Goal: Information Seeking & Learning: Find specific fact

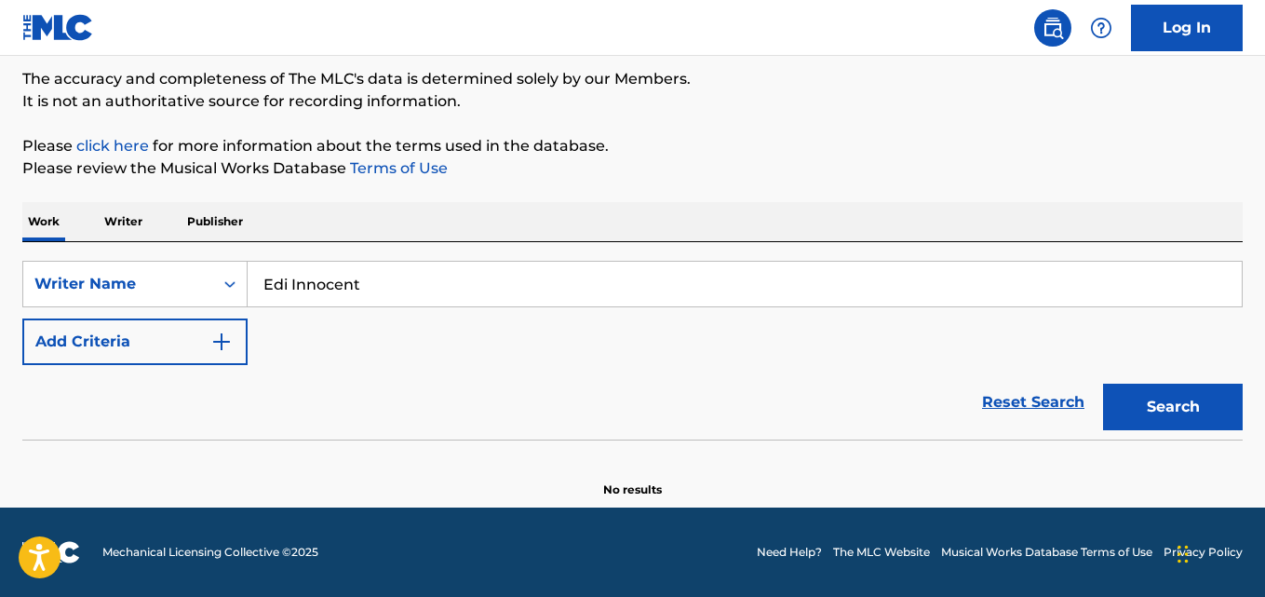
click at [354, 291] on input "Edi Innocent" at bounding box center [745, 284] width 994 height 45
paste input "Olojede [PERSON_NAME]"
click at [1158, 410] on button "Search" at bounding box center [1173, 407] width 140 height 47
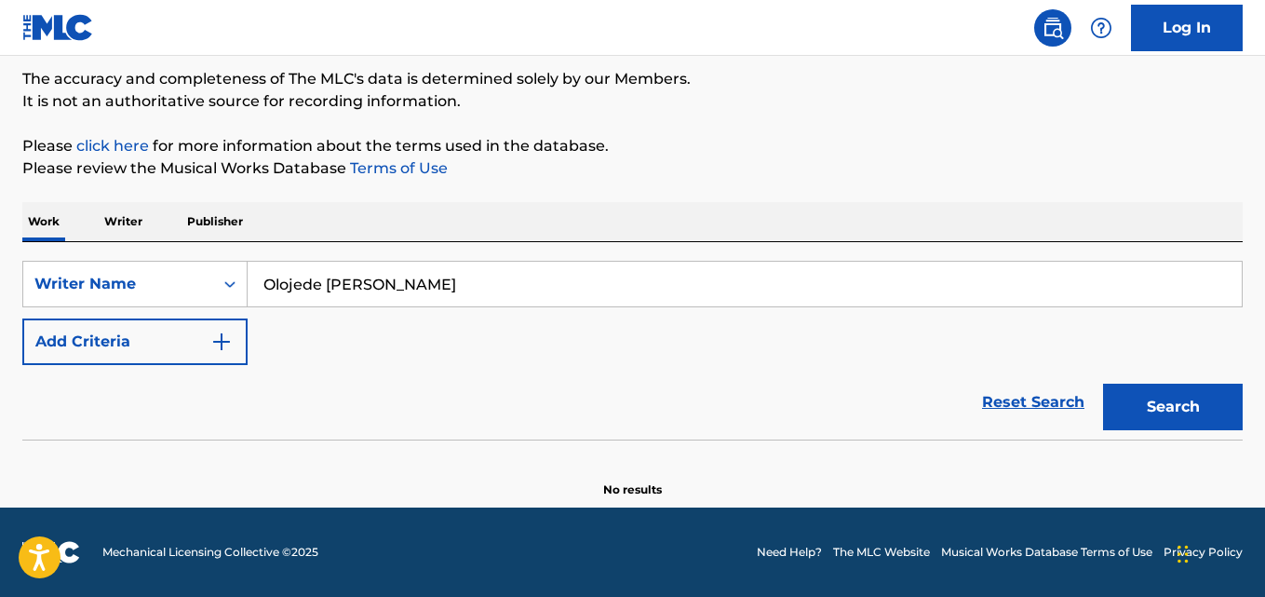
click at [1185, 396] on button "Search" at bounding box center [1173, 407] width 140 height 47
click at [407, 275] on input "Olojede [PERSON_NAME]" at bounding box center [745, 284] width 994 height 45
paste input "[PERSON_NAME] Bismarck"
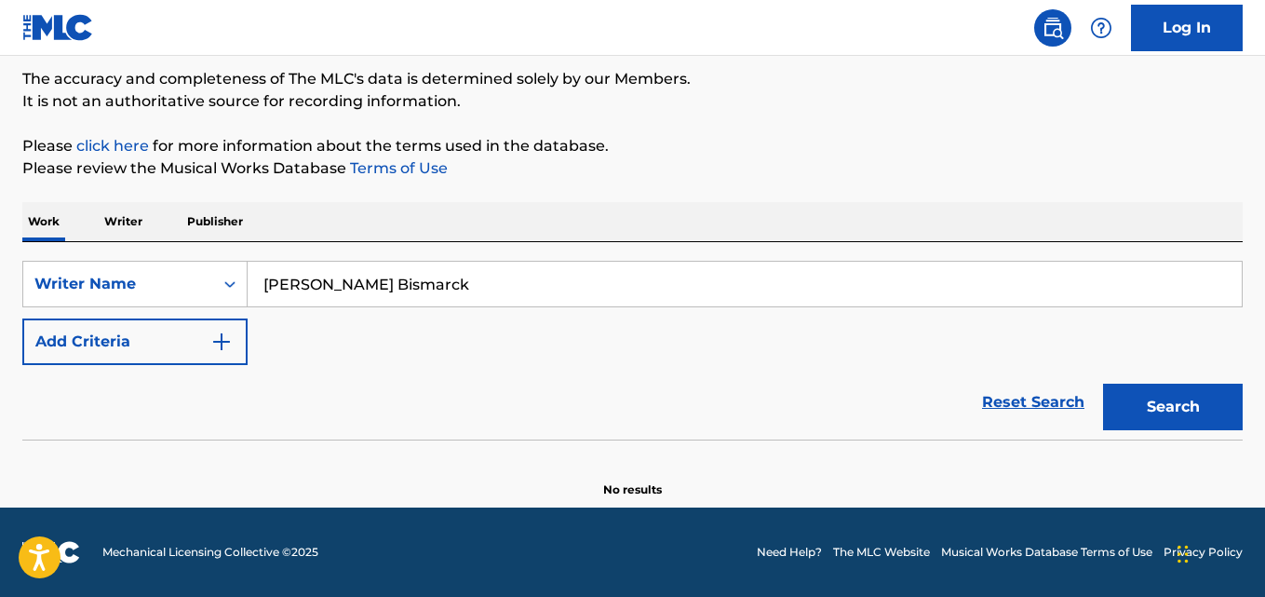
type input "[PERSON_NAME] Bismarck"
click at [1189, 390] on button "Search" at bounding box center [1173, 407] width 140 height 47
click at [1188, 431] on div "Search" at bounding box center [1168, 402] width 149 height 74
click at [1151, 397] on button "Search" at bounding box center [1173, 407] width 140 height 47
click at [111, 221] on p "Writer" at bounding box center [123, 221] width 49 height 39
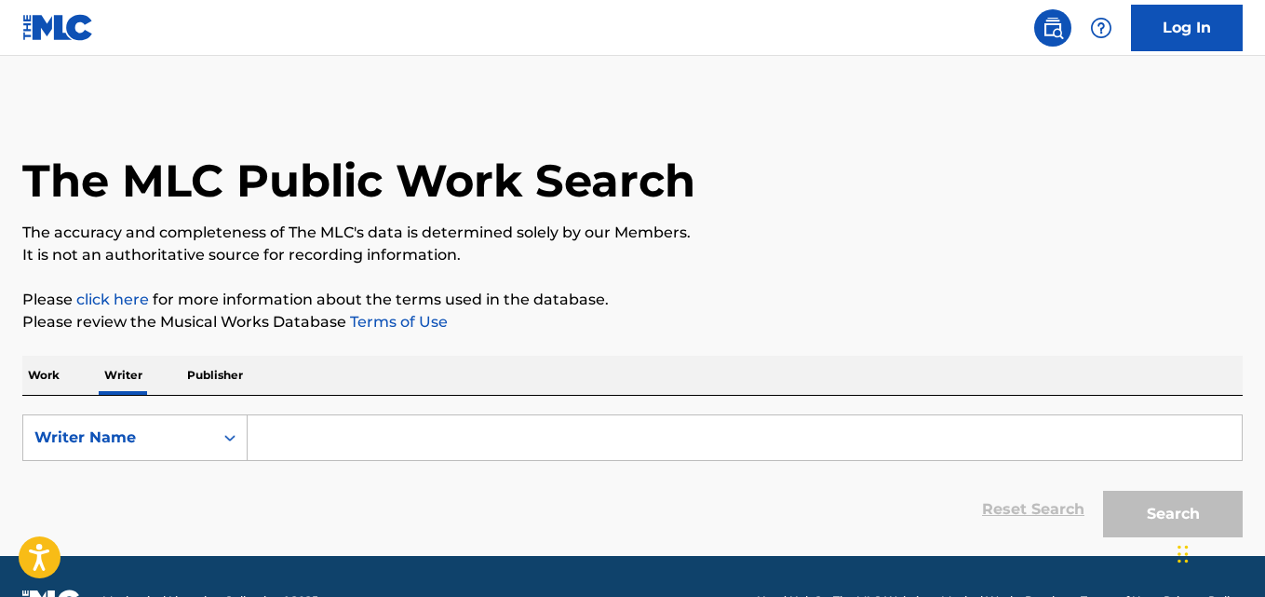
scroll to position [48, 0]
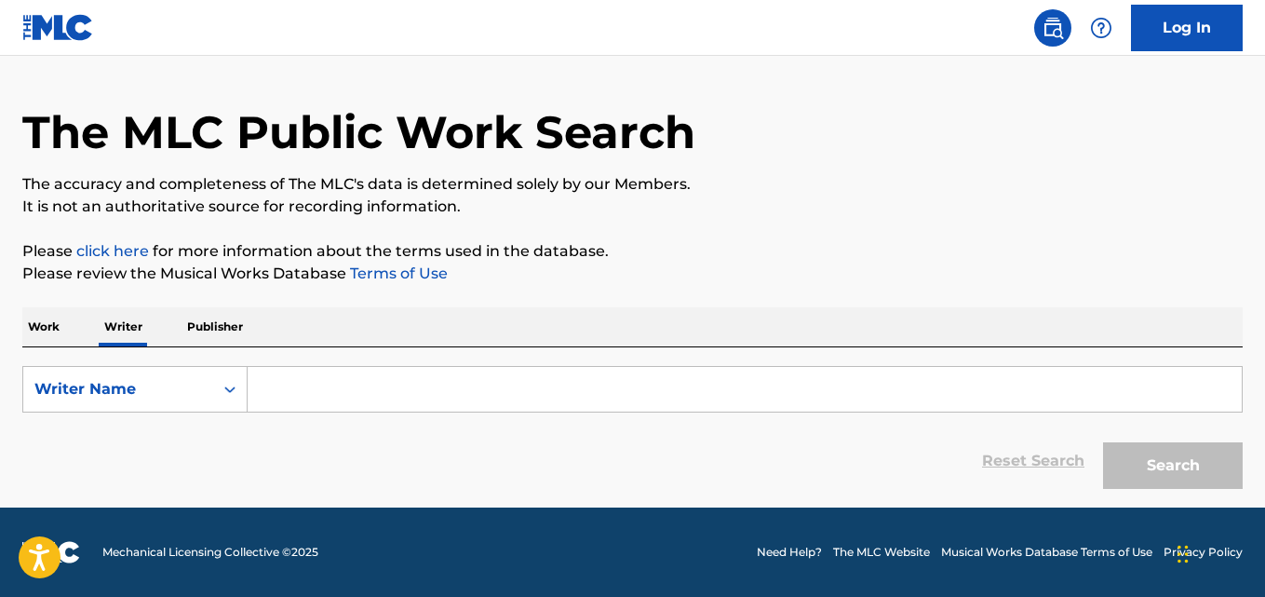
click at [22, 332] on p "Work" at bounding box center [43, 326] width 43 height 39
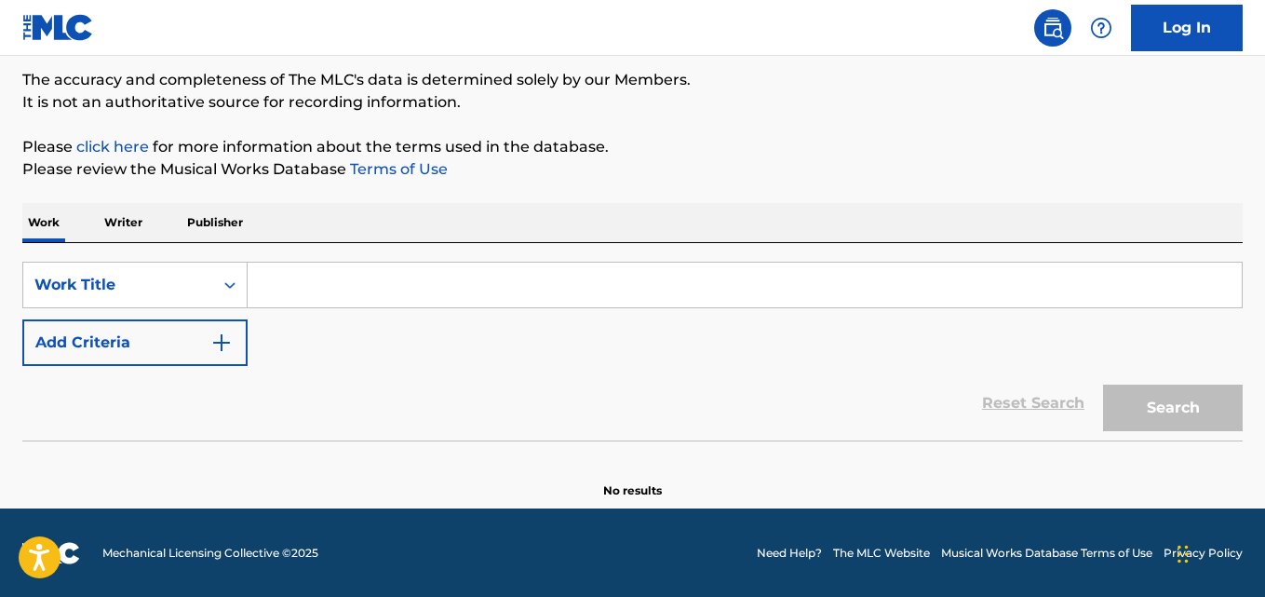
scroll to position [154, 0]
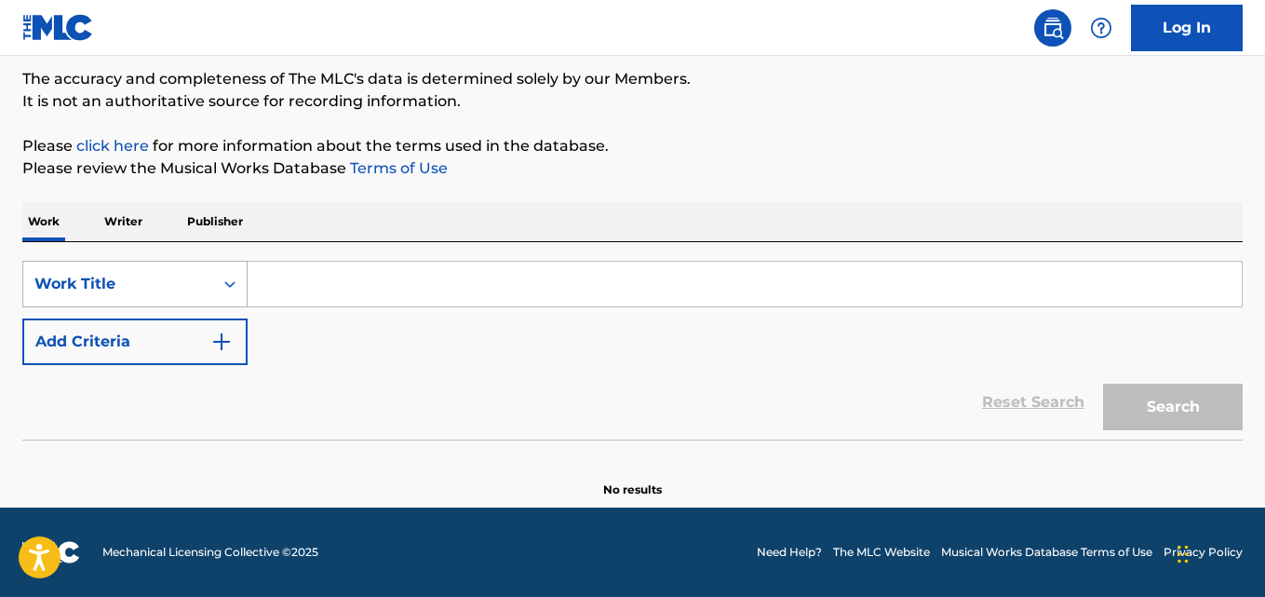
click at [193, 298] on div "Work Title" at bounding box center [118, 283] width 190 height 35
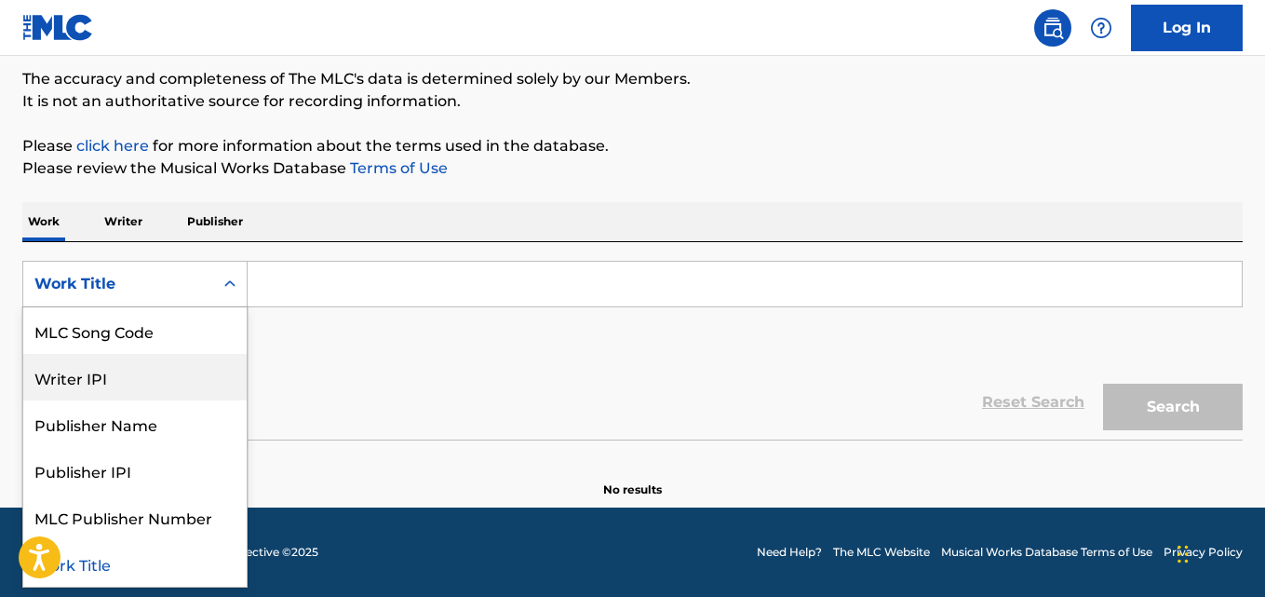
scroll to position [0, 0]
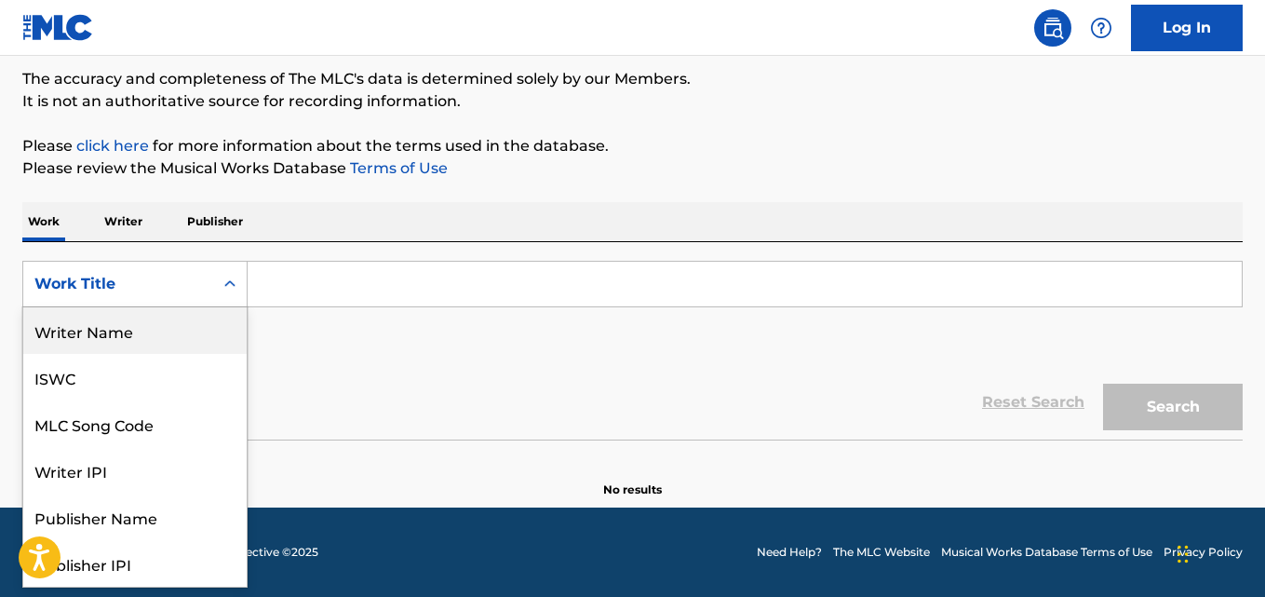
click at [162, 338] on div "Writer Name" at bounding box center [134, 330] width 223 height 47
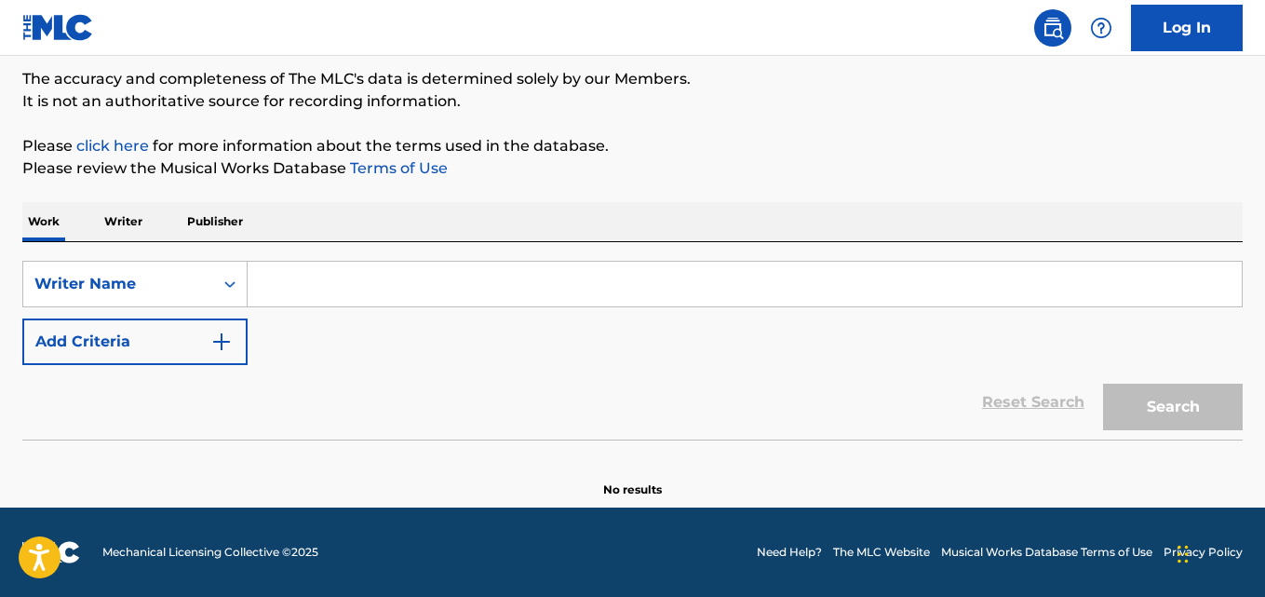
click at [382, 289] on input "Search Form" at bounding box center [745, 284] width 994 height 45
paste input "[PERSON_NAME] Bismarck"
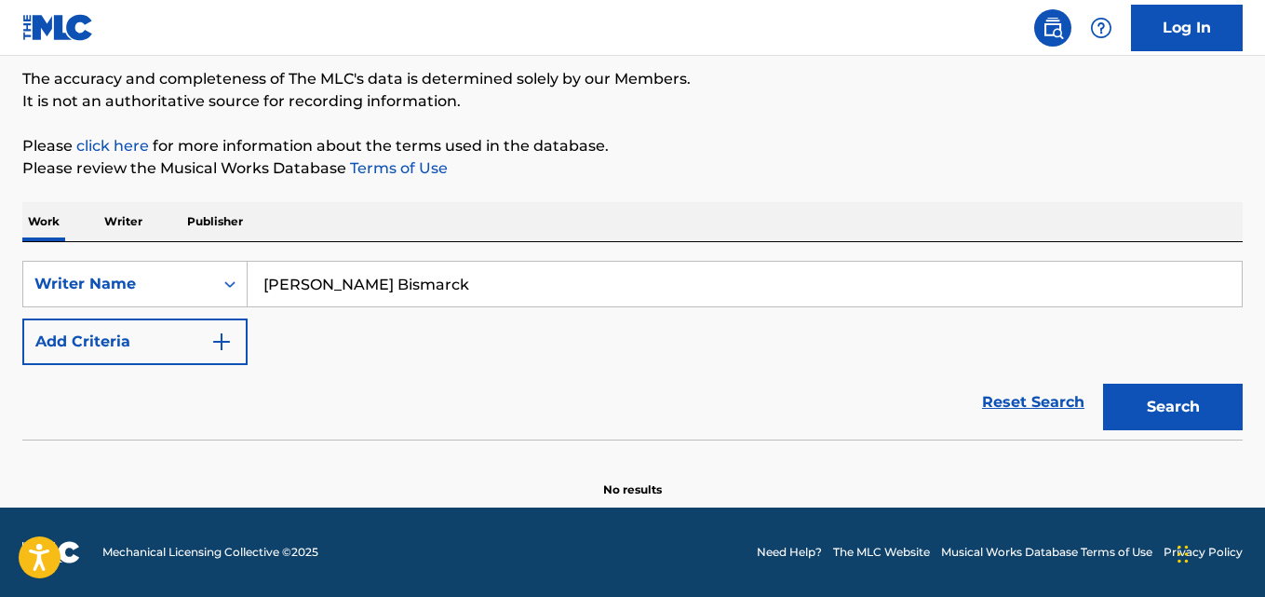
click at [1192, 420] on button "Search" at bounding box center [1173, 407] width 140 height 47
click at [379, 284] on input "[PERSON_NAME] Bismarck" at bounding box center [745, 284] width 994 height 45
paste input "New Nicki Nice"
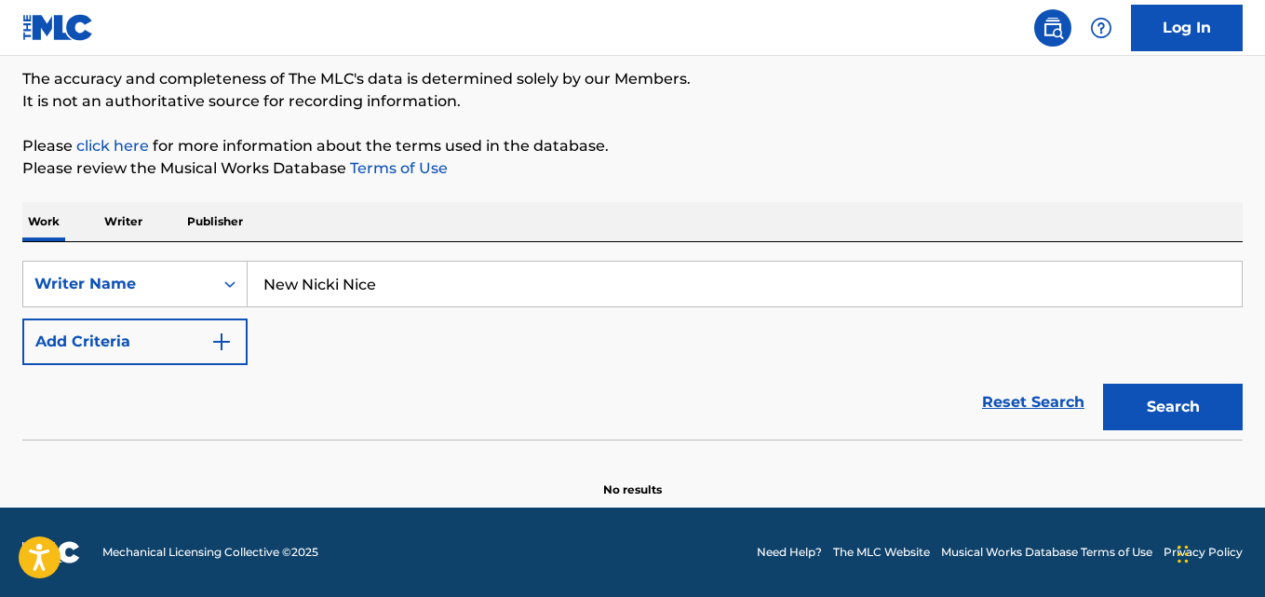
click at [1201, 406] on button "Search" at bounding box center [1173, 407] width 140 height 47
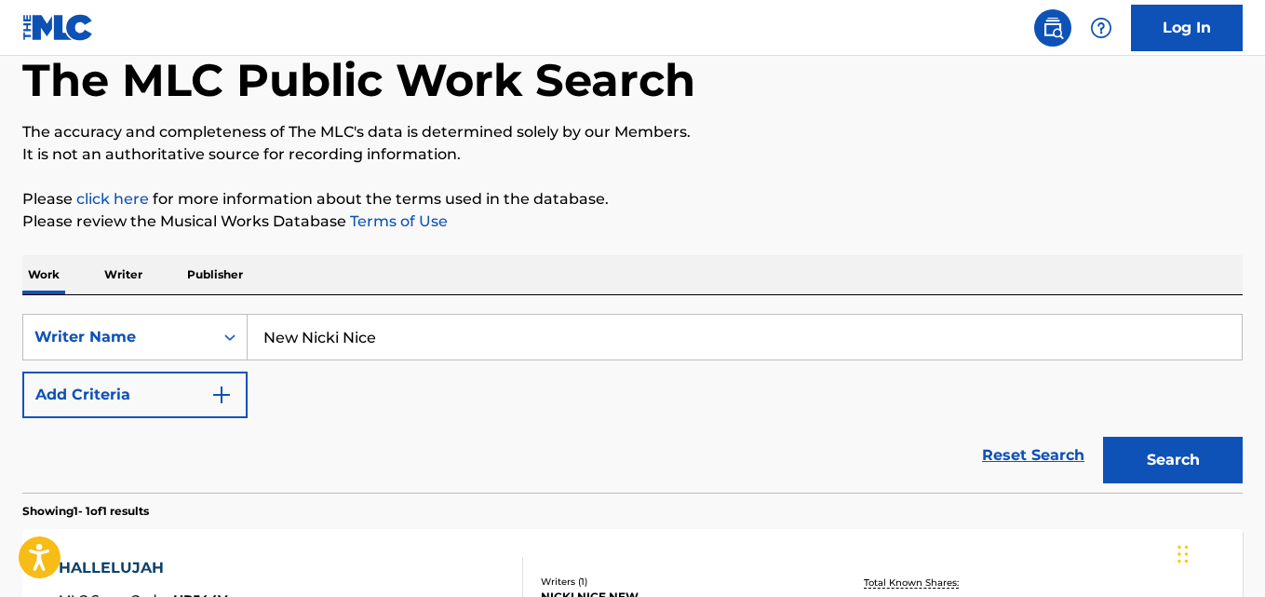
scroll to position [79, 0]
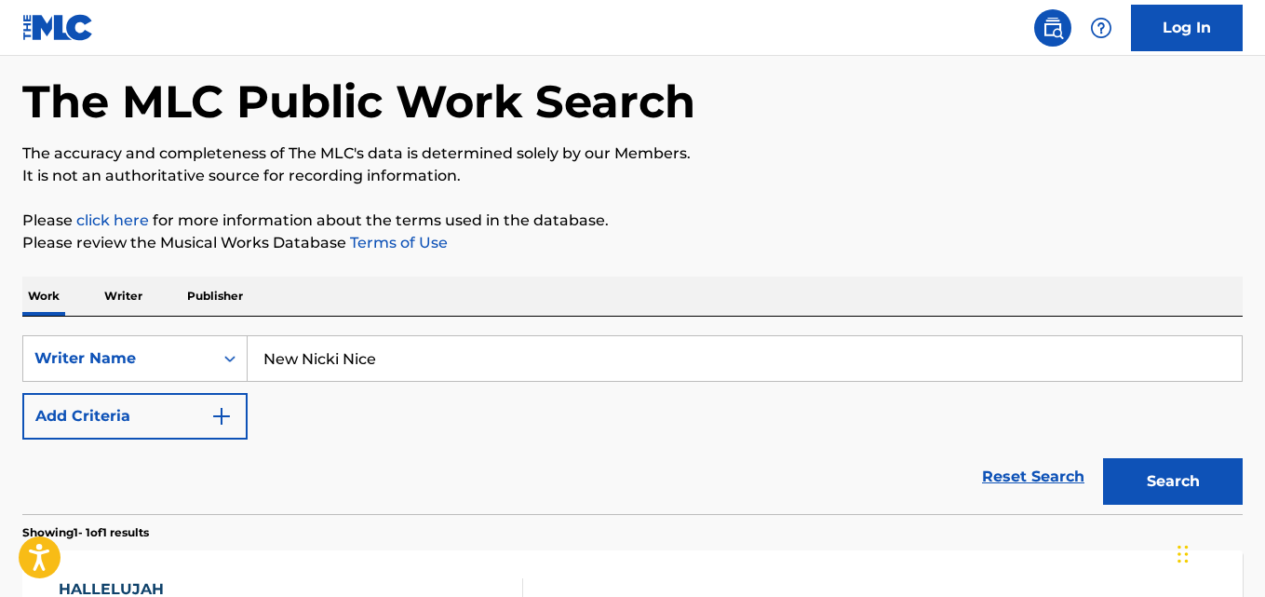
click at [496, 358] on input "New Nicki Nice" at bounding box center [745, 358] width 994 height 45
paste input "[PERSON_NAME] [DATE]"
type input "[PERSON_NAME] [DATE]"
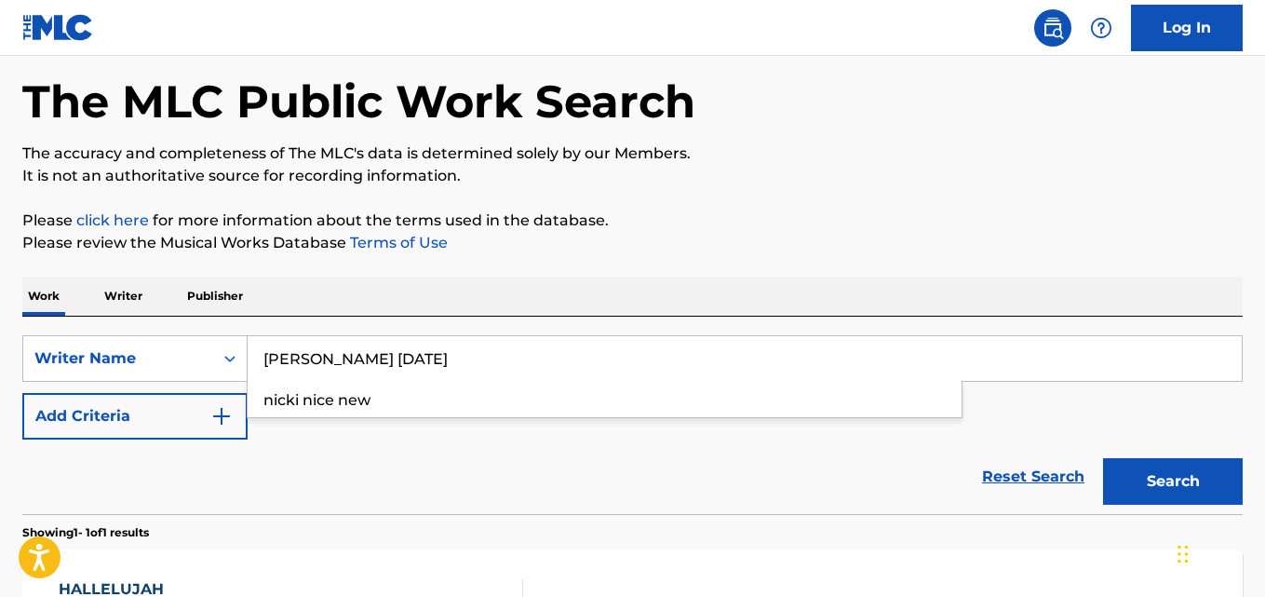
click at [1150, 481] on button "Search" at bounding box center [1173, 481] width 140 height 47
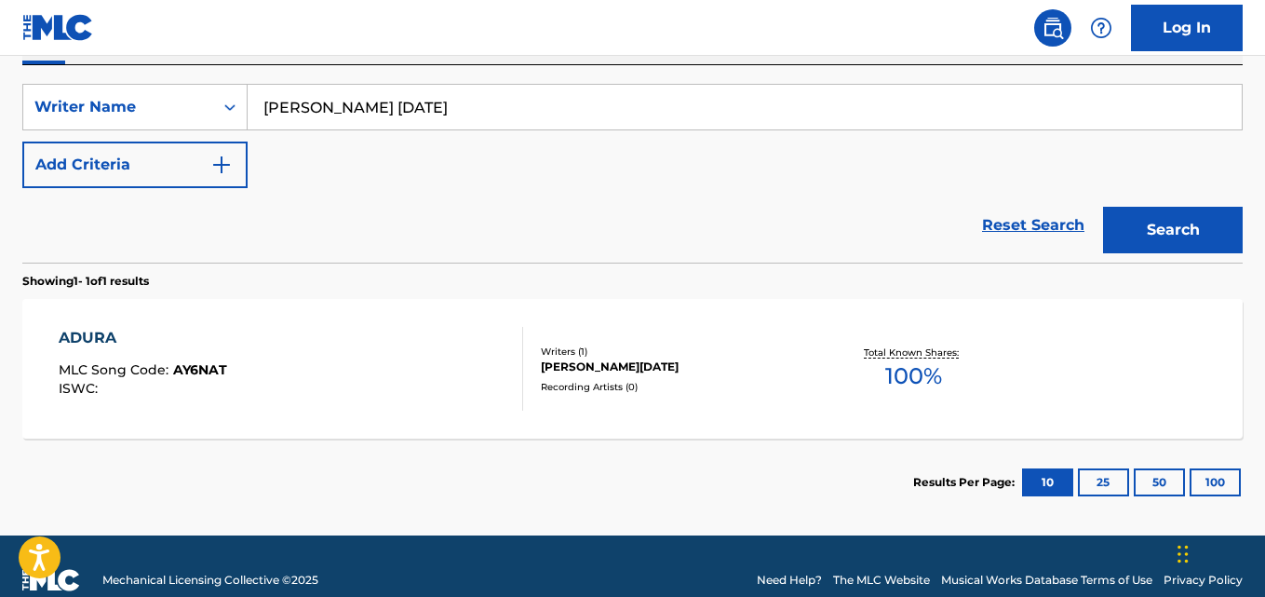
scroll to position [358, 0]
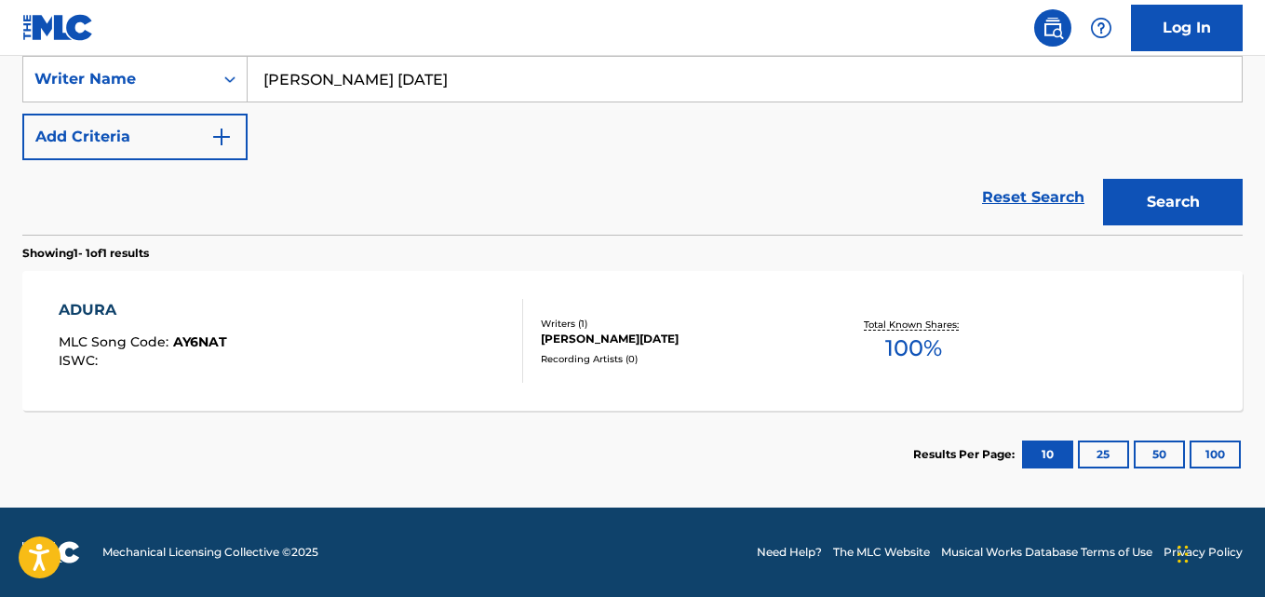
click at [697, 321] on div "Writers ( 1 )" at bounding box center [677, 323] width 272 height 14
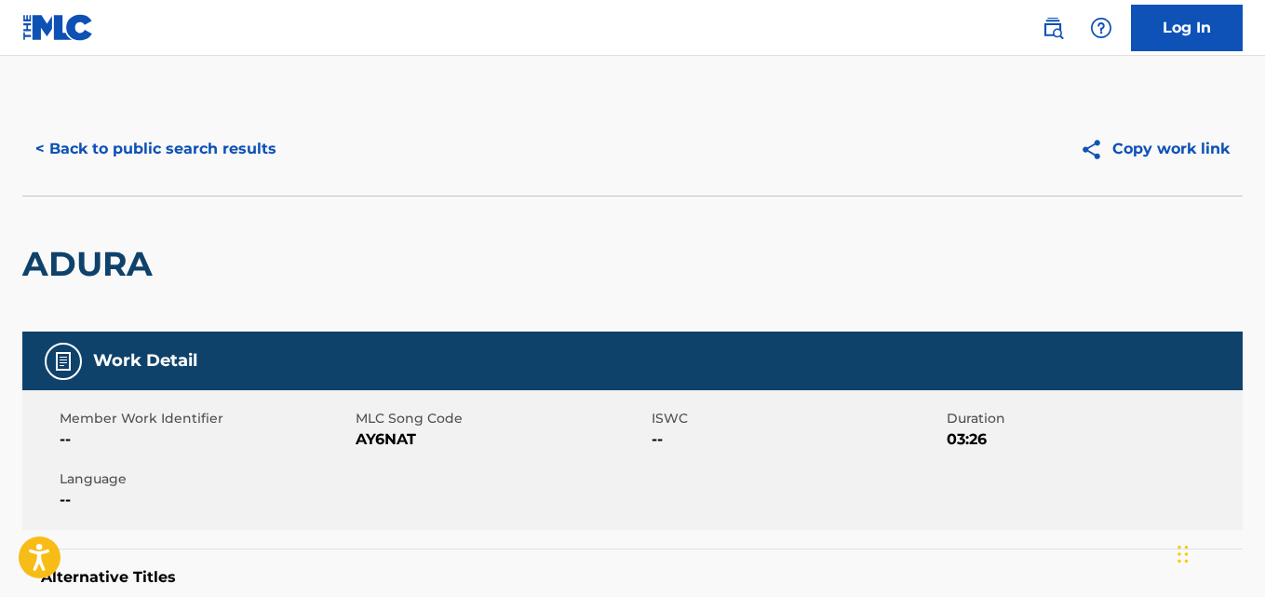
click at [155, 158] on button "< Back to public search results" at bounding box center [155, 149] width 267 height 47
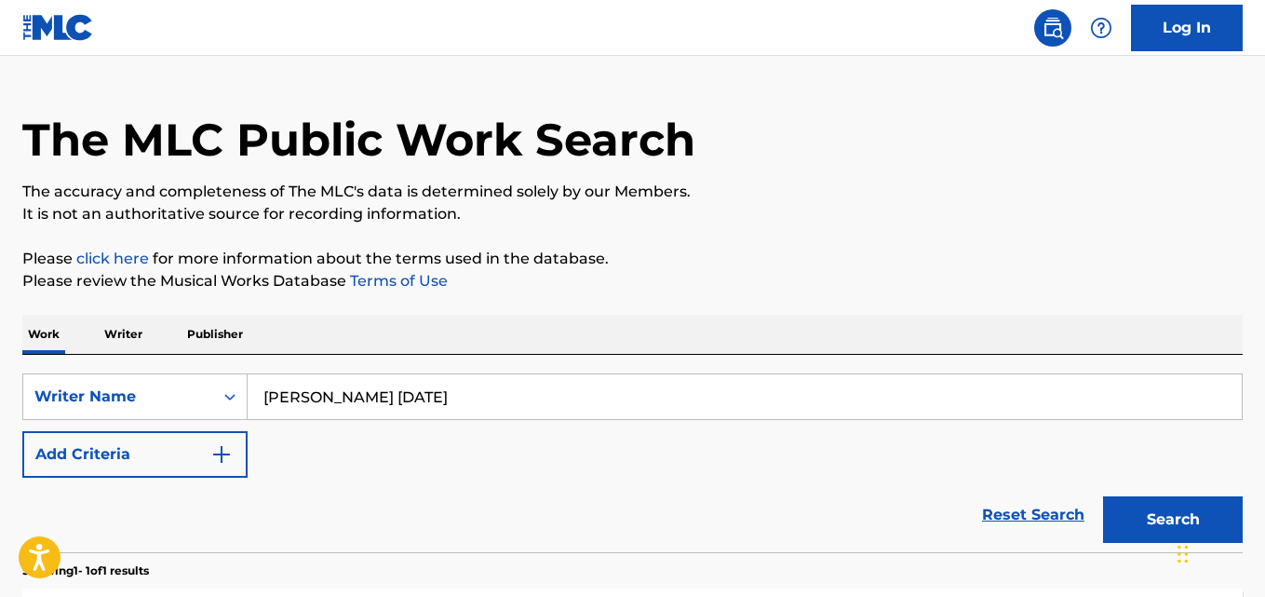
scroll to position [31, 0]
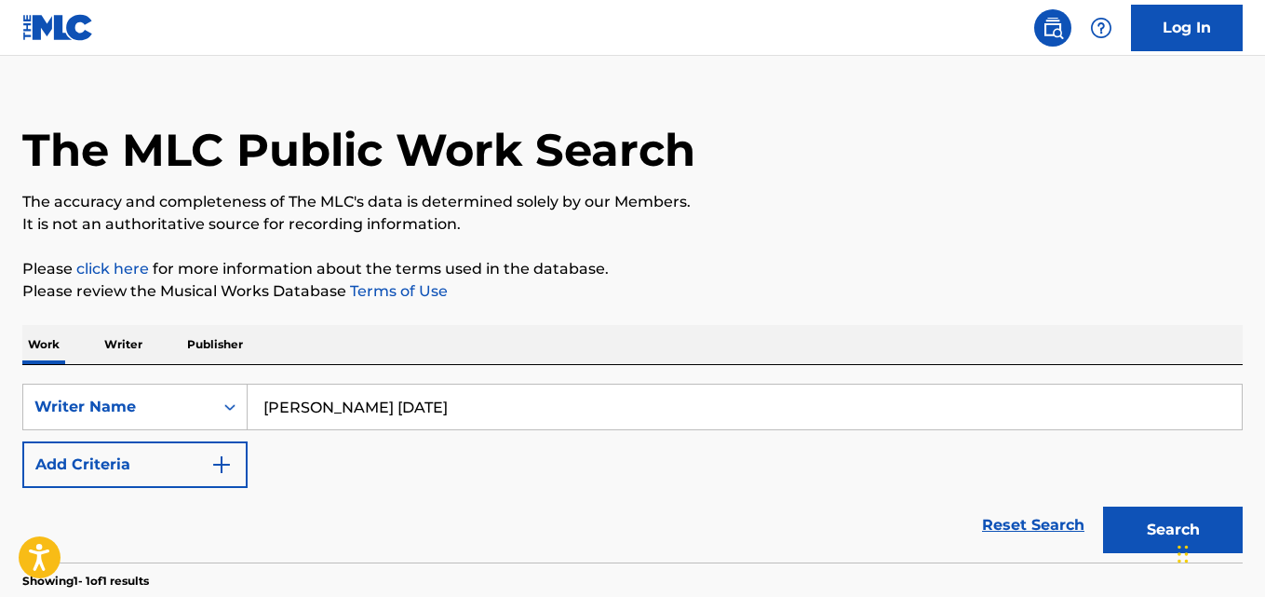
click at [410, 416] on input "[PERSON_NAME] [DATE]" at bounding box center [745, 406] width 994 height 45
paste input "Chinazum [PERSON_NAME]"
click at [1162, 537] on button "Search" at bounding box center [1173, 529] width 140 height 47
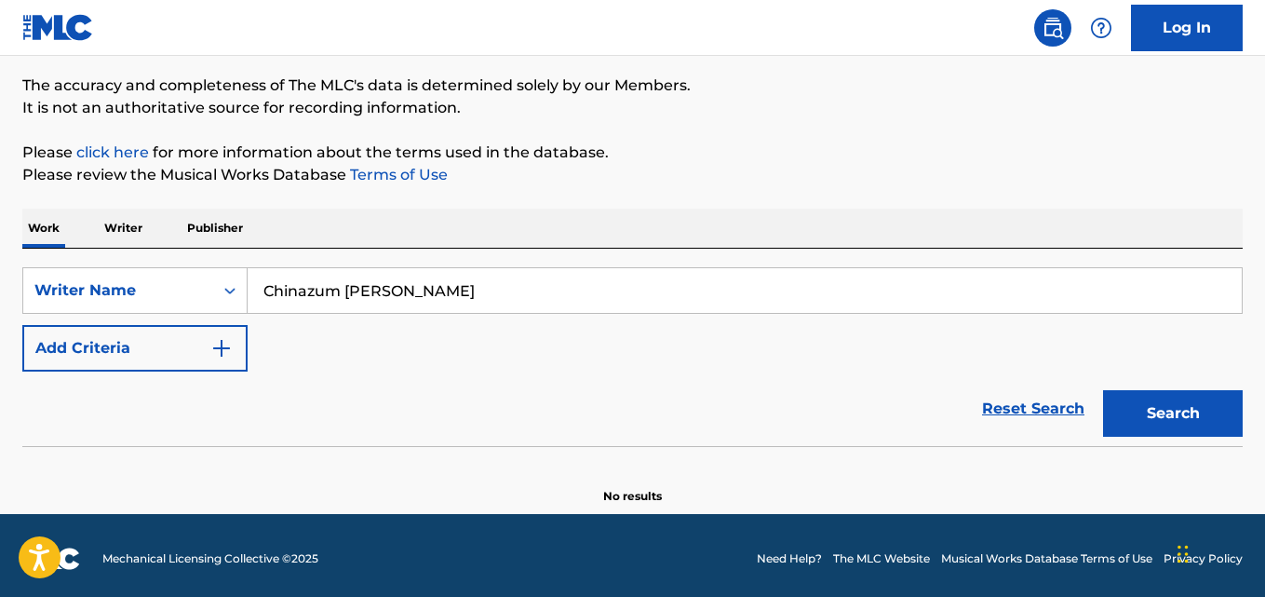
scroll to position [154, 0]
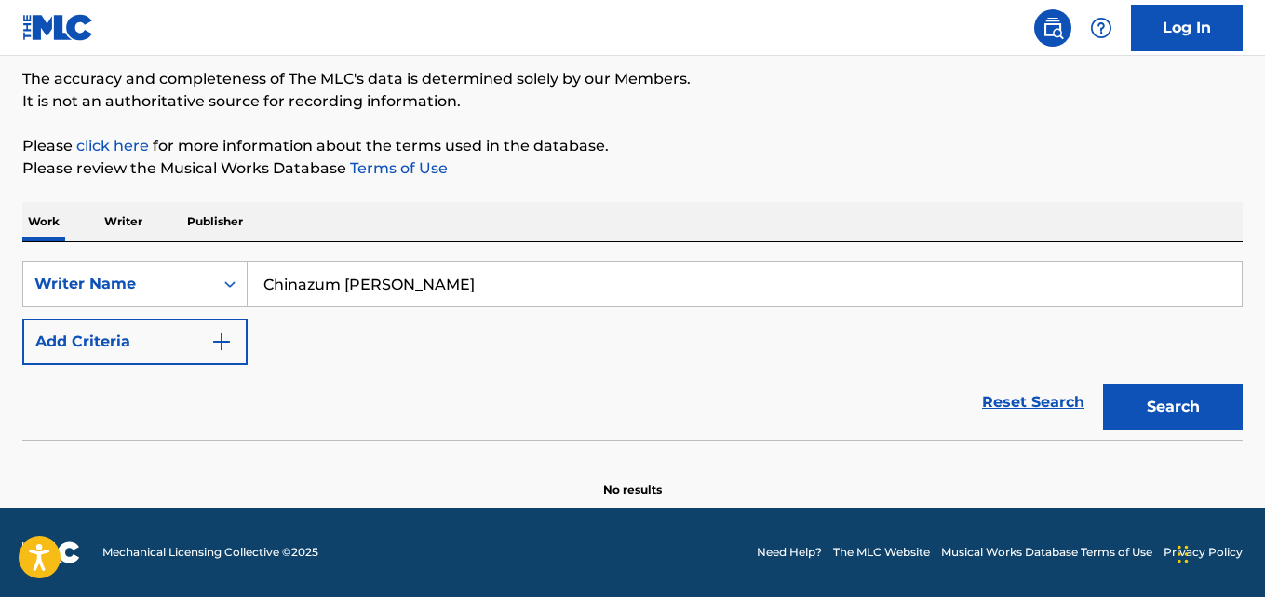
click at [697, 291] on input "Chinazum [PERSON_NAME]" at bounding box center [745, 284] width 994 height 45
paste input "[PERSON_NAME] Nwinane"
click at [1151, 415] on button "Search" at bounding box center [1173, 407] width 140 height 47
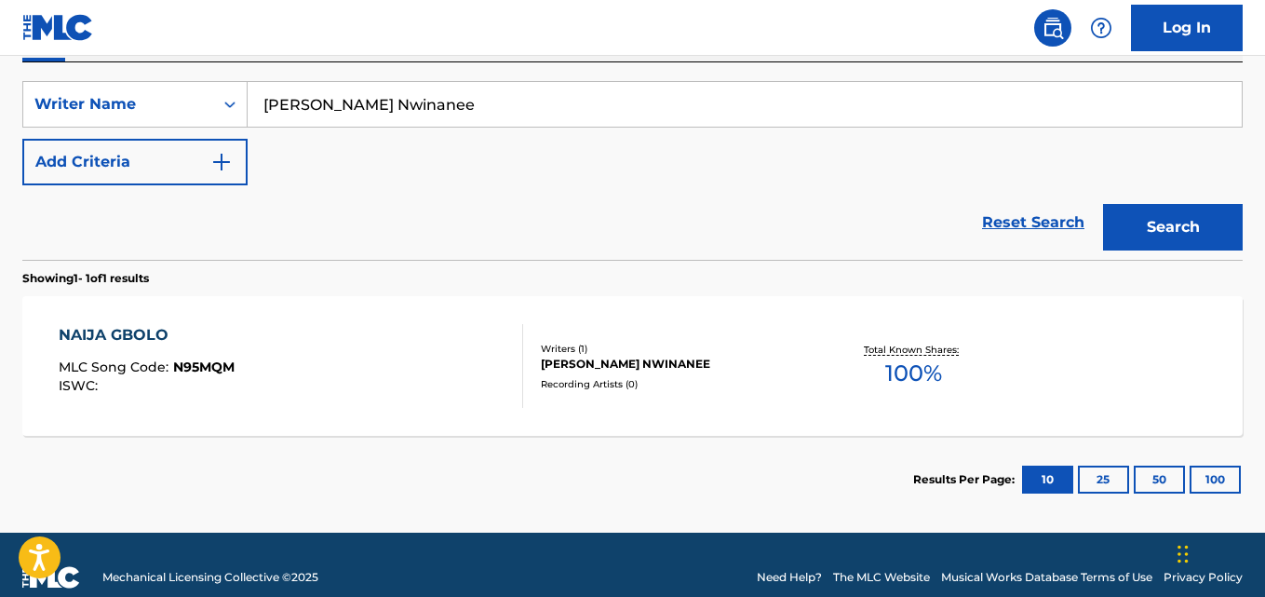
scroll to position [340, 0]
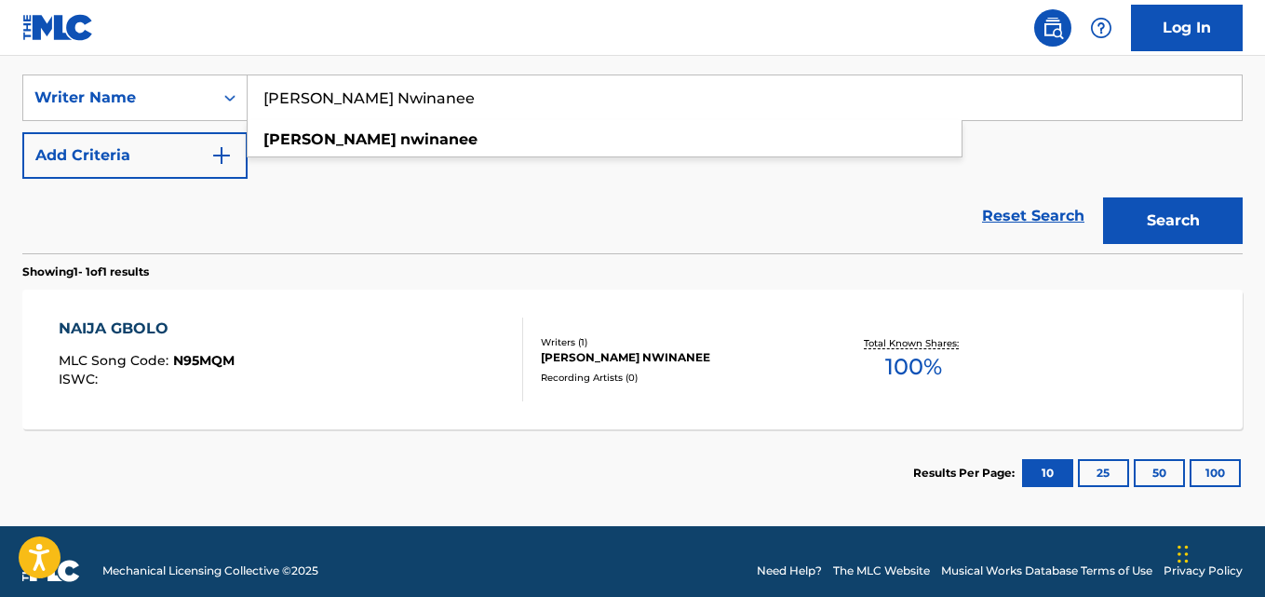
click at [516, 90] on input "[PERSON_NAME] Nwinanee" at bounding box center [745, 97] width 994 height 45
click at [513, 98] on input "[PERSON_NAME] Nwinanee" at bounding box center [745, 97] width 994 height 45
paste input "Mthokozisi Ngoman"
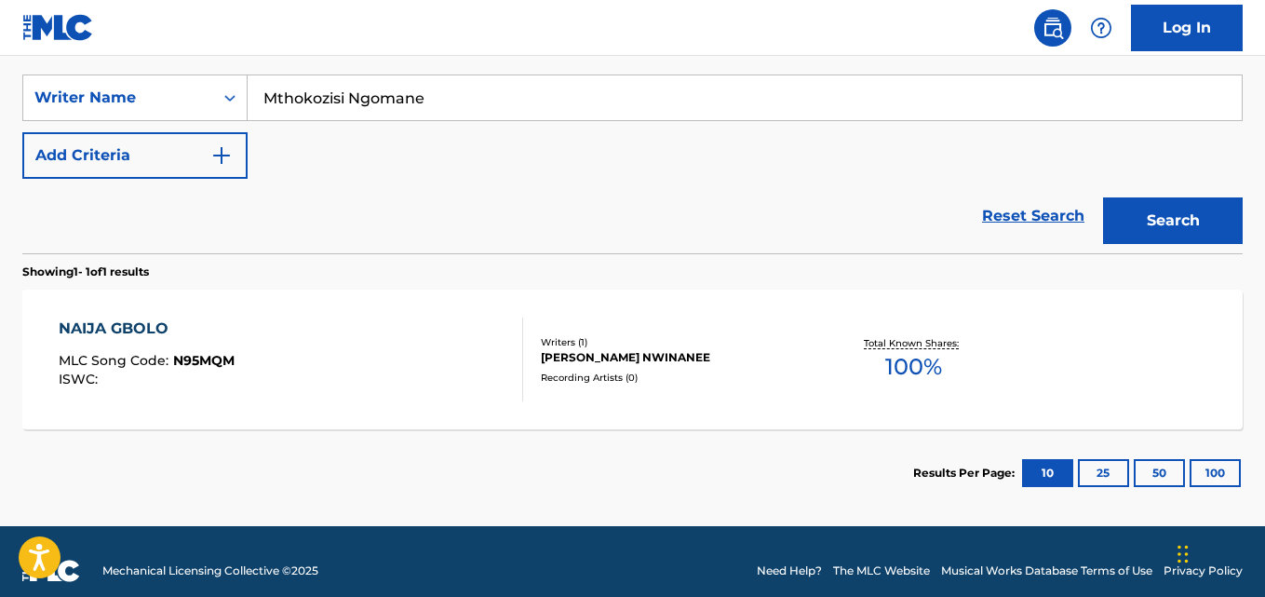
click at [1162, 224] on button "Search" at bounding box center [1173, 220] width 140 height 47
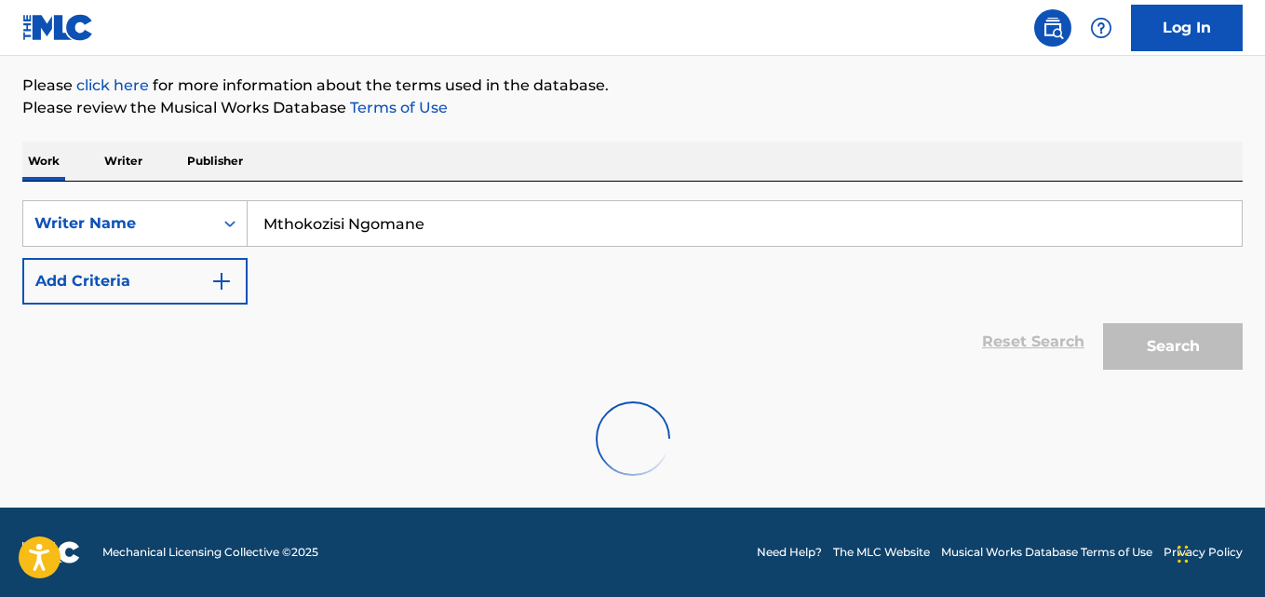
scroll to position [154, 0]
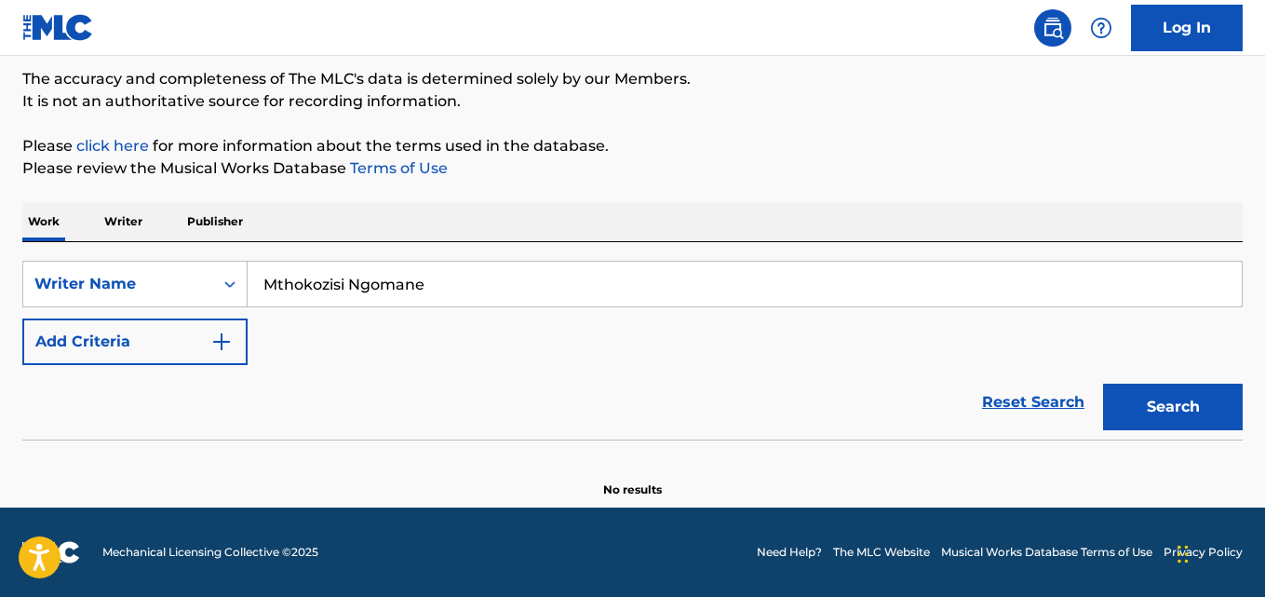
click at [410, 279] on input "Mthokozisi Ngomane" at bounding box center [745, 284] width 994 height 45
paste input "Genesis Galion"
click at [1192, 403] on button "Search" at bounding box center [1173, 407] width 140 height 47
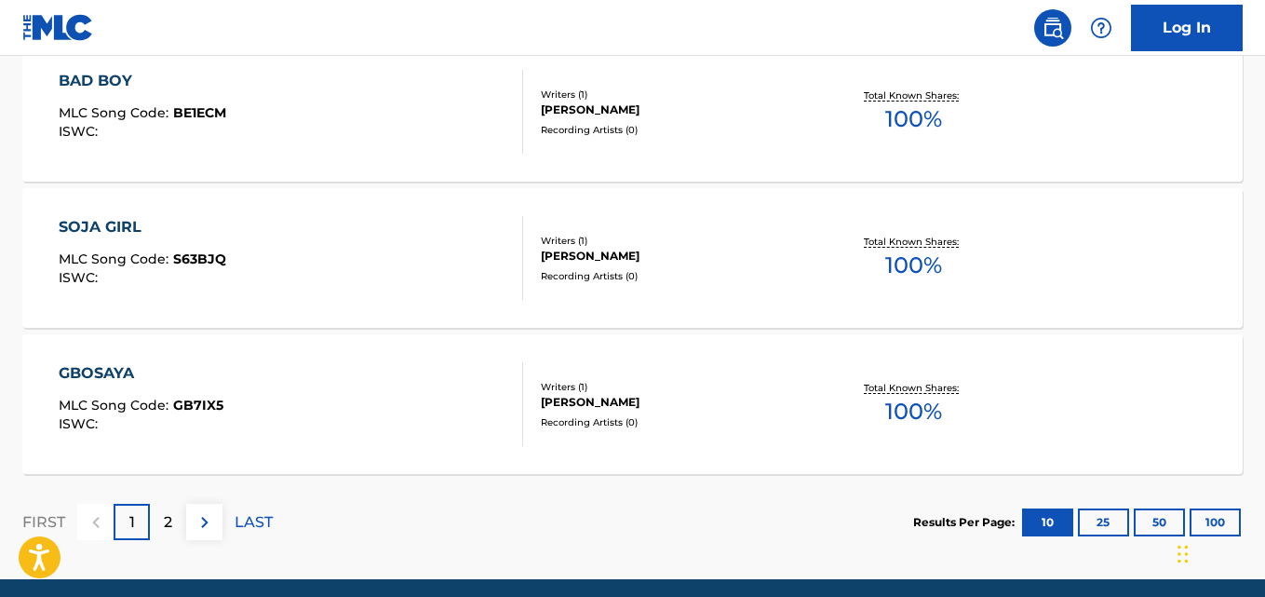
scroll to position [1682, 0]
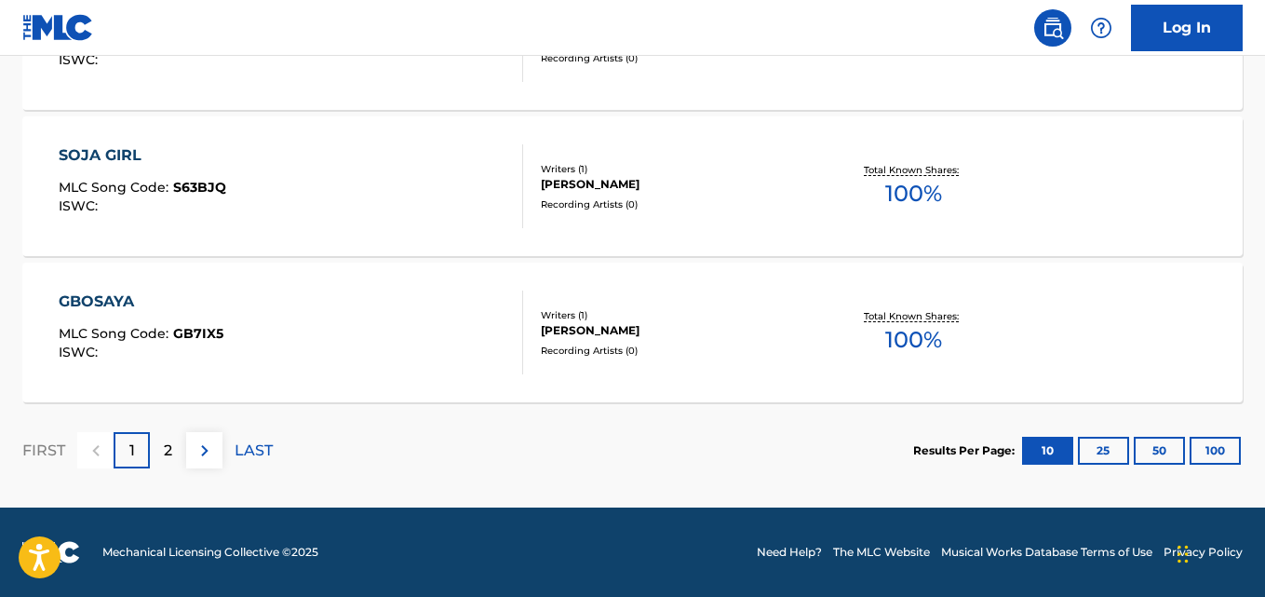
click at [171, 449] on p "2" at bounding box center [168, 450] width 8 height 22
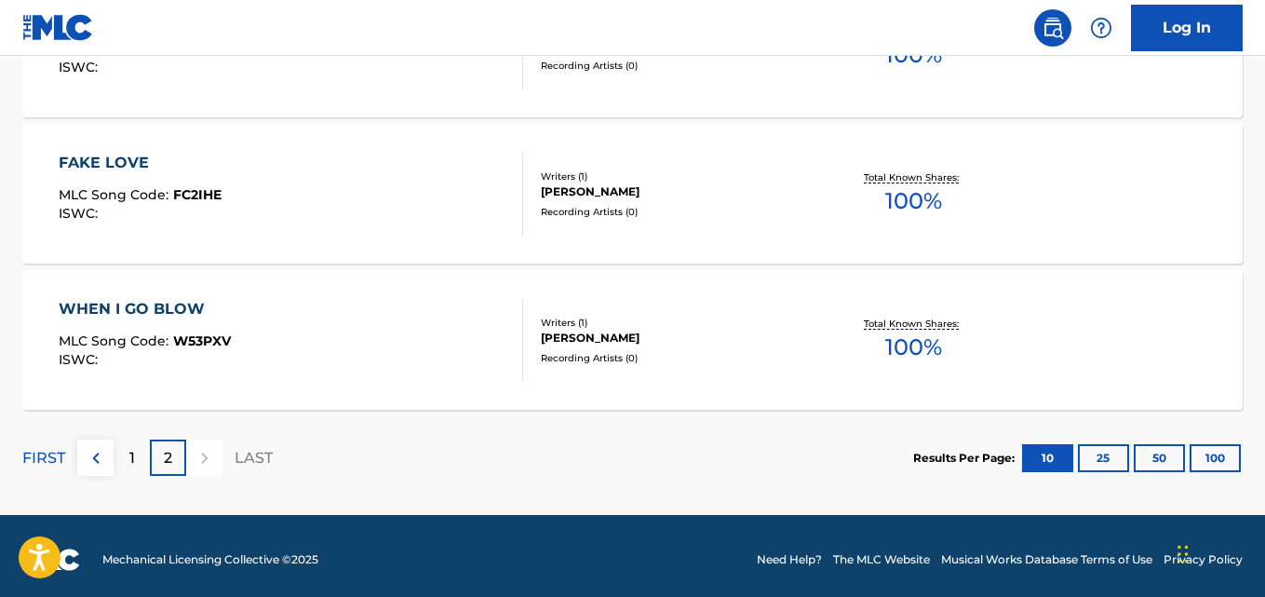
scroll to position [659, 0]
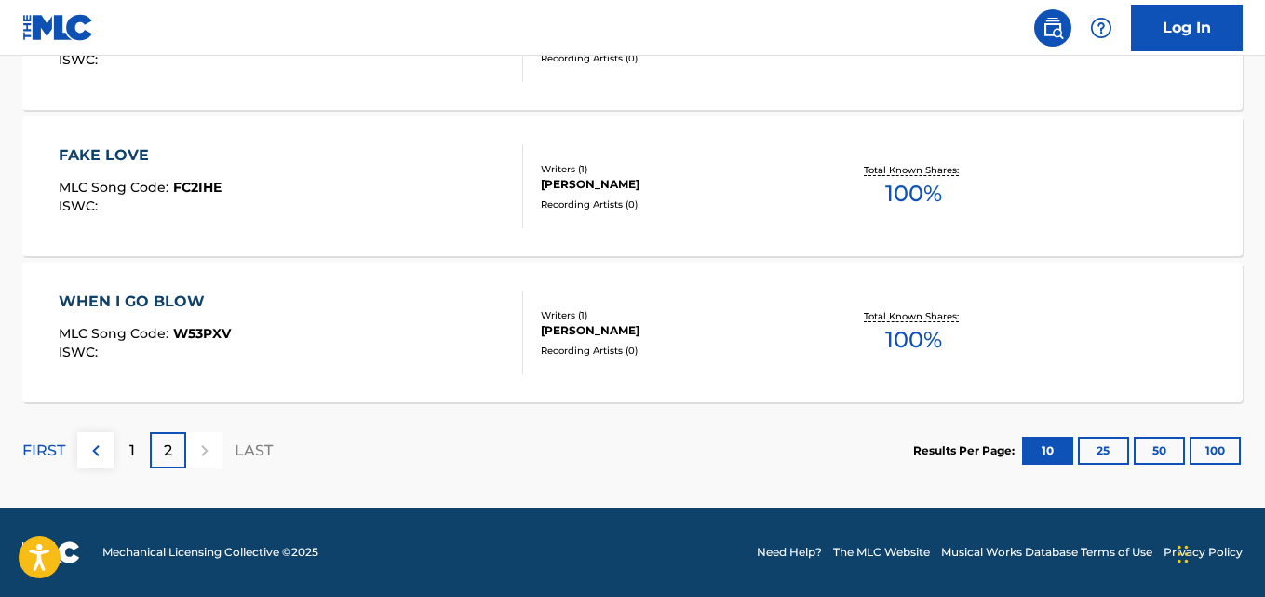
click at [132, 453] on p "1" at bounding box center [132, 450] width 6 height 22
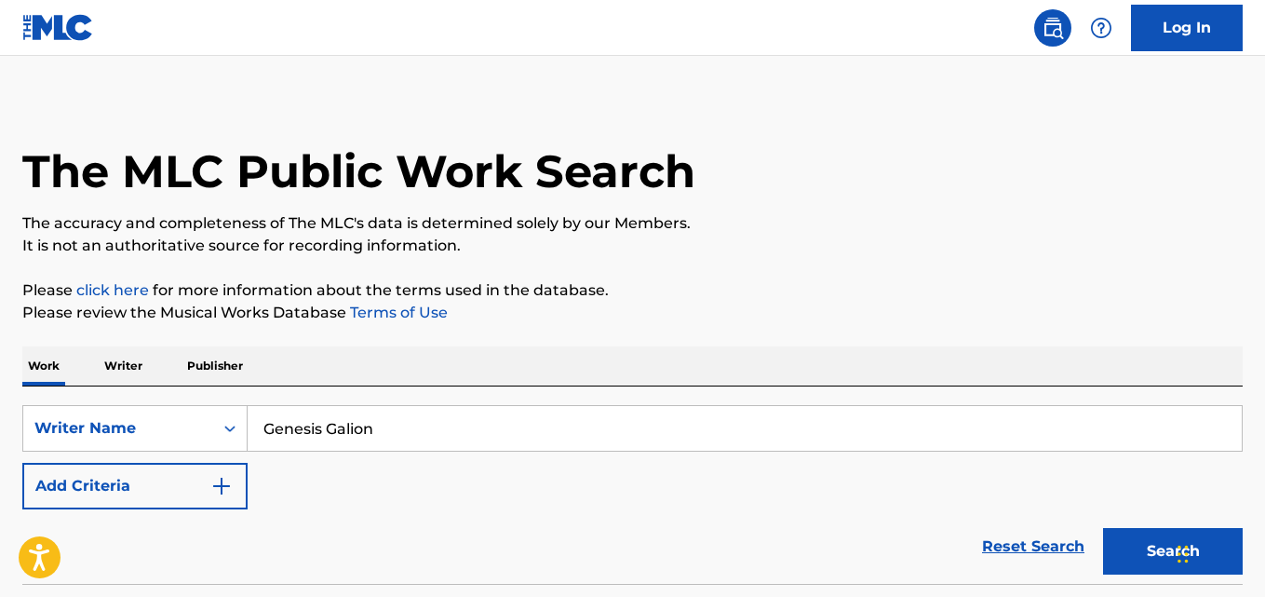
scroll to position [7, 0]
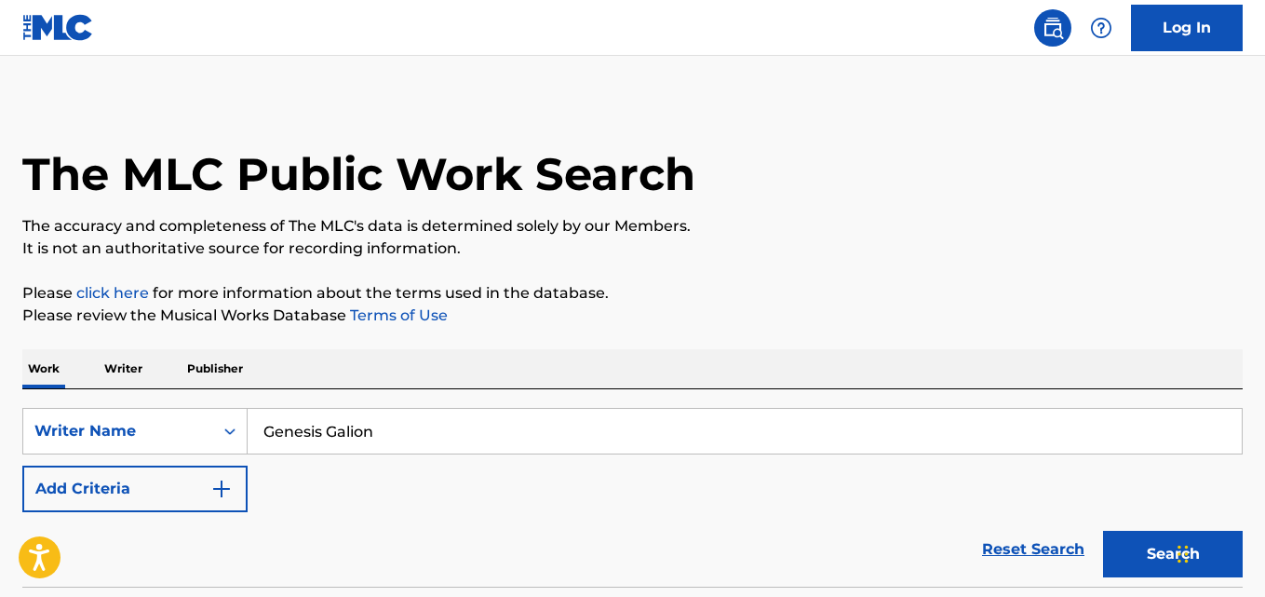
click at [421, 429] on input "Genesis Galion" at bounding box center [745, 431] width 994 height 45
paste input "[PERSON_NAME]"
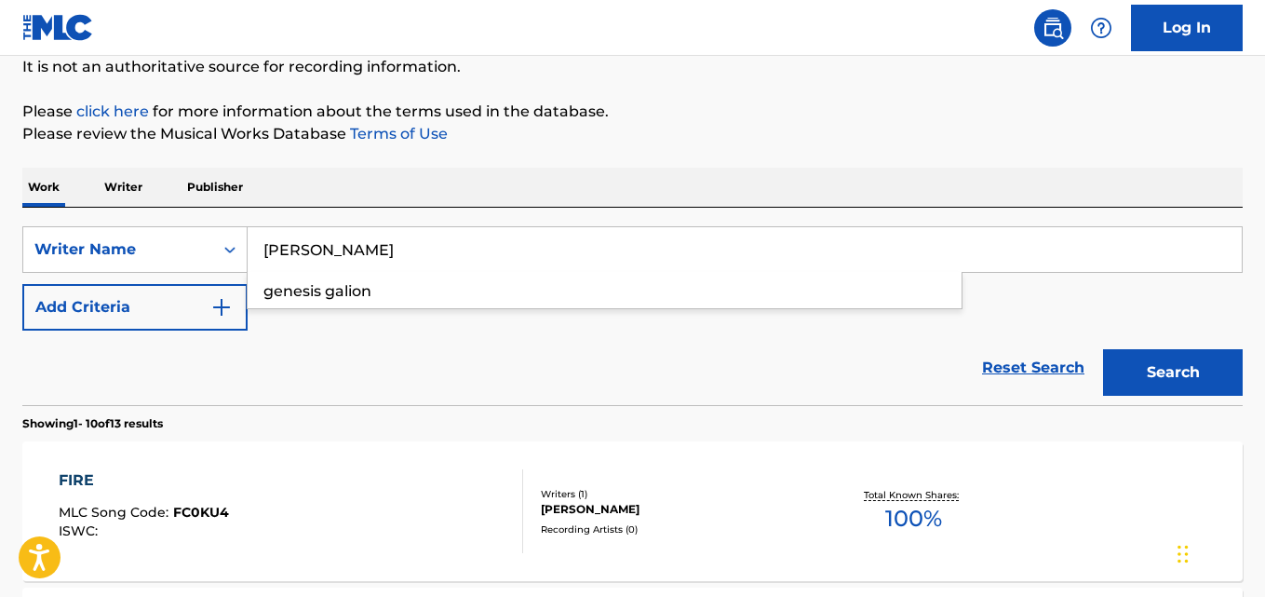
scroll to position [193, 0]
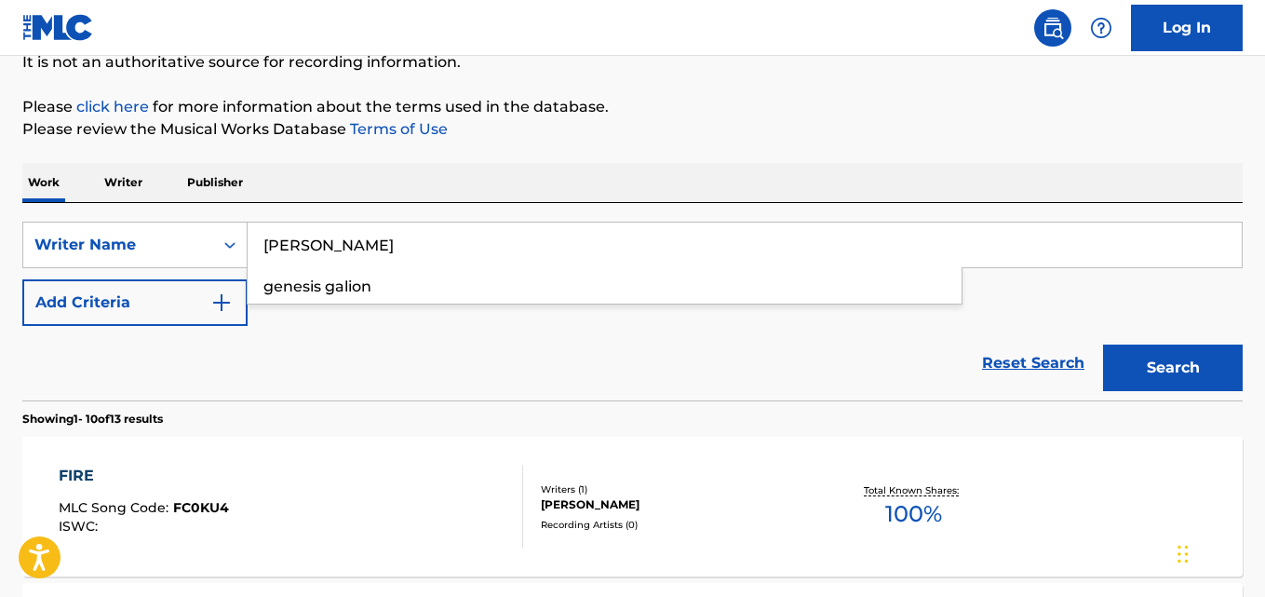
click at [1166, 360] on button "Search" at bounding box center [1173, 367] width 140 height 47
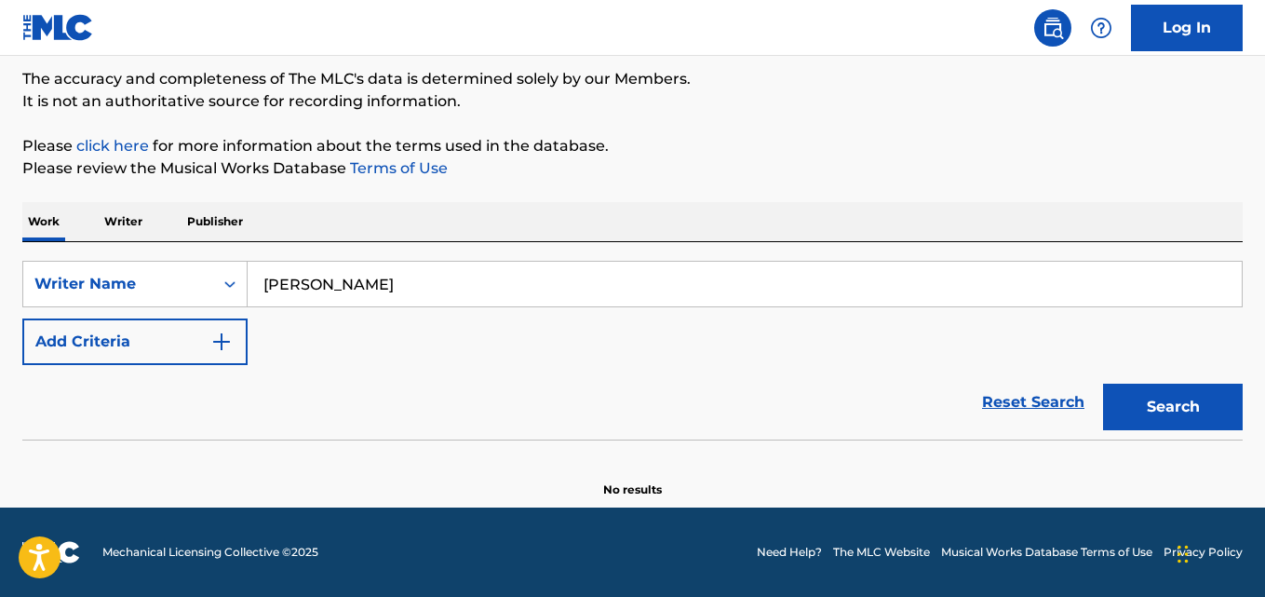
scroll to position [154, 0]
click at [423, 275] on input "[PERSON_NAME]" at bounding box center [745, 284] width 994 height 45
paste input "[PERSON_NAME]"
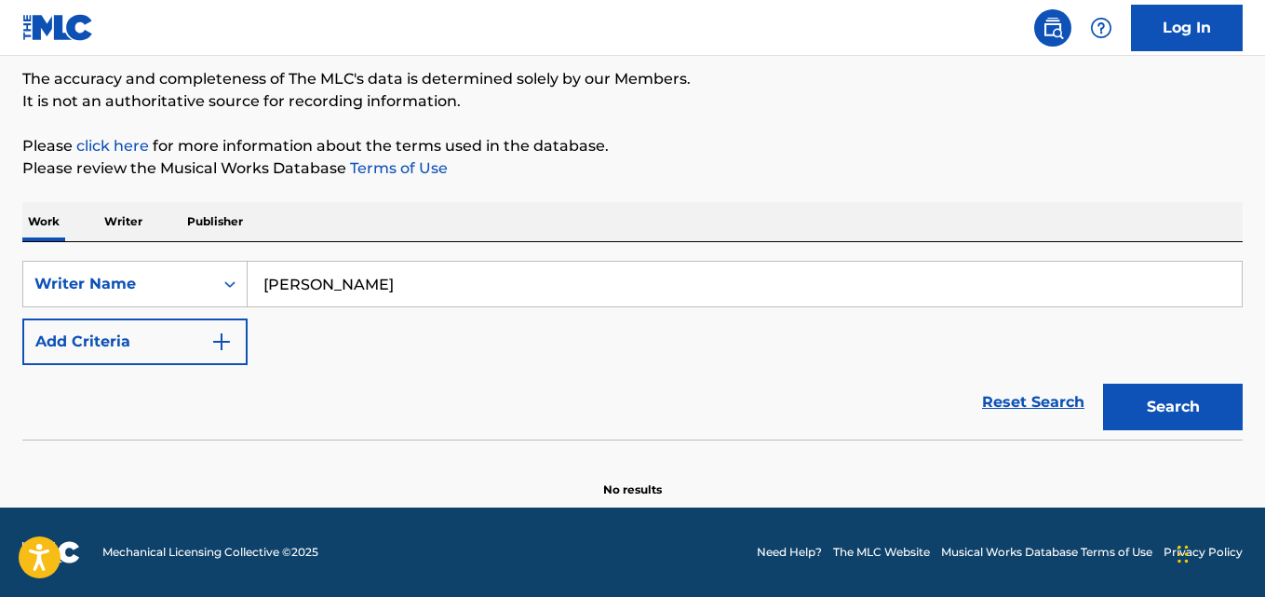
click at [1141, 406] on button "Search" at bounding box center [1173, 407] width 140 height 47
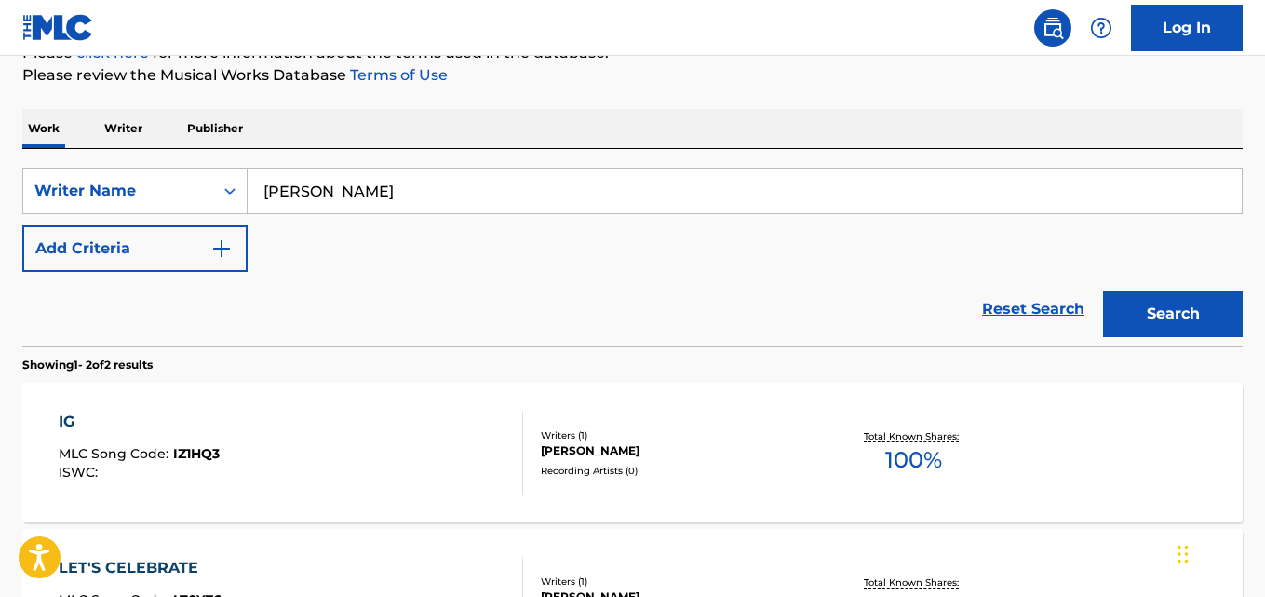
scroll to position [0, 0]
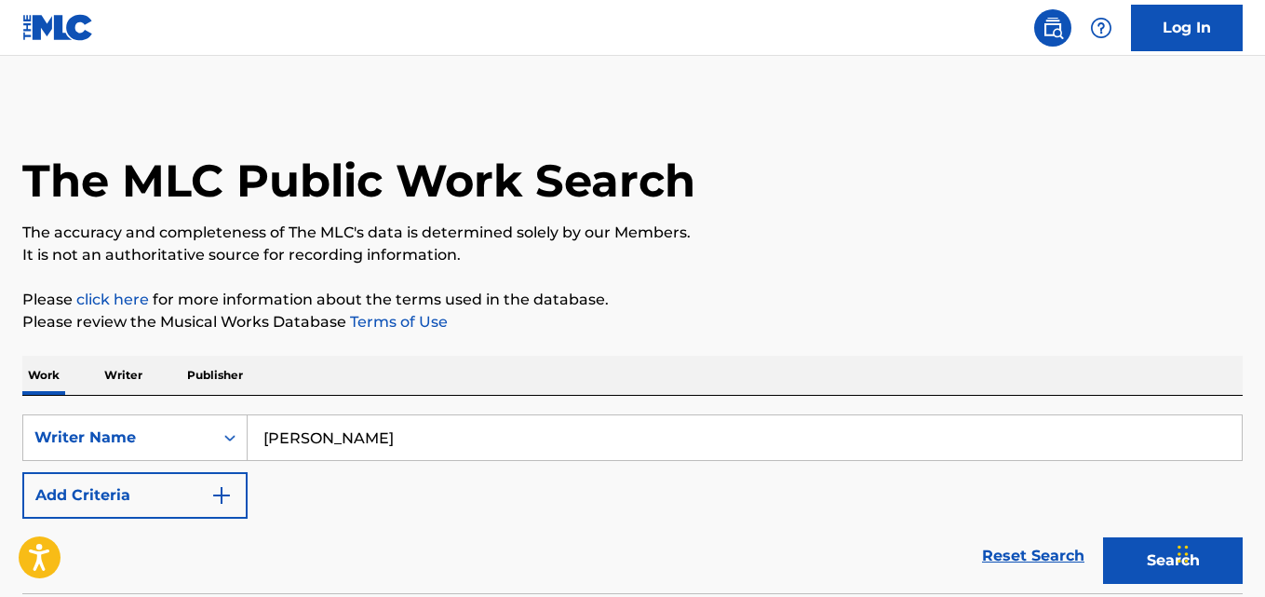
click at [424, 430] on input "[PERSON_NAME]" at bounding box center [745, 437] width 994 height 45
paste input "QZWDW2594930"
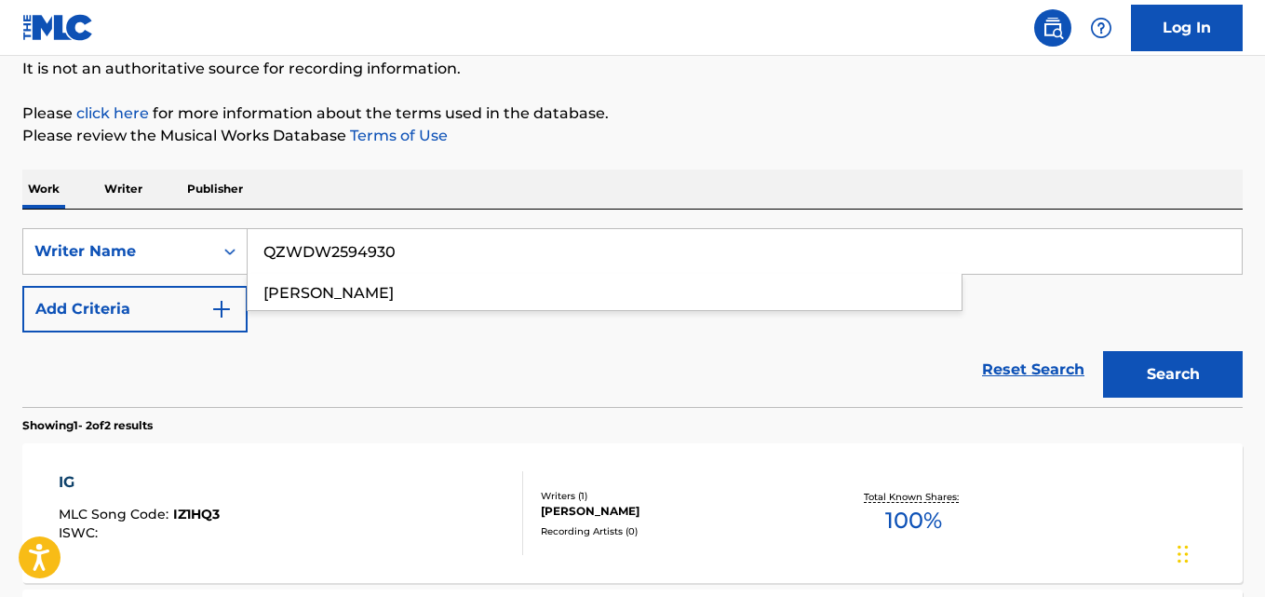
scroll to position [93, 0]
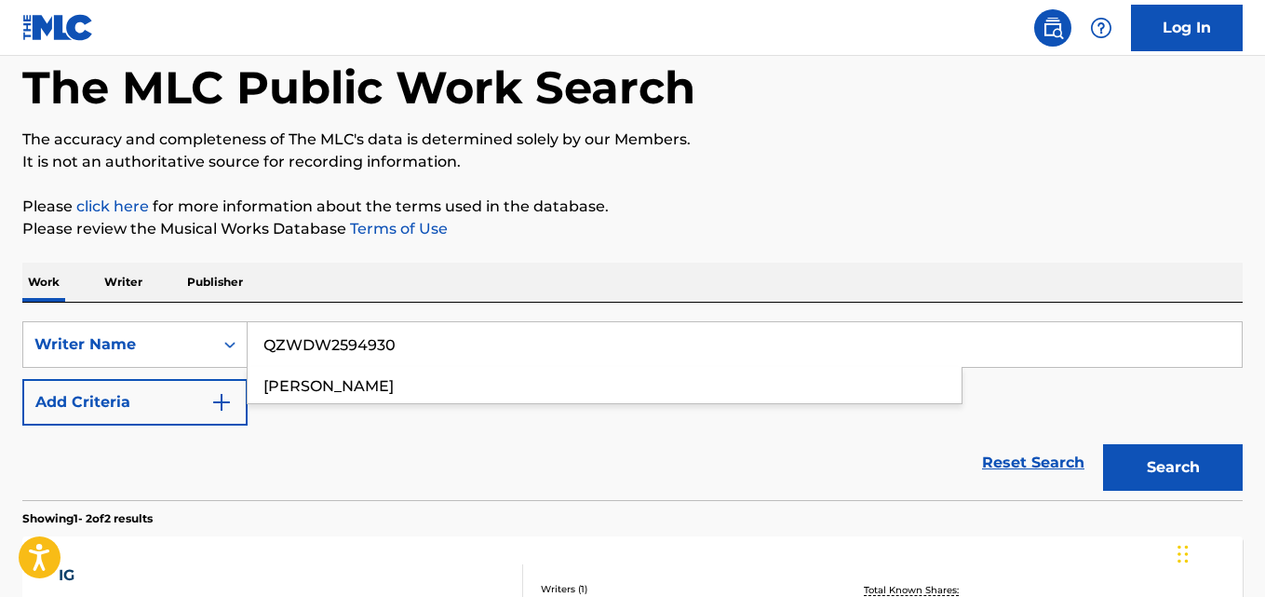
click at [440, 337] on input "QZWDW2594930" at bounding box center [745, 344] width 994 height 45
paste input "[PERSON_NAME]"
click at [1119, 472] on button "Search" at bounding box center [1173, 467] width 140 height 47
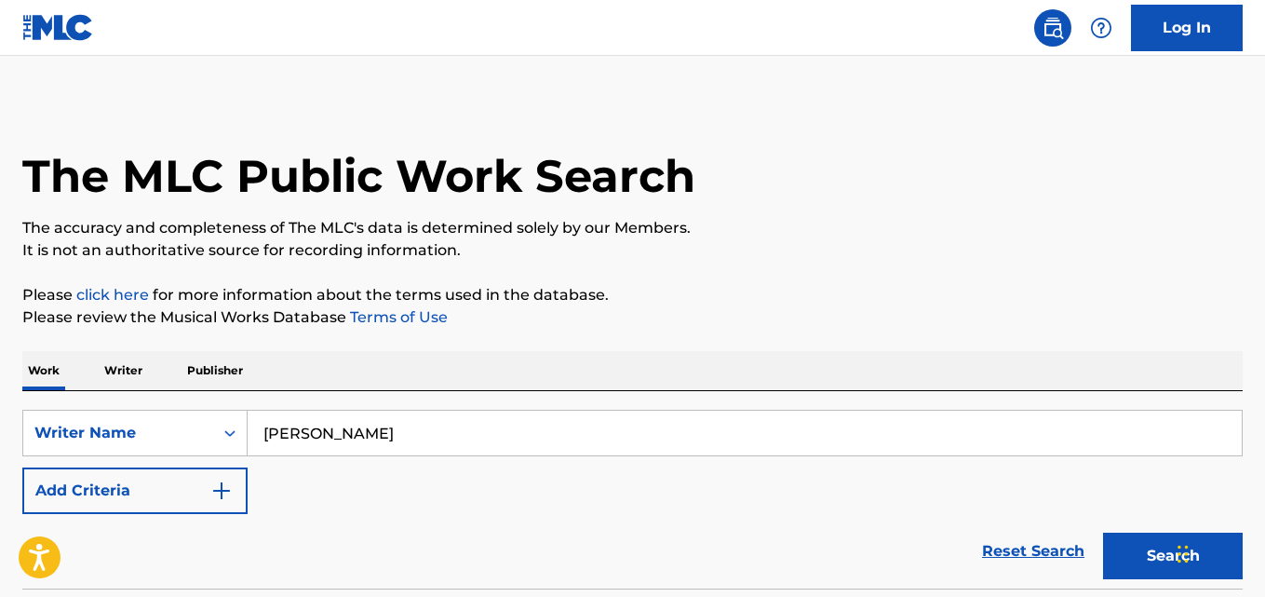
scroll to position [0, 0]
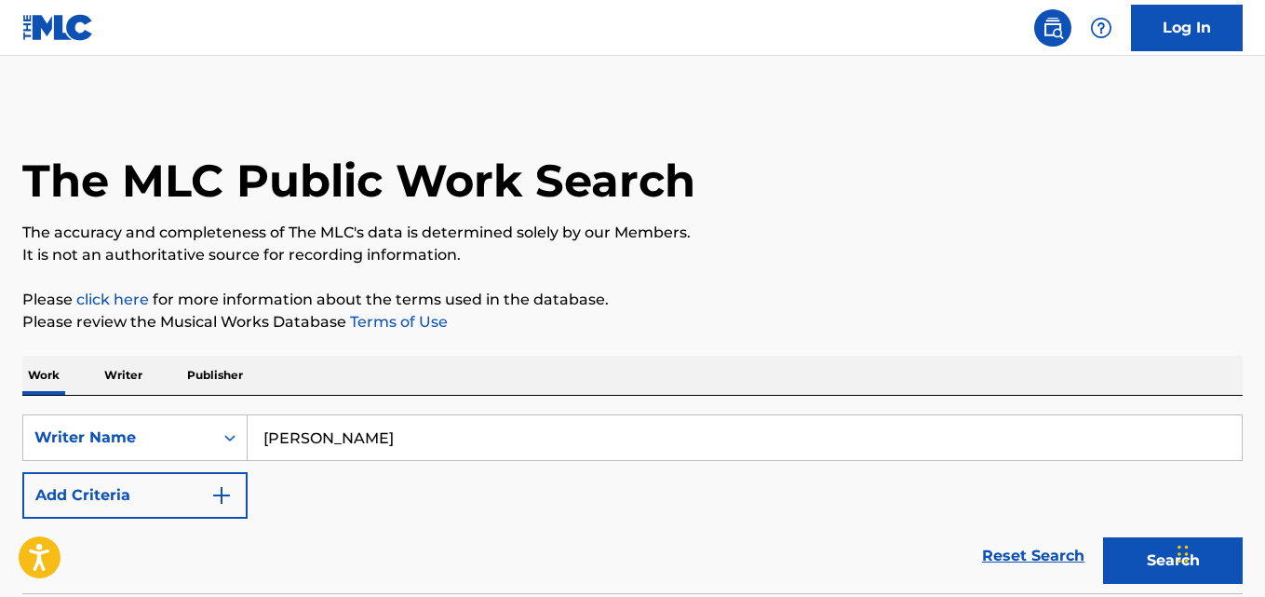
click at [452, 423] on input "[PERSON_NAME]" at bounding box center [745, 437] width 994 height 45
paste input "chinedu ohamso"
click at [1123, 558] on button "Search" at bounding box center [1173, 560] width 140 height 47
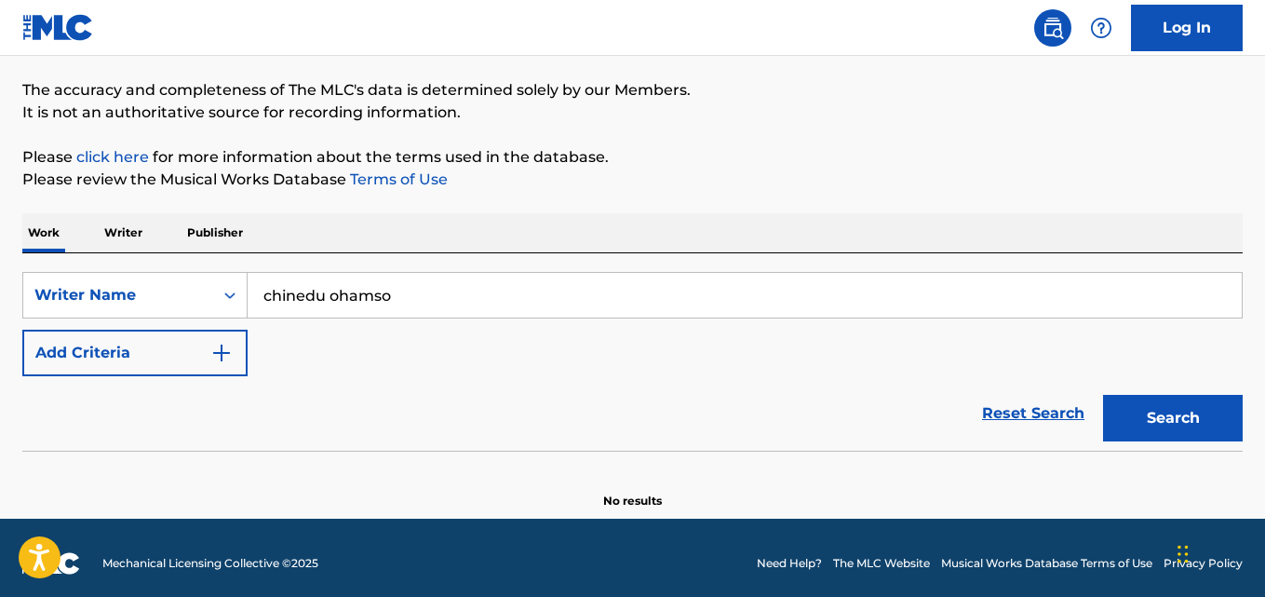
scroll to position [154, 0]
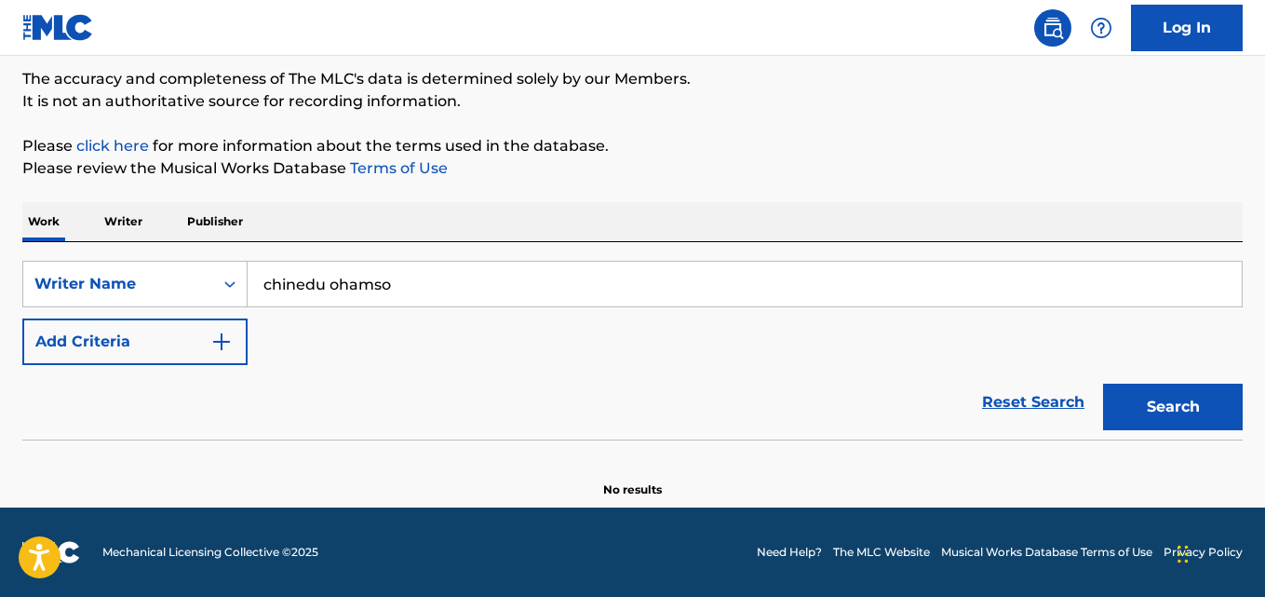
click at [1194, 407] on button "Search" at bounding box center [1173, 407] width 140 height 47
click at [400, 283] on input "chinedu ohamso" at bounding box center [745, 284] width 994 height 45
paste input "[PERSON_NAME]"
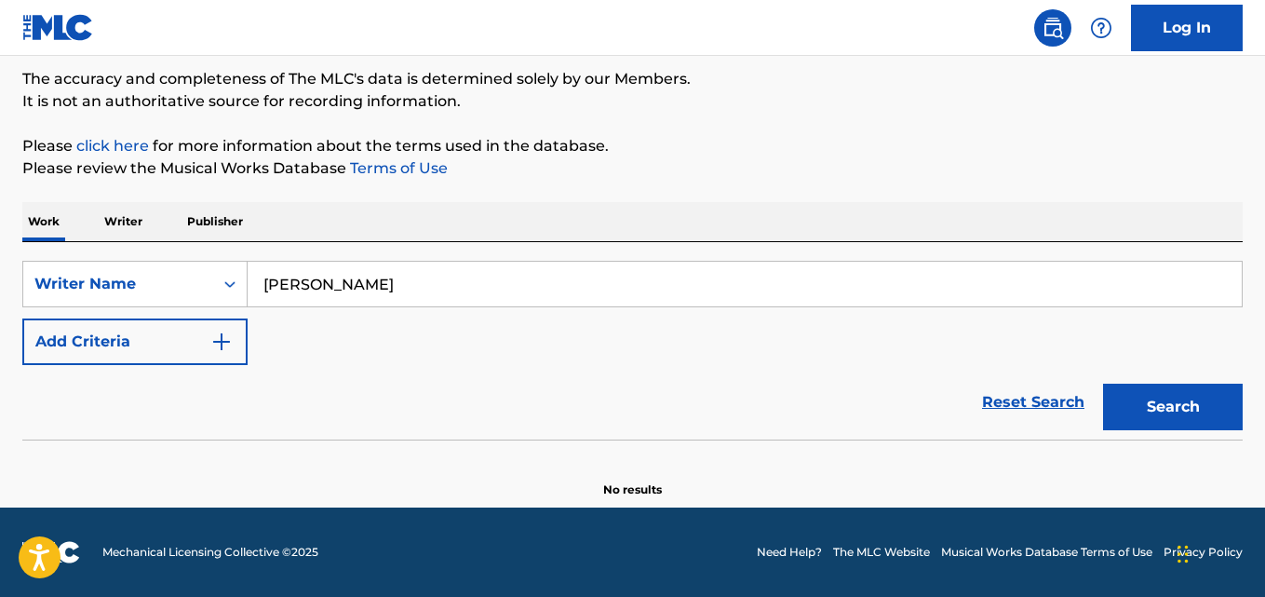
type input "[PERSON_NAME]"
click at [1151, 404] on button "Search" at bounding box center [1173, 407] width 140 height 47
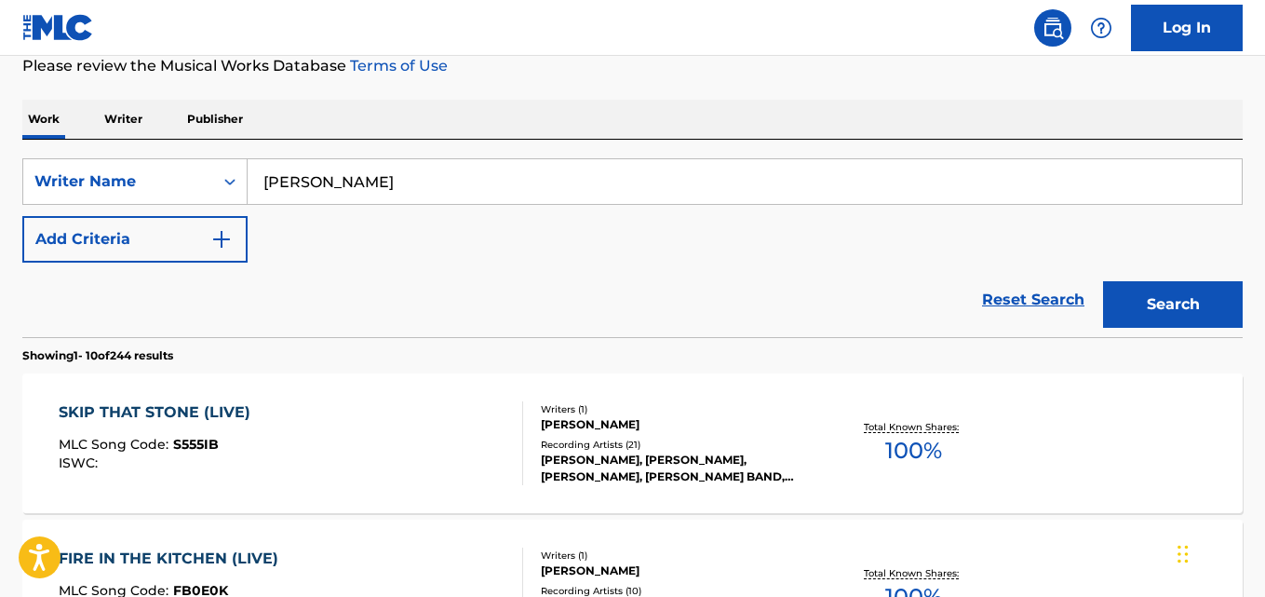
scroll to position [286, 0]
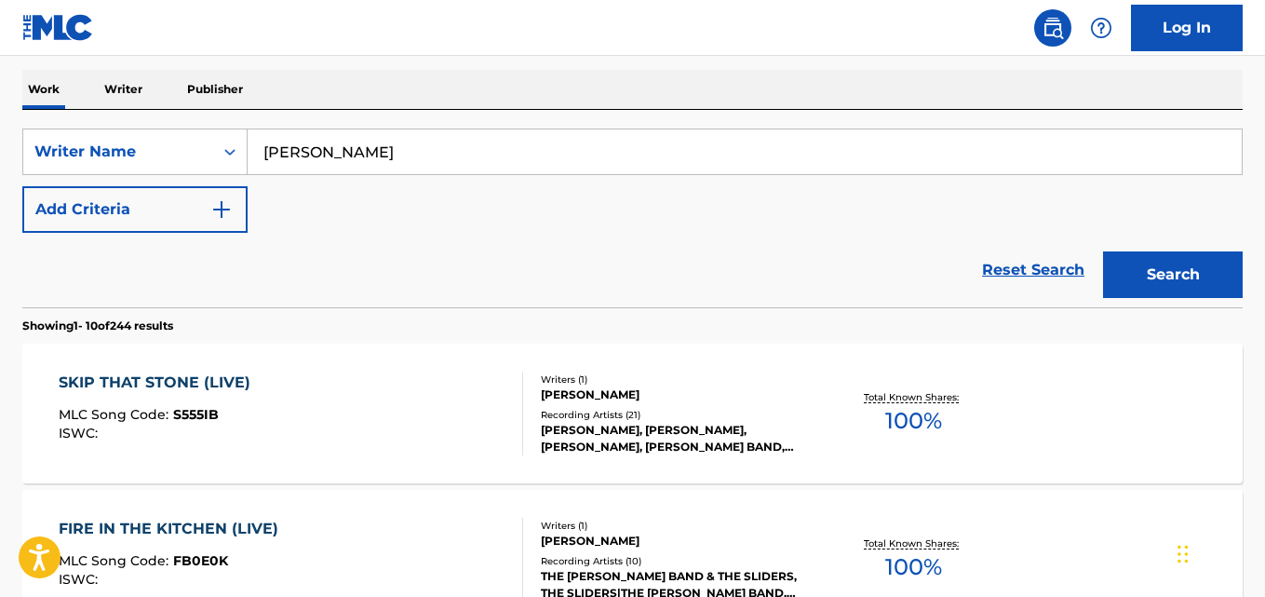
click at [240, 221] on button "Add Criteria" at bounding box center [134, 209] width 225 height 47
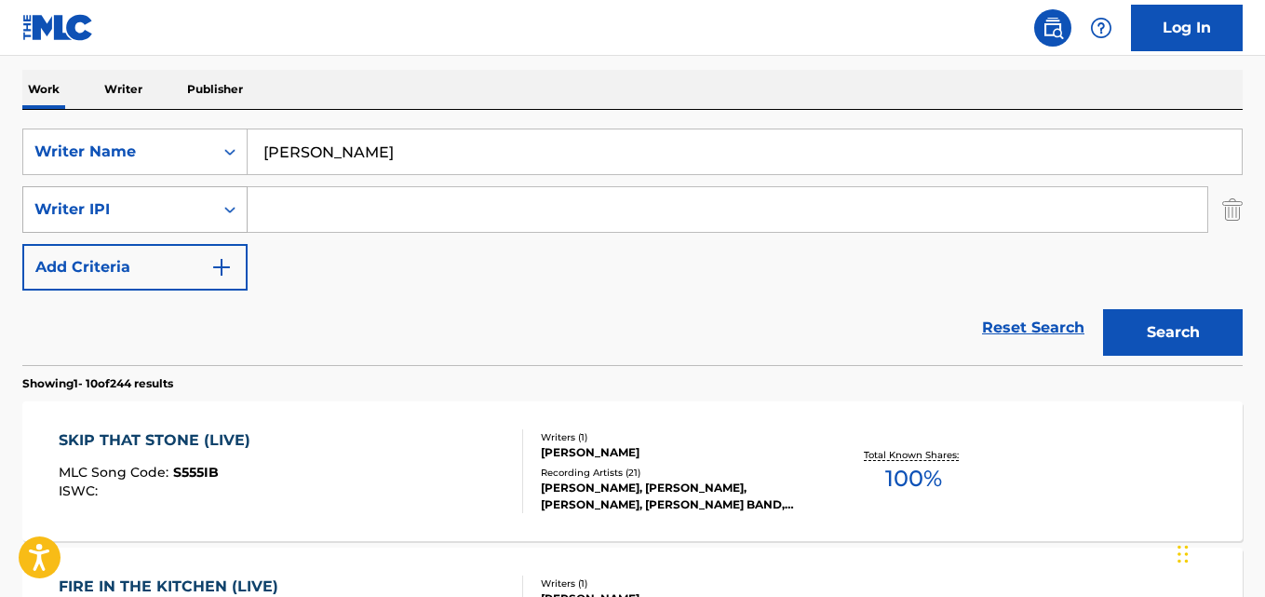
click at [233, 216] on icon "Search Form" at bounding box center [230, 209] width 19 height 19
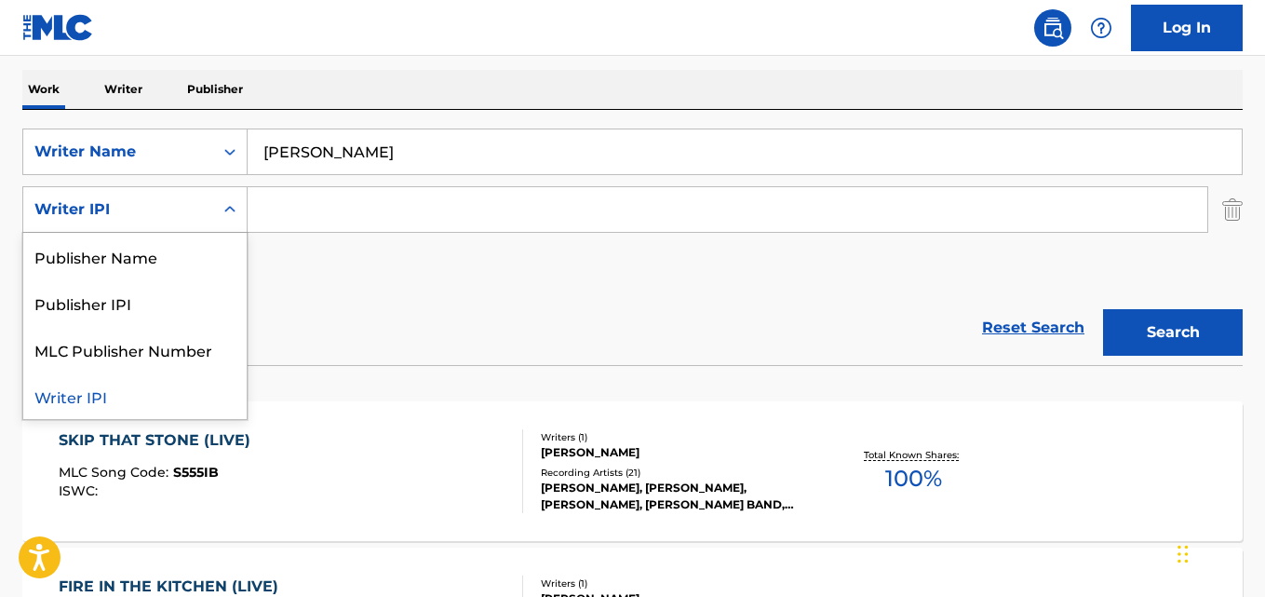
click at [226, 214] on icon "Search Form" at bounding box center [230, 209] width 19 height 19
click at [236, 147] on icon "Search Form" at bounding box center [230, 151] width 19 height 19
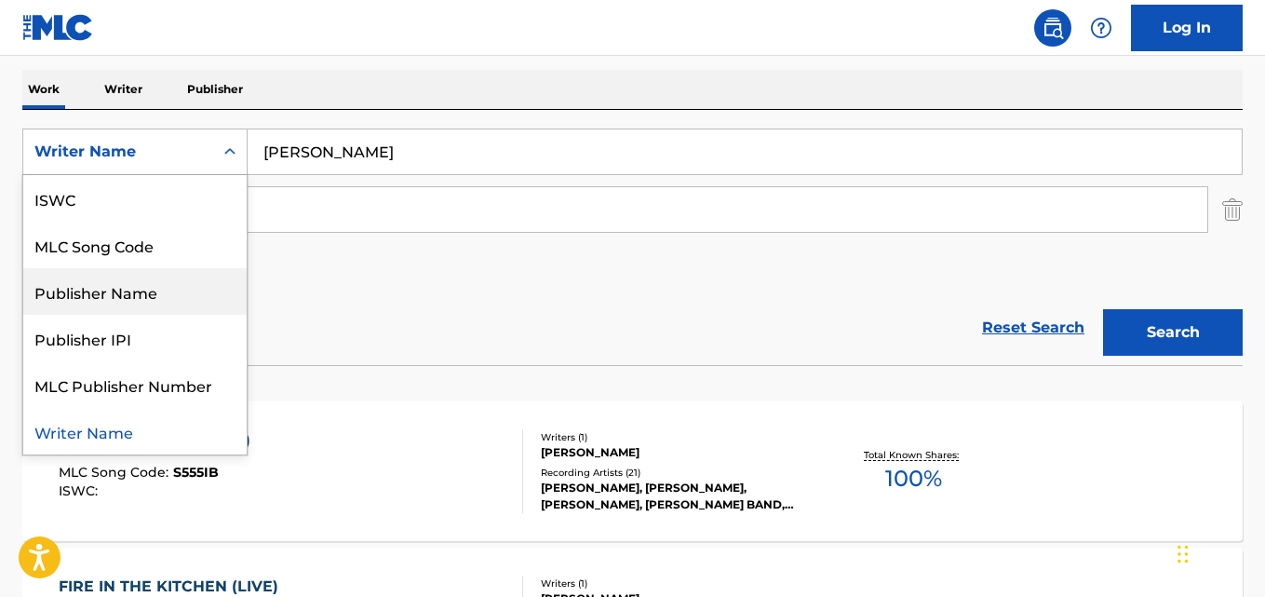
scroll to position [0, 0]
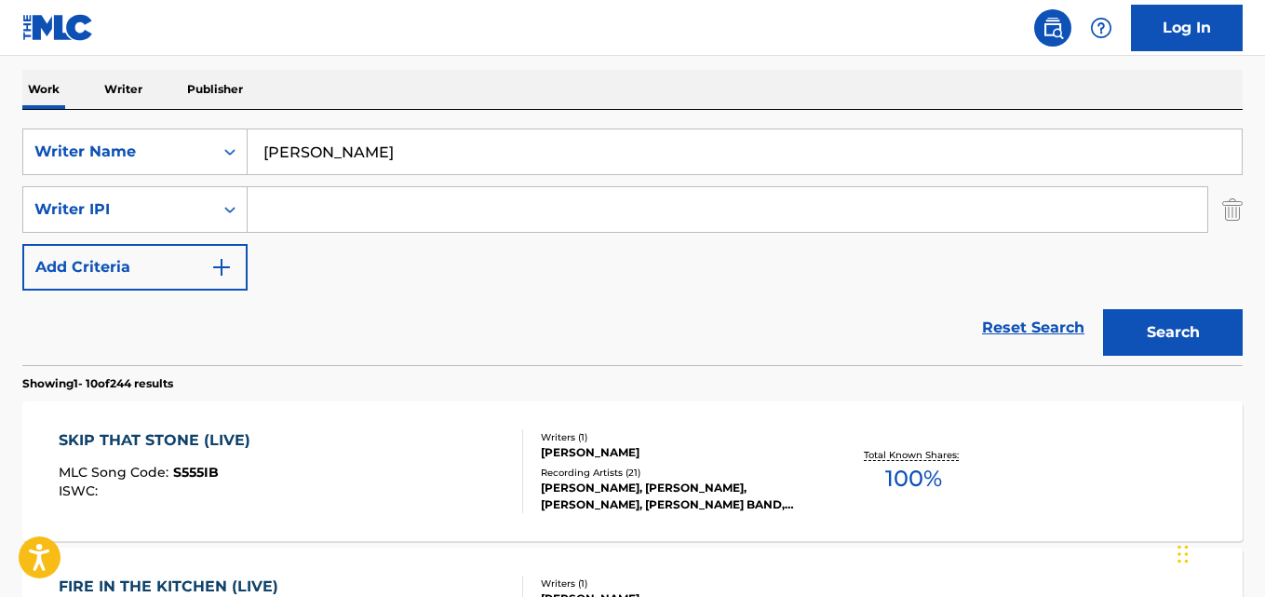
click at [397, 408] on div "SKIP THAT STONE (LIVE) MLC Song Code : S555IB ISWC : Writers ( 1 ) [PERSON_NAME…" at bounding box center [632, 471] width 1220 height 140
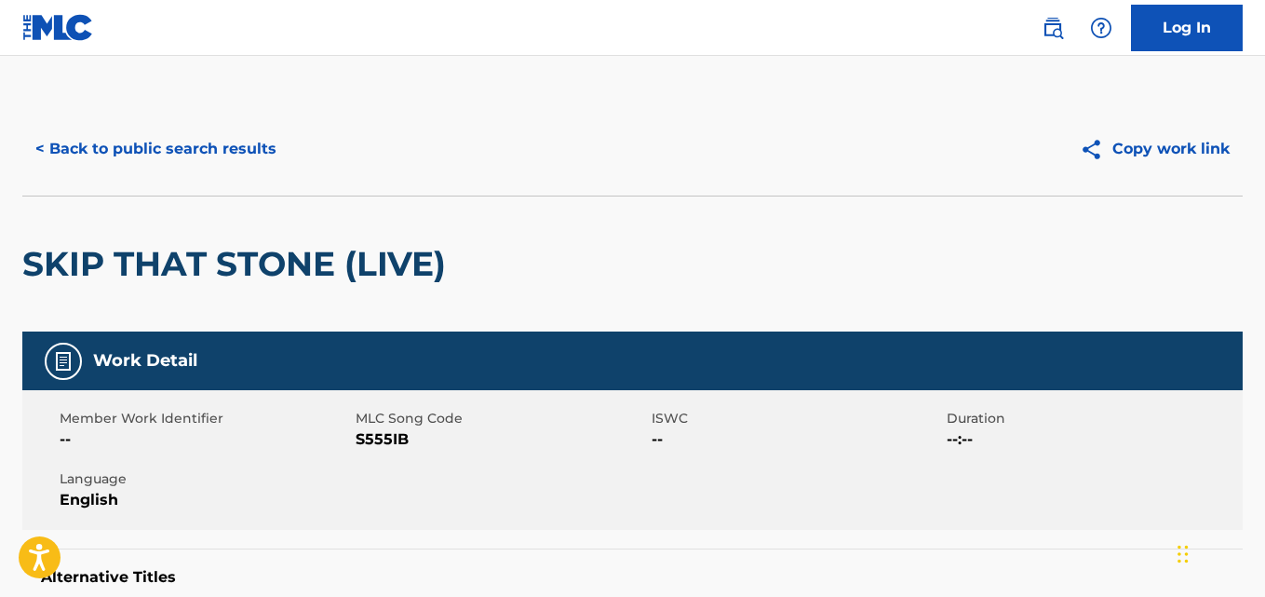
click at [204, 155] on button "< Back to public search results" at bounding box center [155, 149] width 267 height 47
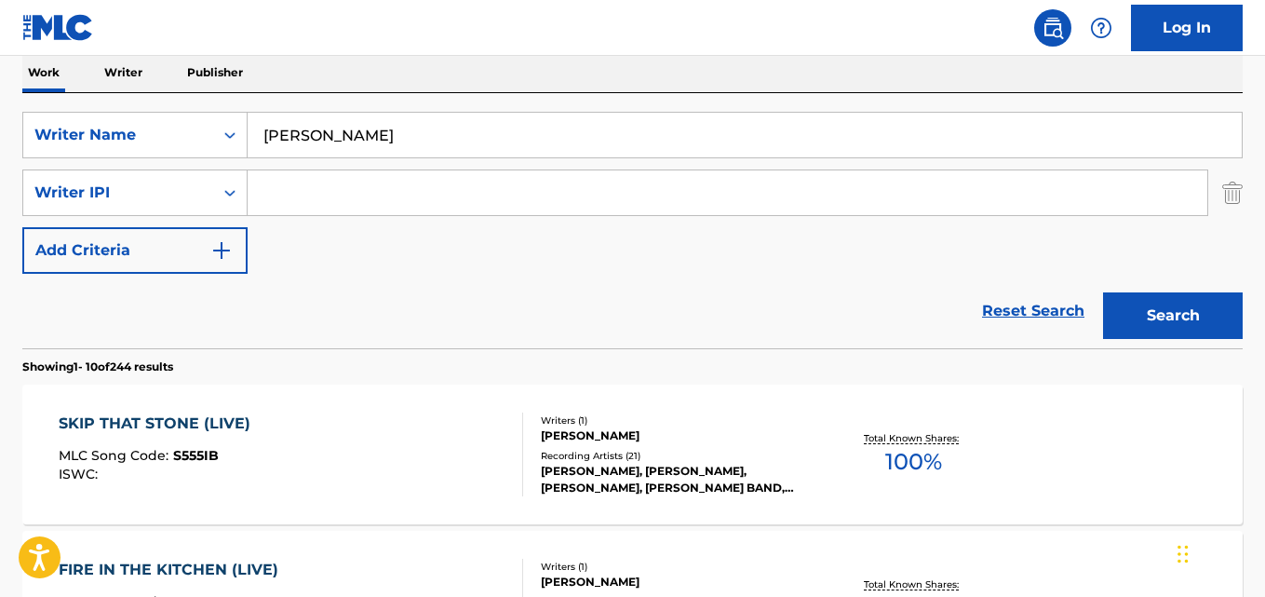
scroll to position [286, 0]
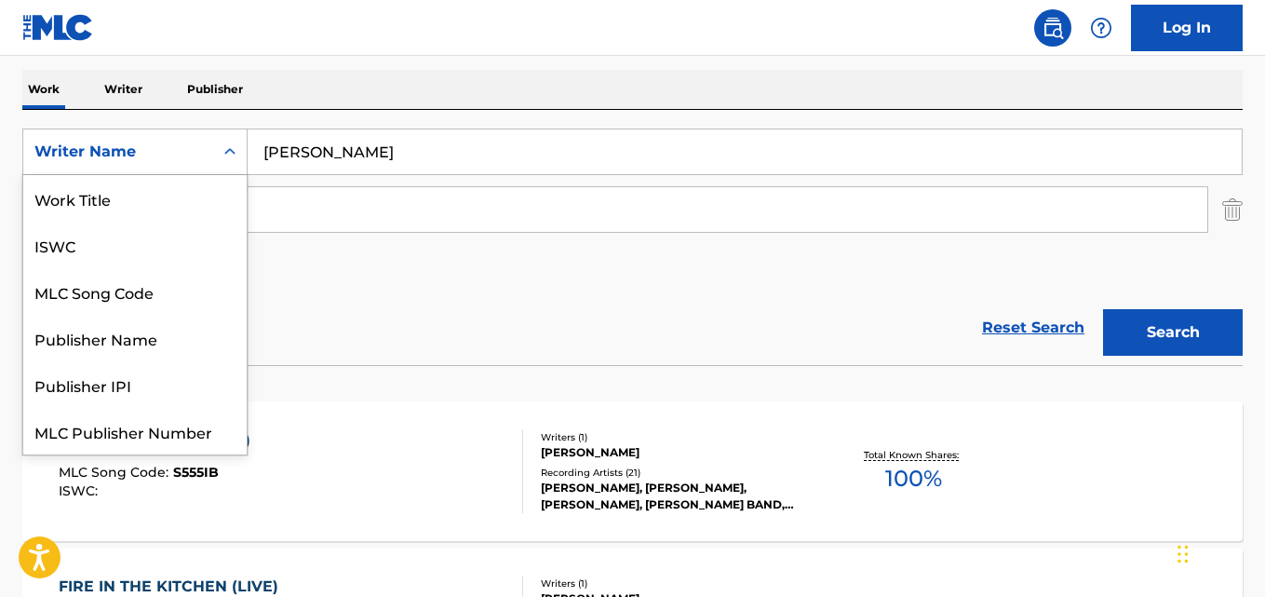
click at [240, 159] on div "Search Form" at bounding box center [230, 152] width 34 height 34
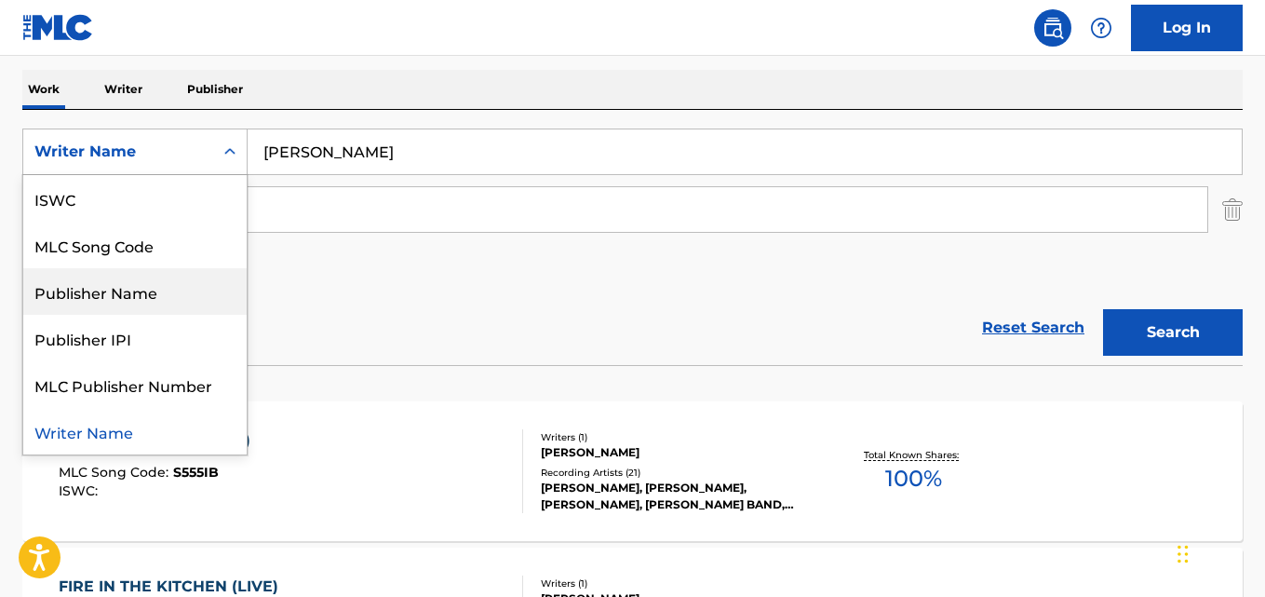
scroll to position [0, 0]
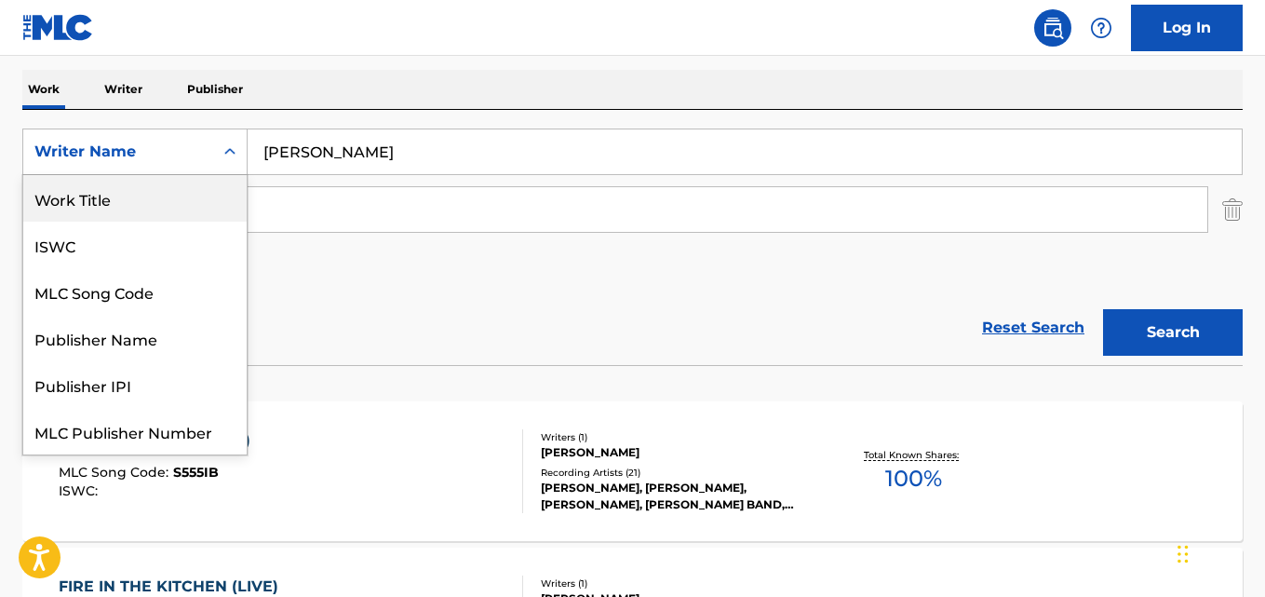
click at [215, 196] on div "Work Title" at bounding box center [134, 198] width 223 height 47
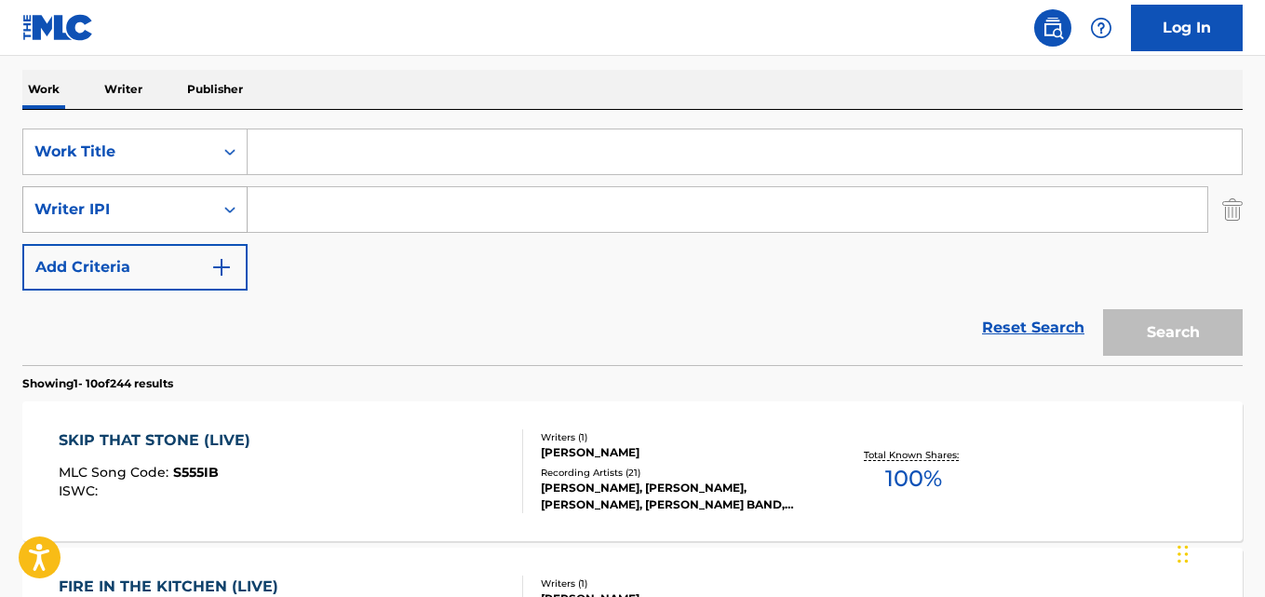
click at [235, 217] on icon "Search Form" at bounding box center [230, 209] width 19 height 19
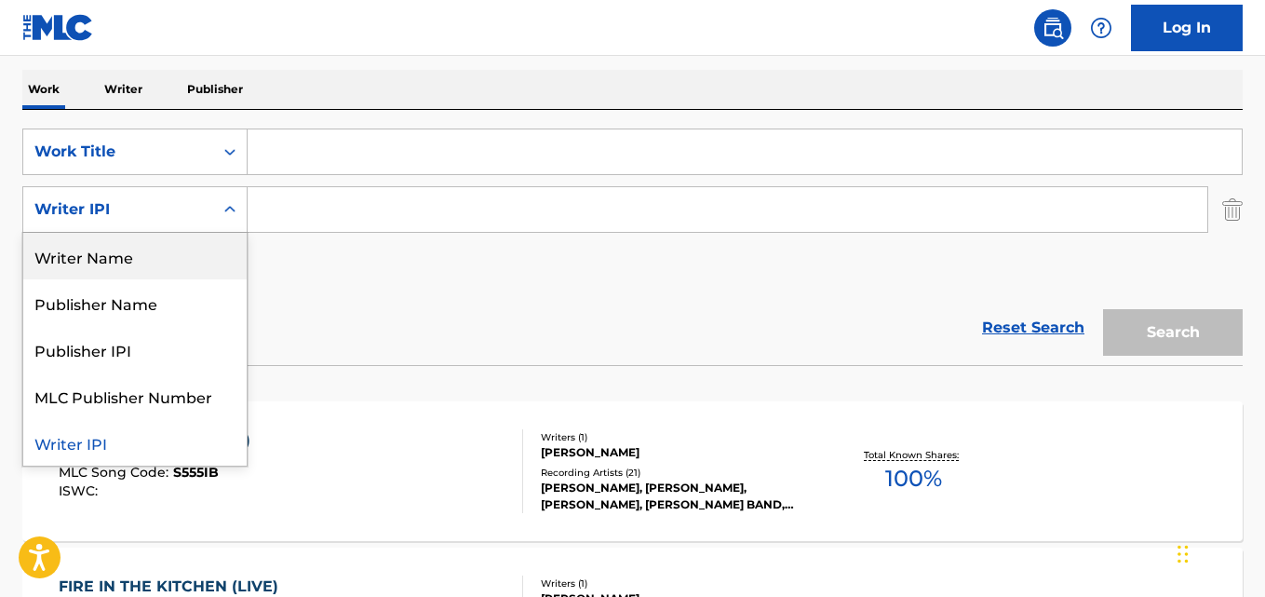
click at [201, 273] on div "Writer Name" at bounding box center [134, 256] width 223 height 47
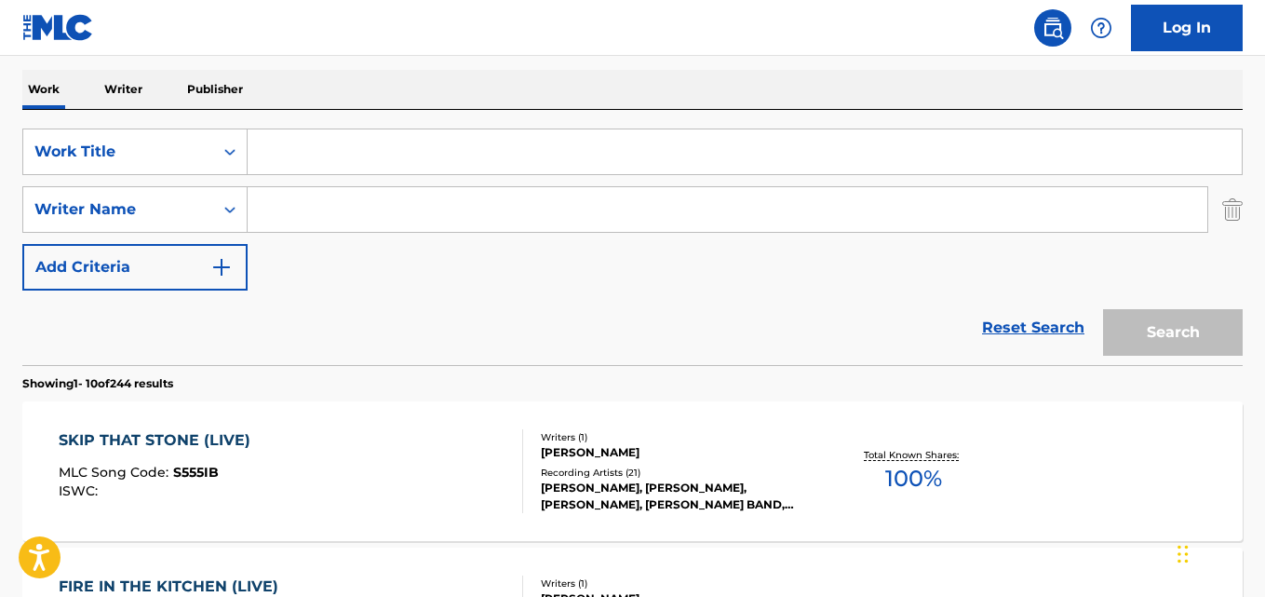
click at [352, 155] on input "Search Form" at bounding box center [745, 151] width 994 height 45
click at [583, 219] on input "Search Form" at bounding box center [728, 209] width 960 height 45
paste input "[PERSON_NAME]"
type input "[PERSON_NAME]"
click at [466, 139] on input "Search Form" at bounding box center [745, 151] width 994 height 45
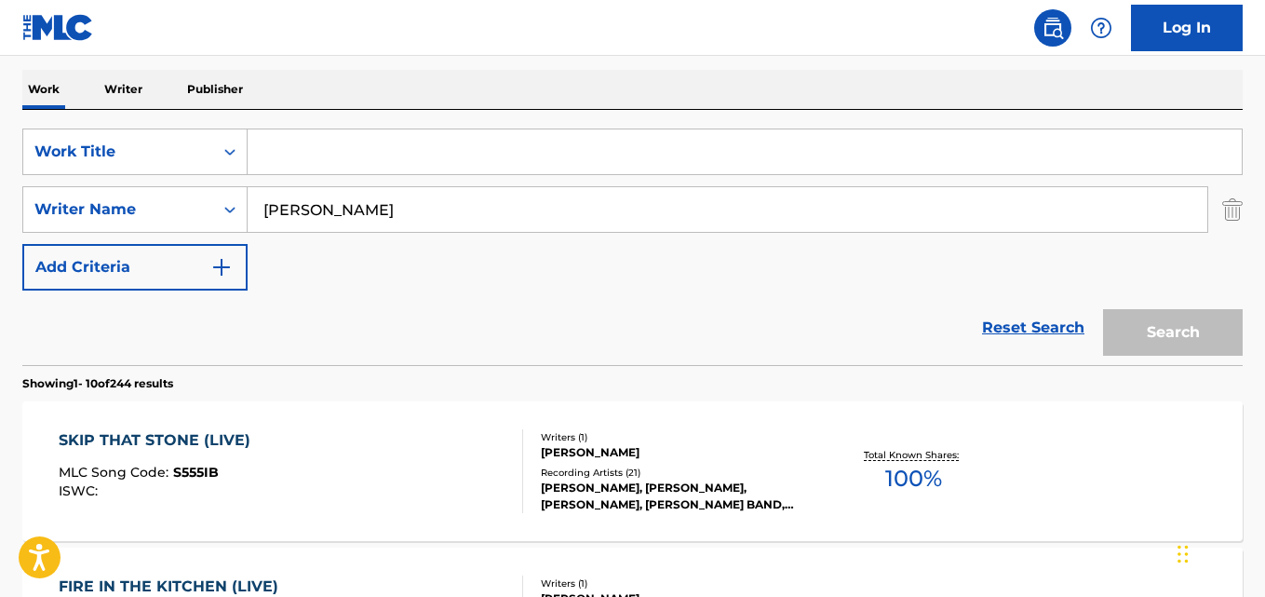
paste input "Whine For Me"
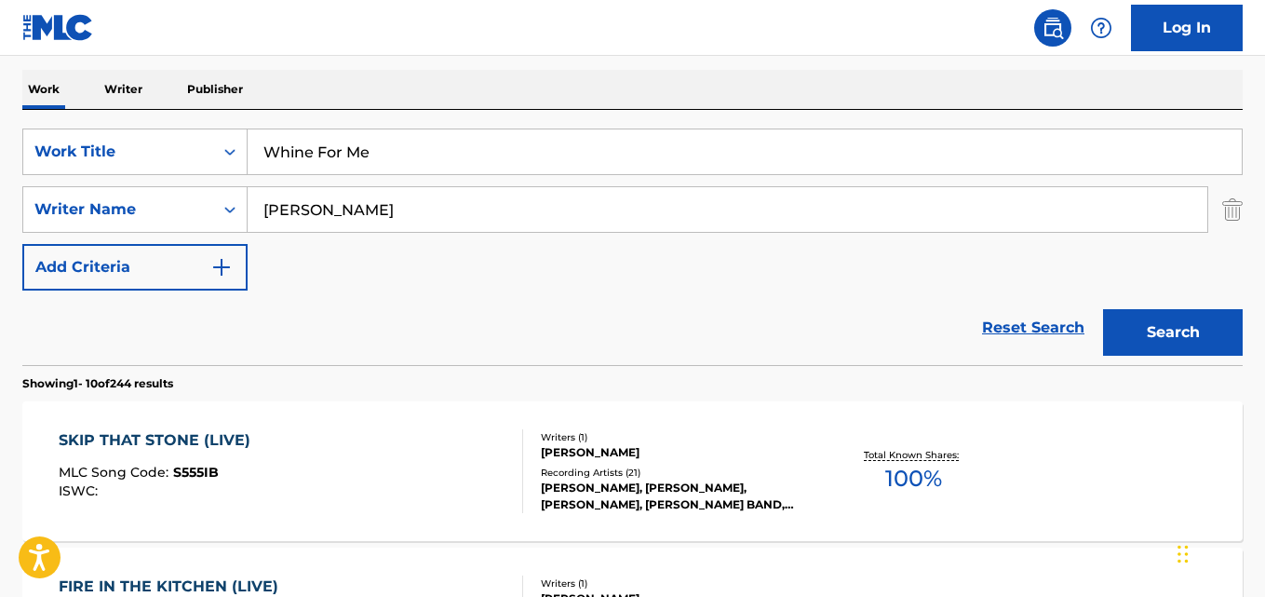
type input "Whine For Me"
click at [1171, 311] on button "Search" at bounding box center [1173, 332] width 140 height 47
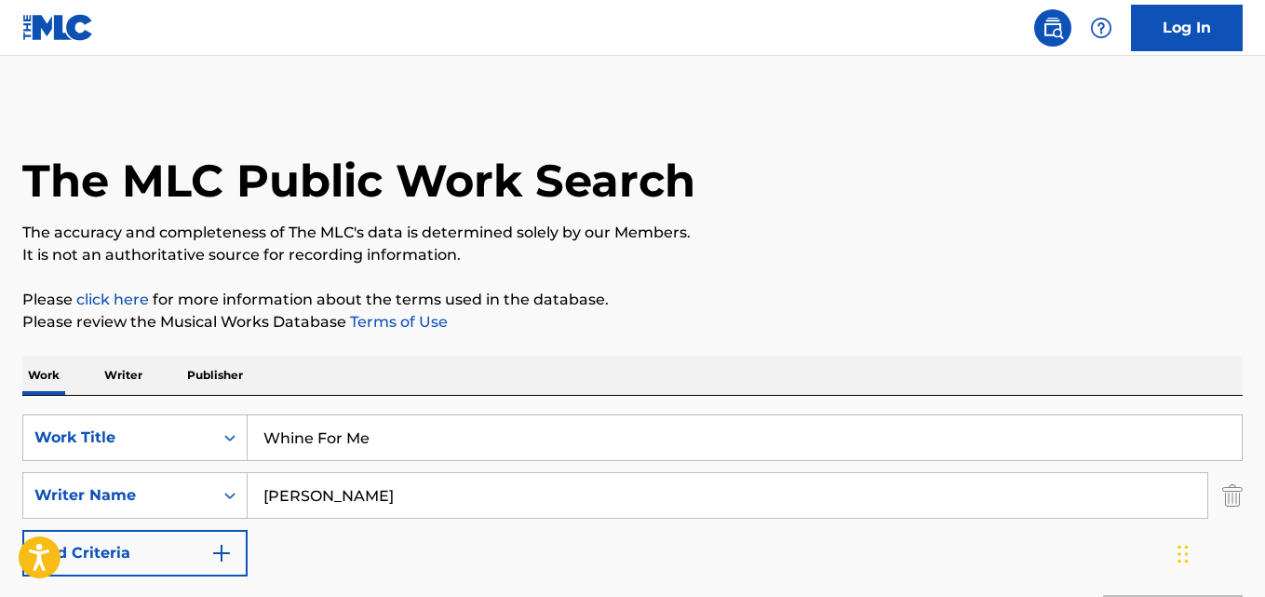
scroll to position [272, 0]
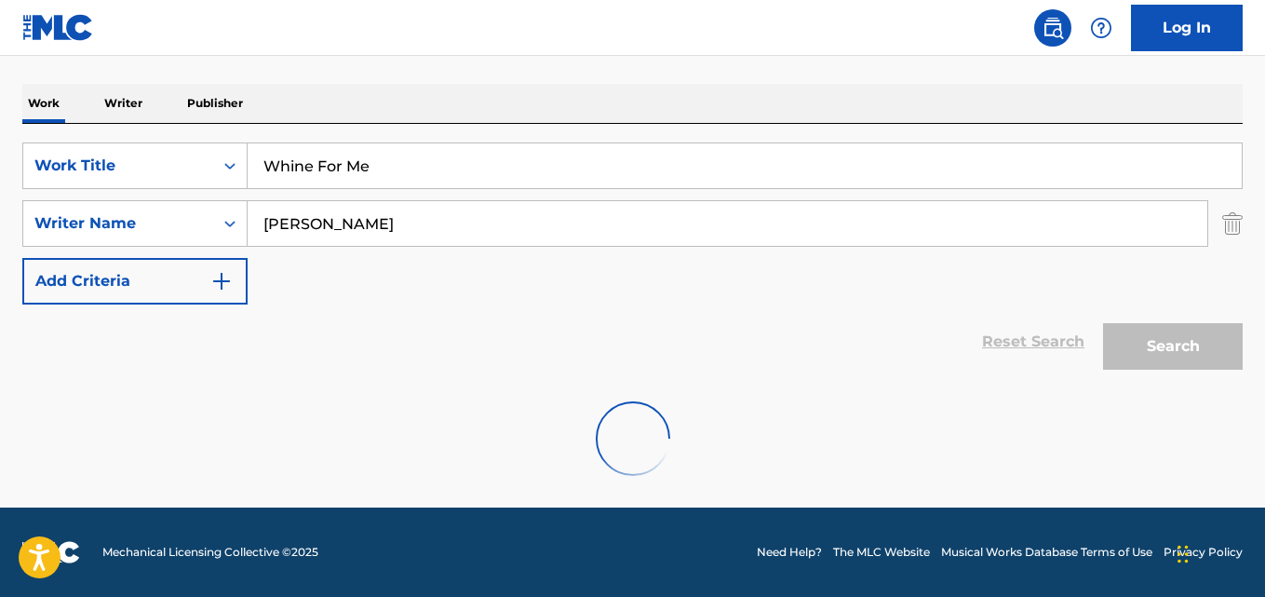
click at [1167, 342] on div "Search" at bounding box center [1168, 341] width 149 height 74
click at [762, 217] on input "[PERSON_NAME]" at bounding box center [728, 223] width 960 height 45
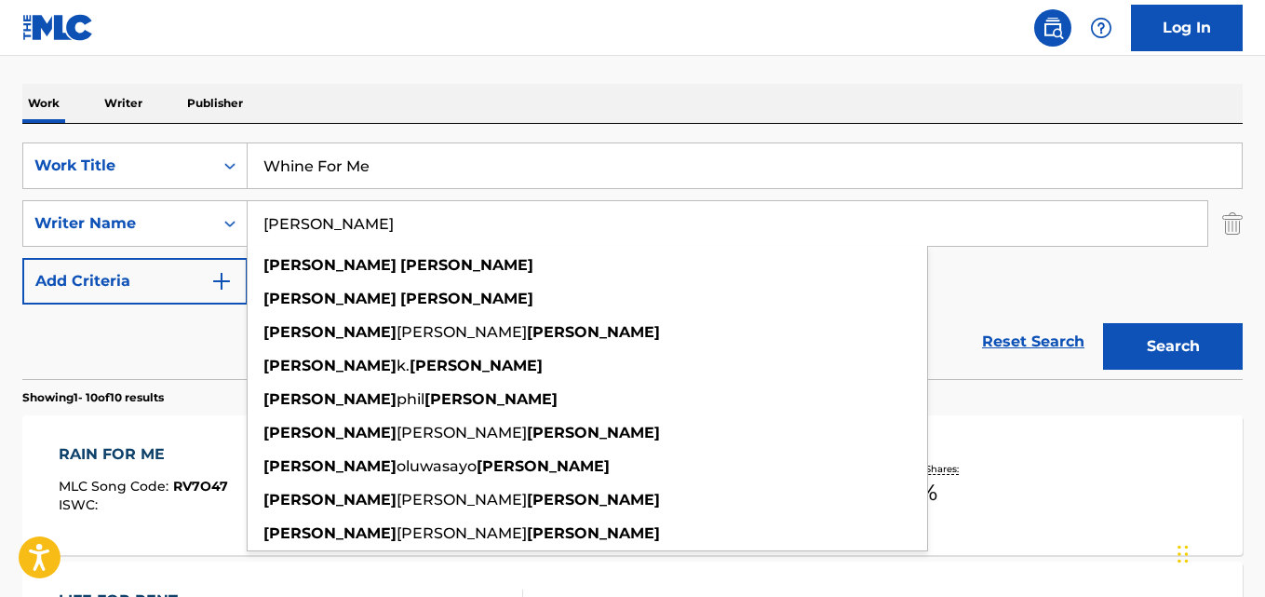
click at [998, 267] on div "SearchWithCriteriae8a1aed3-8bd0-40b6-a6d5-cae220639ce2 Work Title Whine For Me …" at bounding box center [632, 223] width 1220 height 162
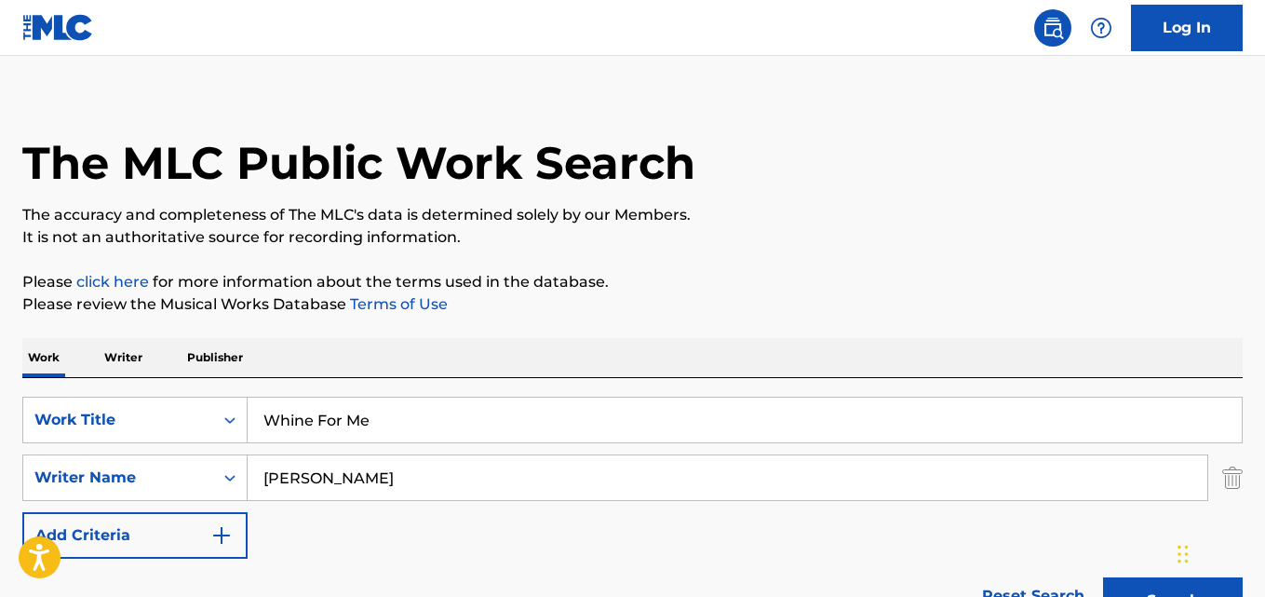
scroll to position [0, 0]
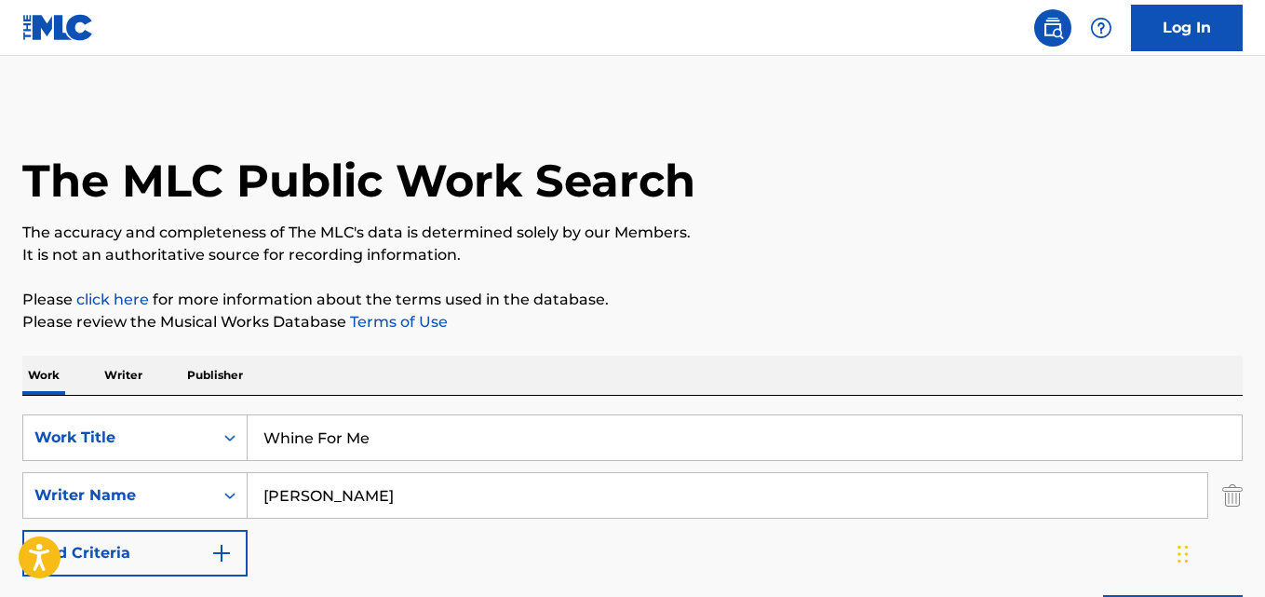
click at [1237, 504] on img "Search Form" at bounding box center [1232, 495] width 20 height 47
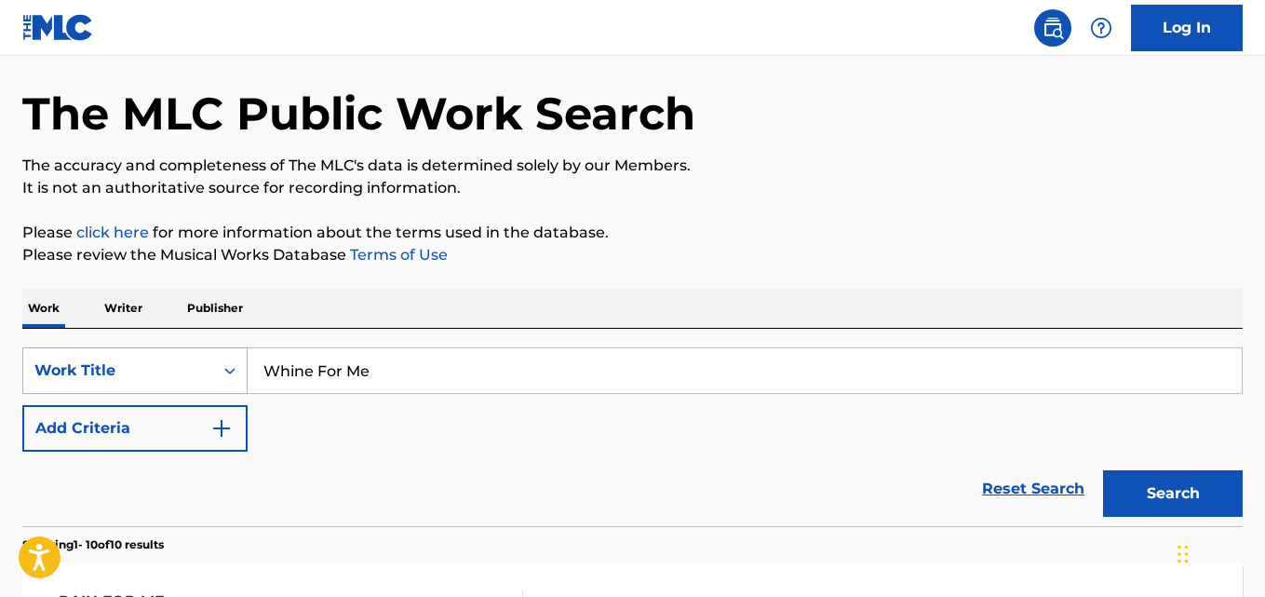
click at [228, 394] on div "Work Title" at bounding box center [134, 370] width 225 height 47
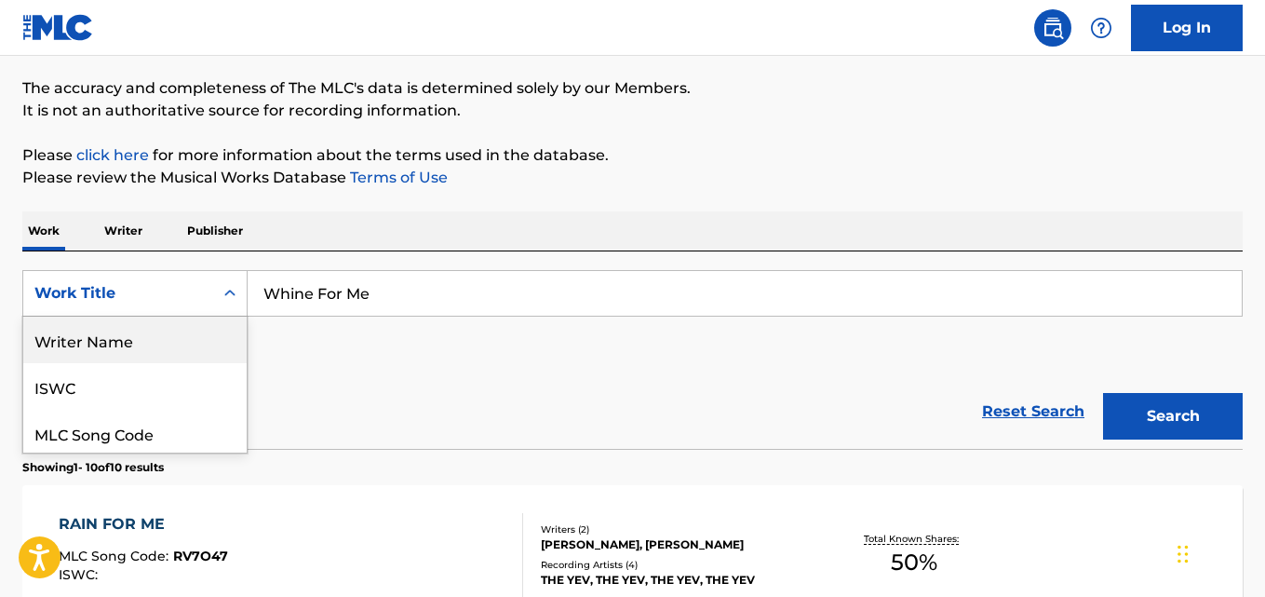
click at [148, 351] on div "Writer Name" at bounding box center [134, 339] width 223 height 47
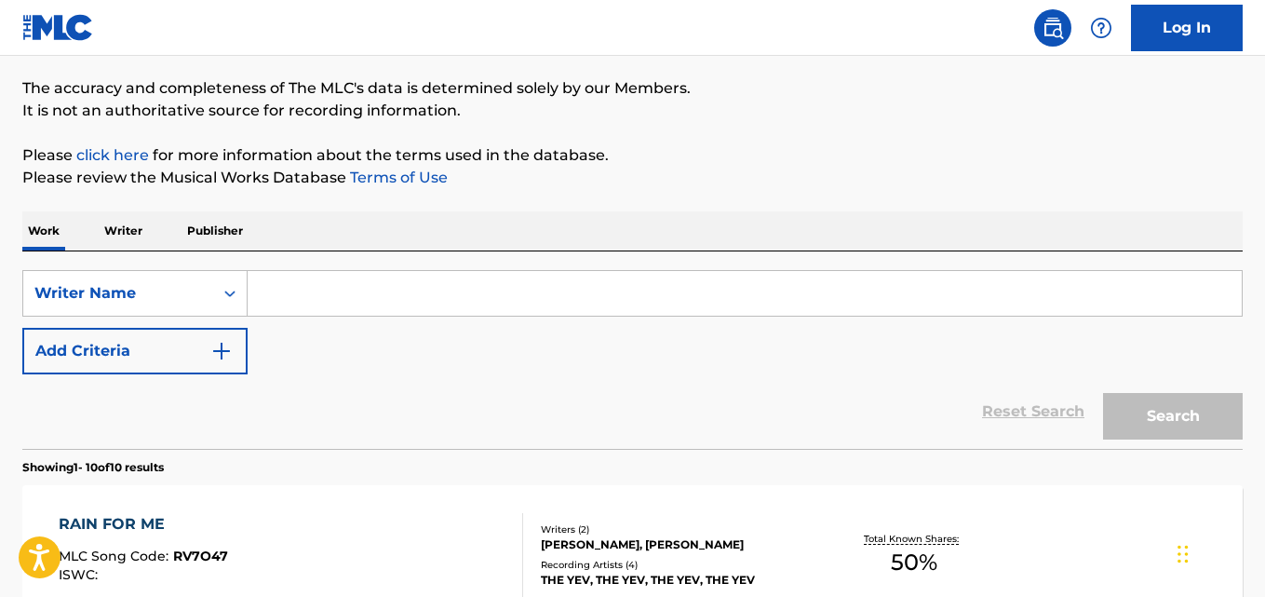
click at [406, 302] on input "Search Form" at bounding box center [745, 293] width 994 height 45
paste input "[PERSON_NAME]"
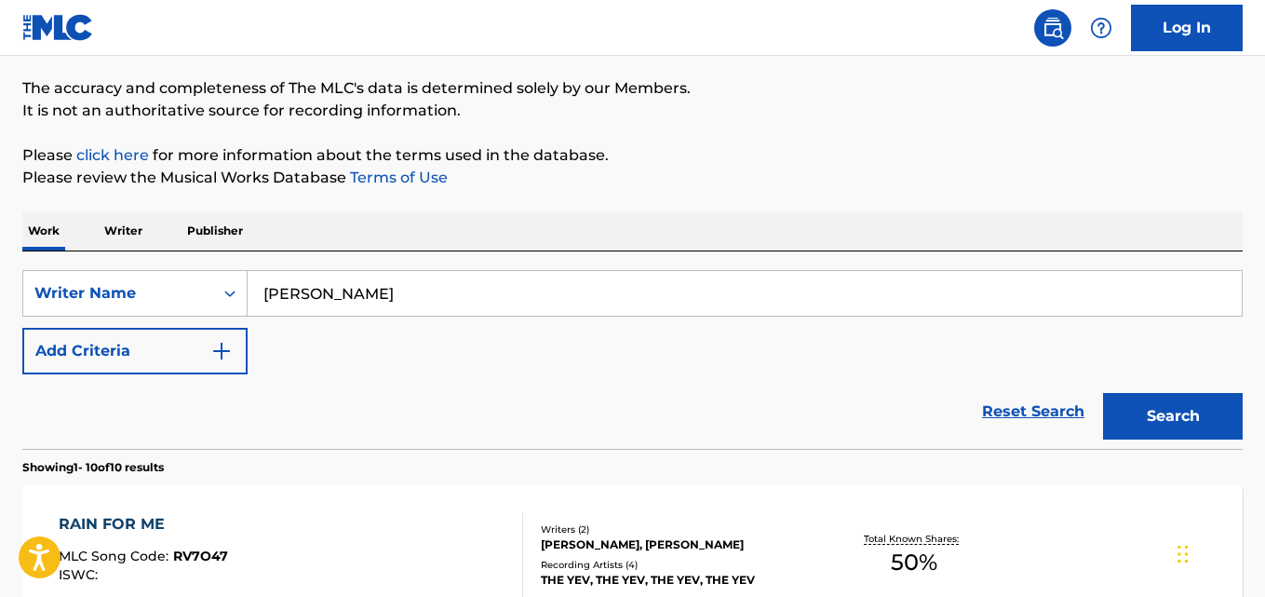
click at [1138, 422] on button "Search" at bounding box center [1173, 416] width 140 height 47
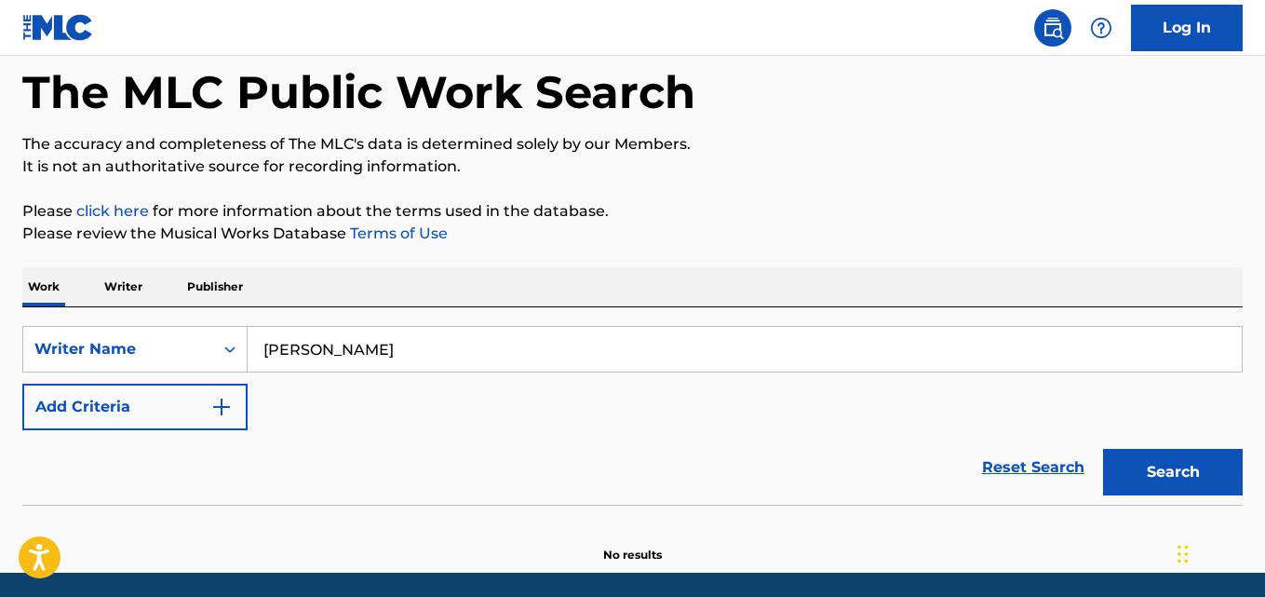
scroll to position [61, 0]
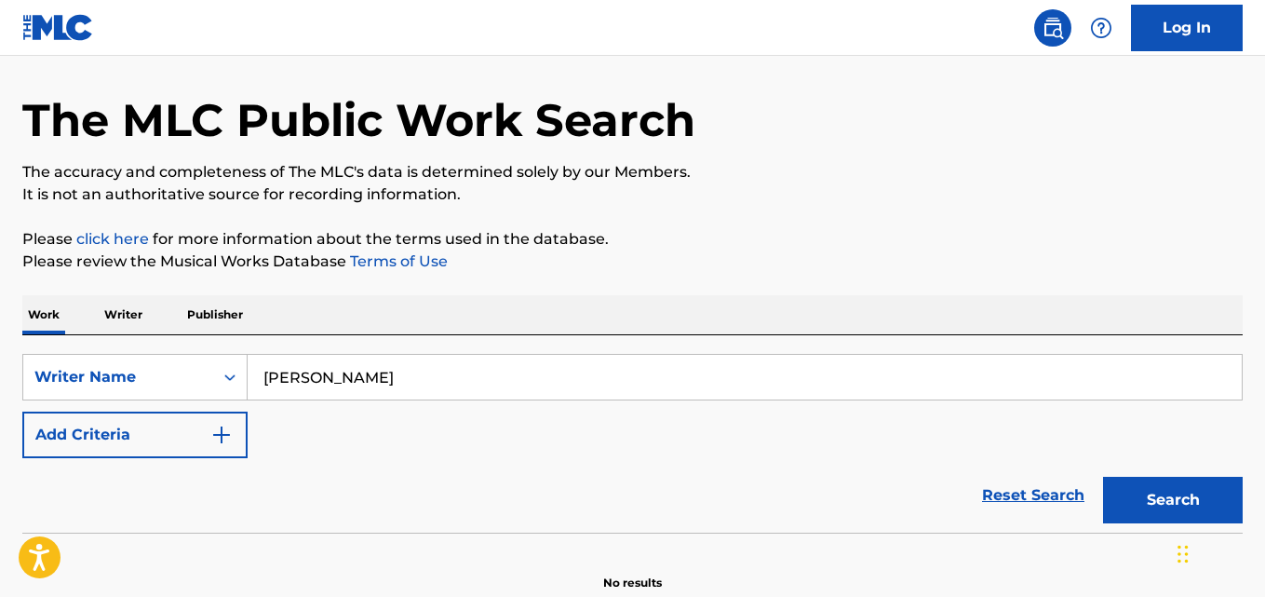
click at [398, 372] on input "[PERSON_NAME]" at bounding box center [745, 377] width 994 height 45
drag, startPoint x: 398, startPoint y: 372, endPoint x: 718, endPoint y: 483, distance: 337.9
click at [406, 381] on input "[PERSON_NAME]" at bounding box center [745, 377] width 994 height 45
paste input "Nsobuike [PERSON_NAME].N"
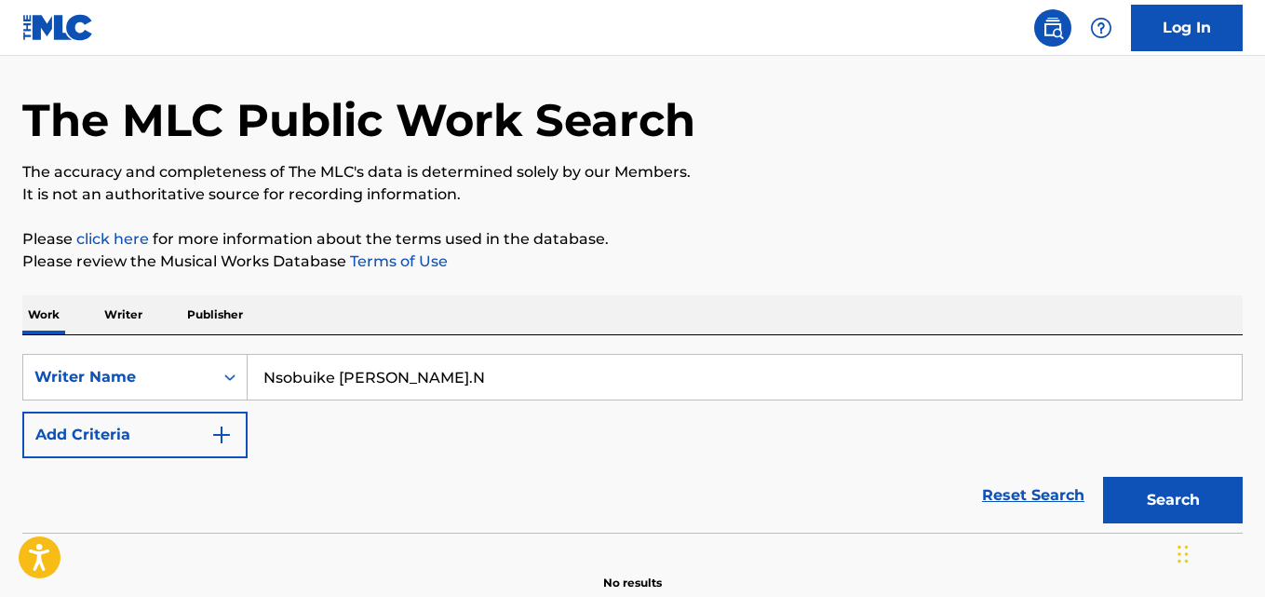
click at [1136, 493] on button "Search" at bounding box center [1173, 500] width 140 height 47
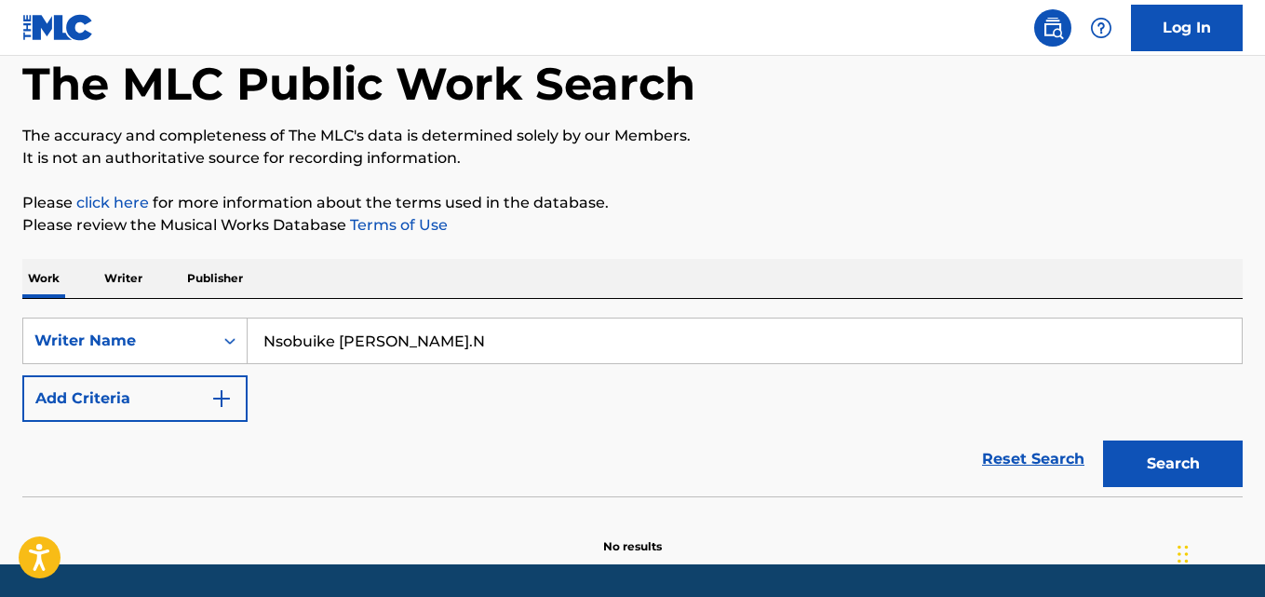
scroll to position [0, 0]
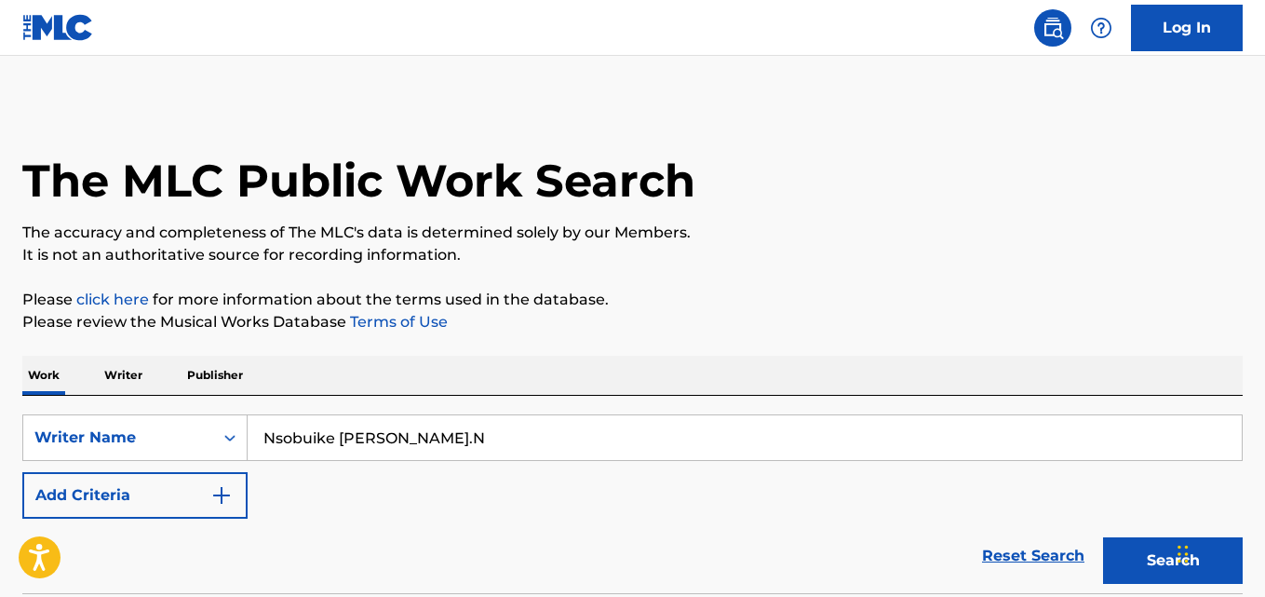
click at [495, 444] on input "Nsobuike [PERSON_NAME].N" at bounding box center [745, 437] width 994 height 45
paste input "[PERSON_NAME]"
click at [1148, 569] on button "Search" at bounding box center [1173, 560] width 140 height 47
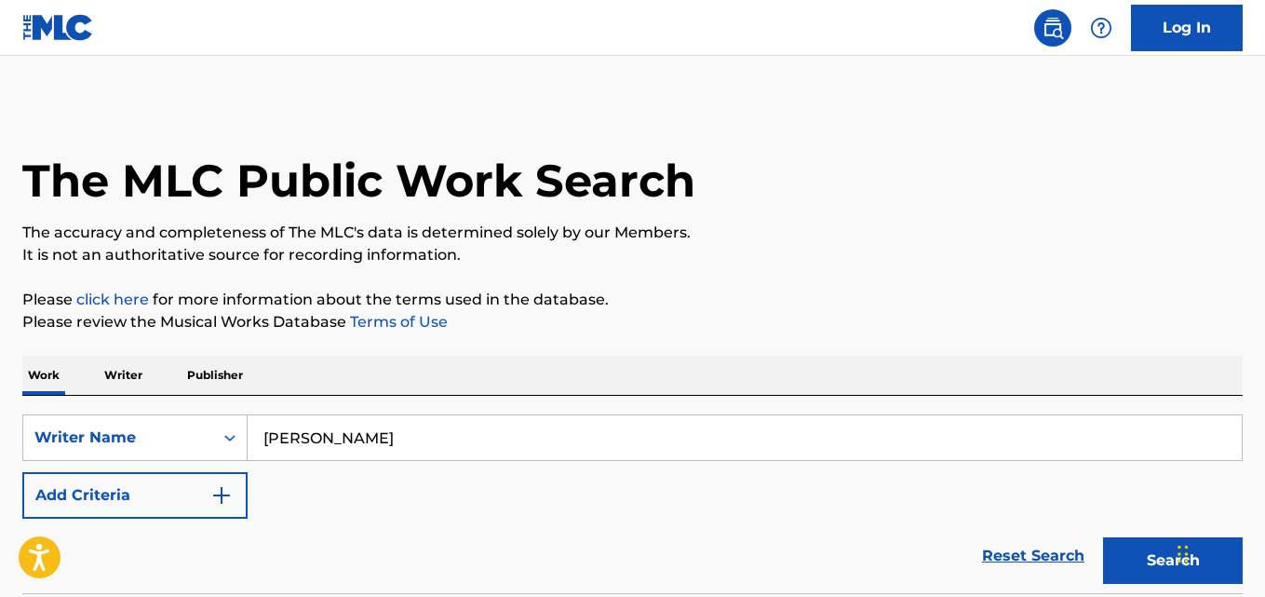
click at [324, 438] on input "[PERSON_NAME]" at bounding box center [745, 437] width 994 height 45
paste input "[PERSON_NAME] Promise"
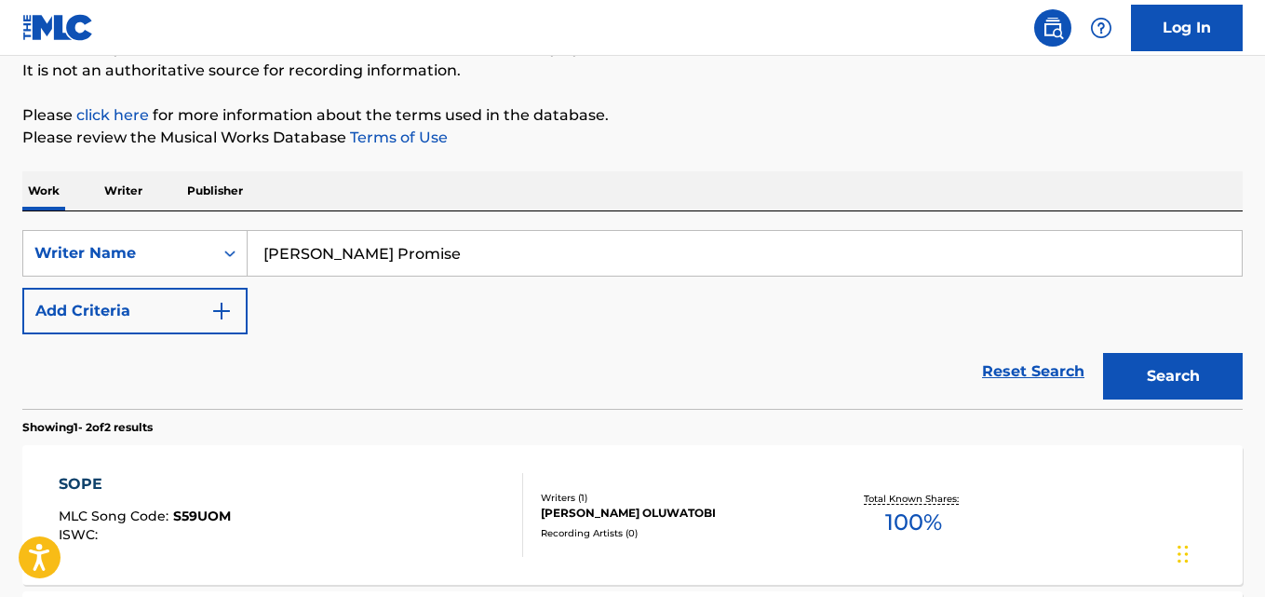
scroll to position [186, 0]
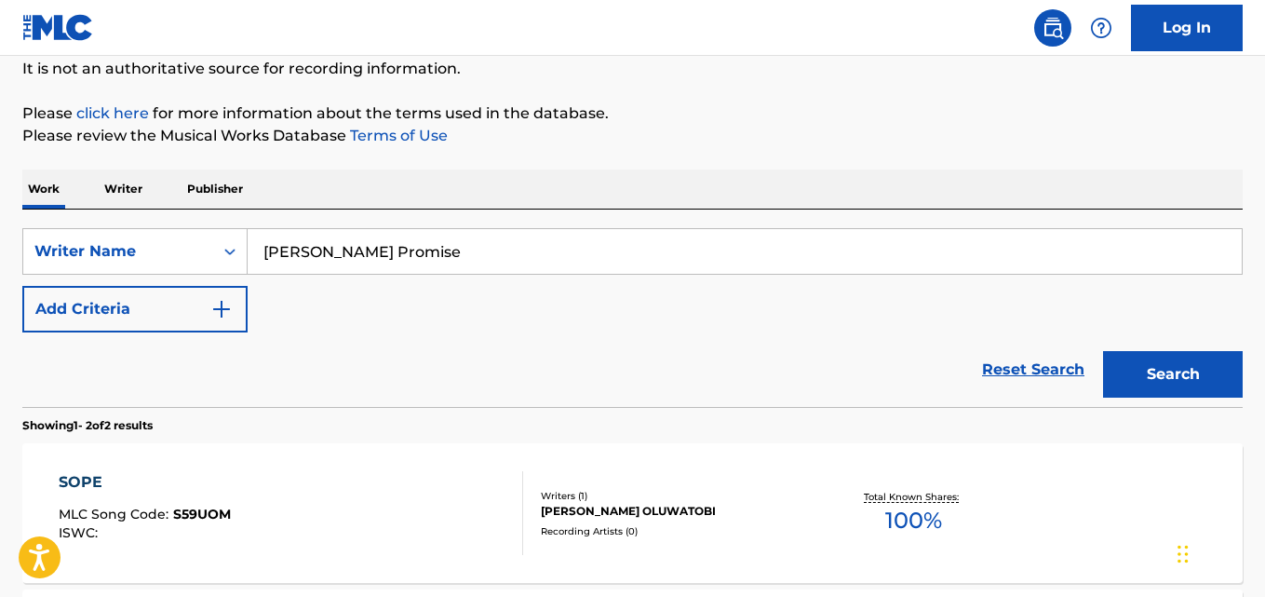
click at [1151, 375] on button "Search" at bounding box center [1173, 374] width 140 height 47
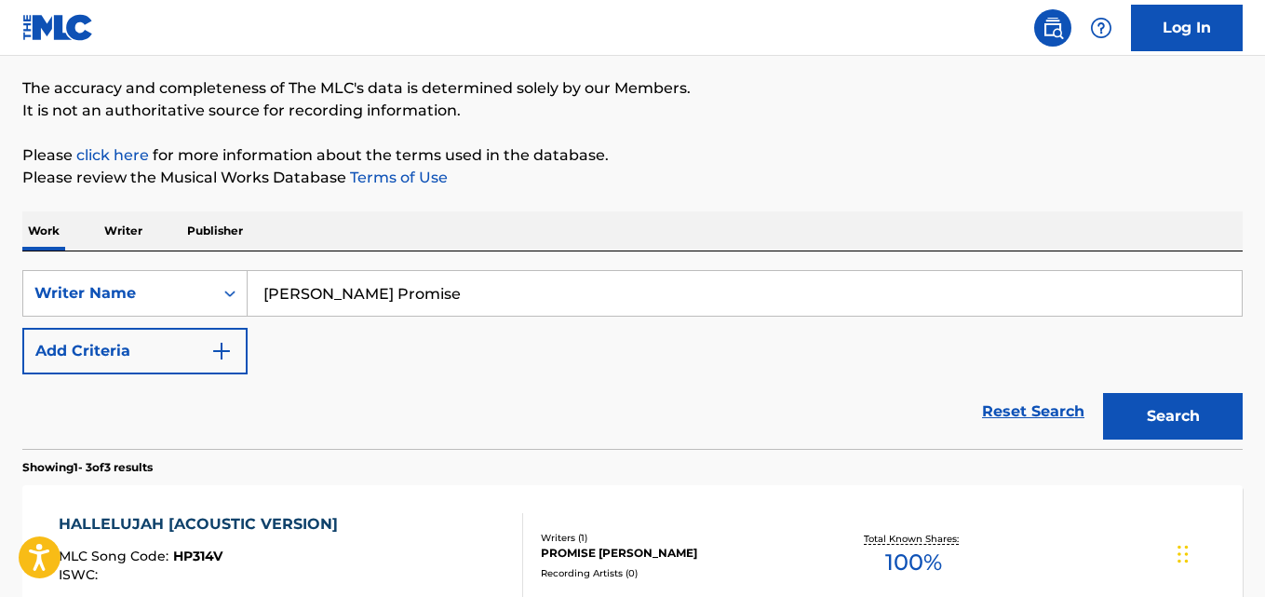
scroll to position [0, 0]
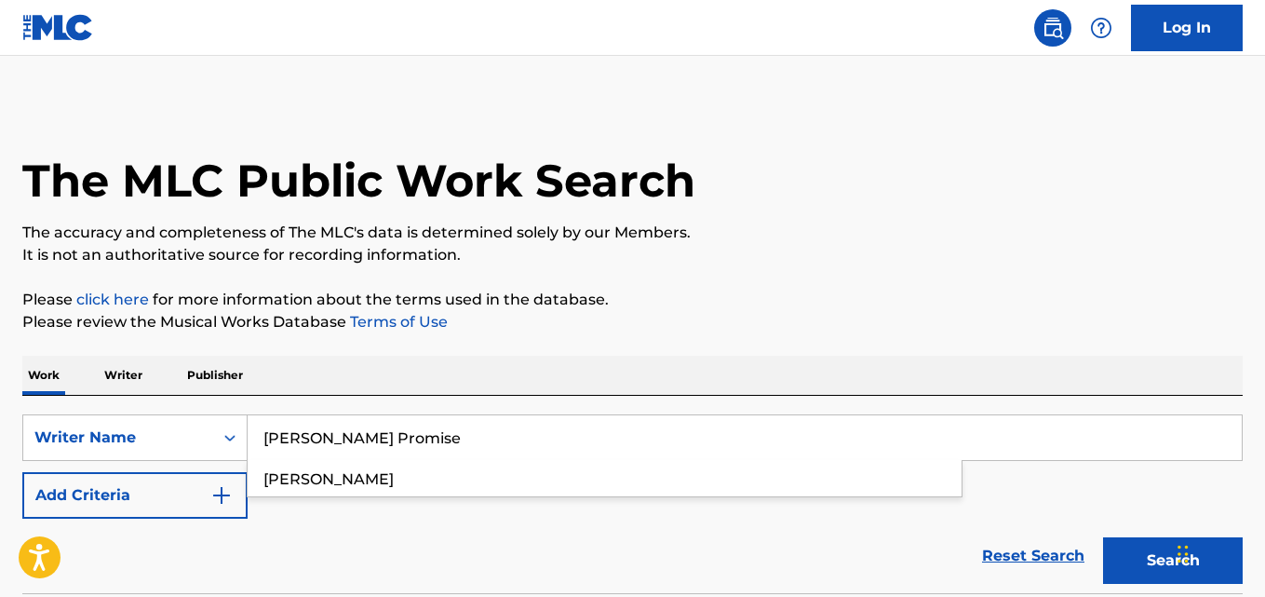
click at [424, 437] on input "[PERSON_NAME] Promise" at bounding box center [745, 437] width 994 height 45
paste input "Opeyemi ogoagbay"
click at [1160, 551] on button "Search" at bounding box center [1173, 560] width 140 height 47
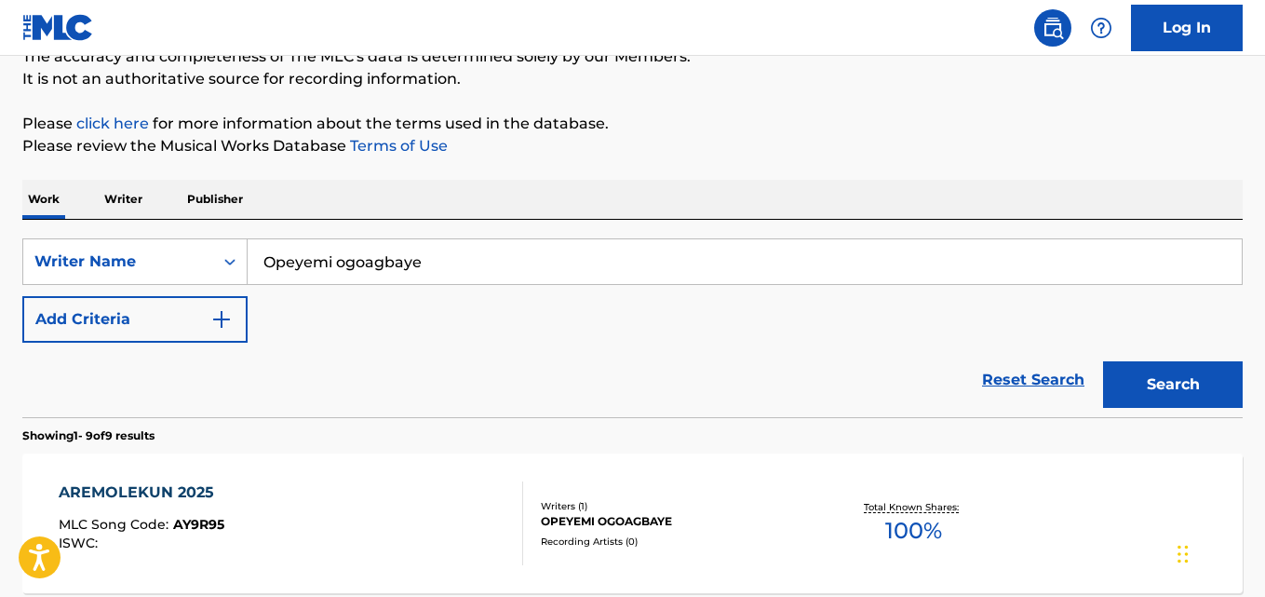
scroll to position [131, 0]
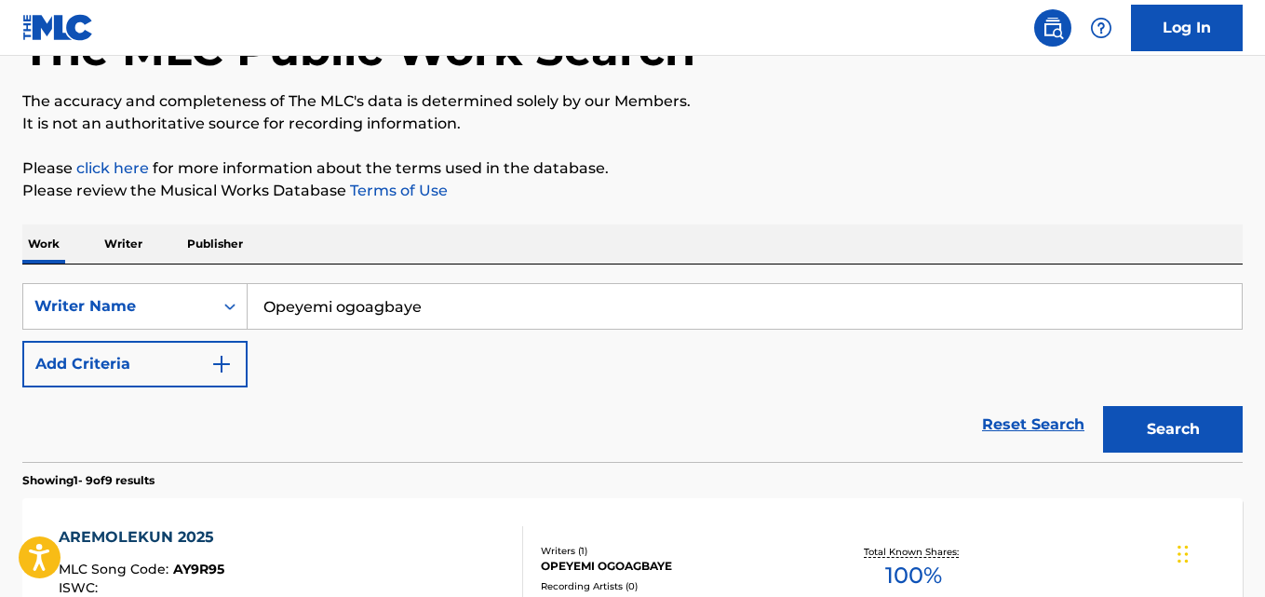
click at [417, 314] on input "Opeyemi ogoagbaye" at bounding box center [745, 306] width 994 height 45
paste input "[PERSON_NAME]"
type input "[PERSON_NAME]"
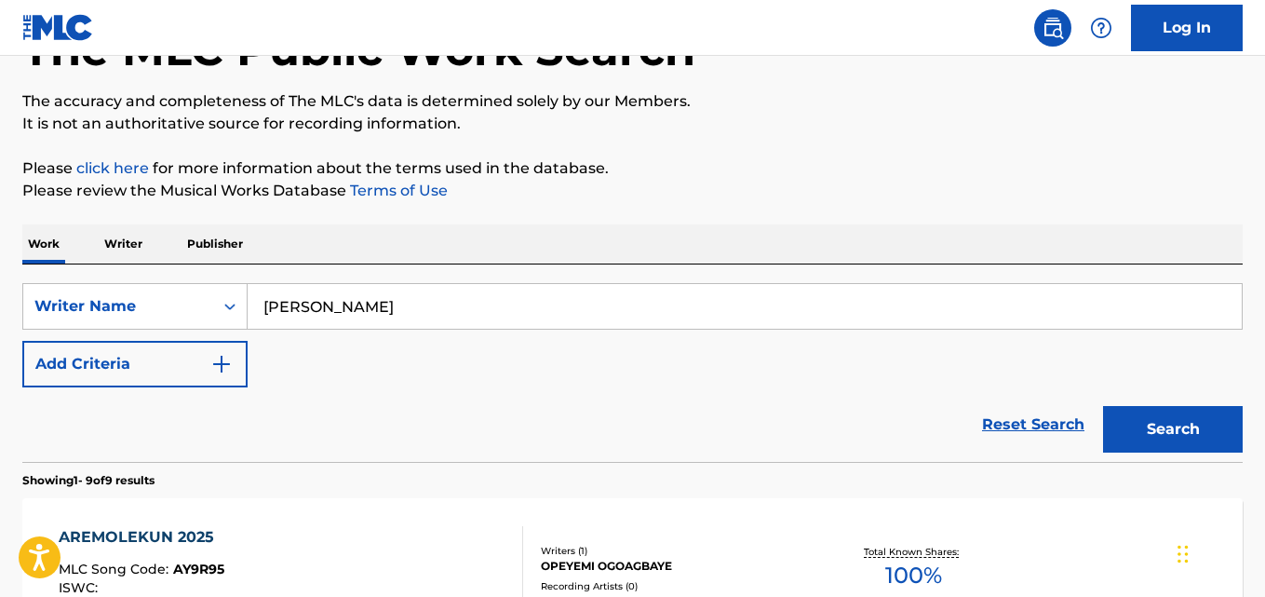
click at [1199, 422] on button "Search" at bounding box center [1173, 429] width 140 height 47
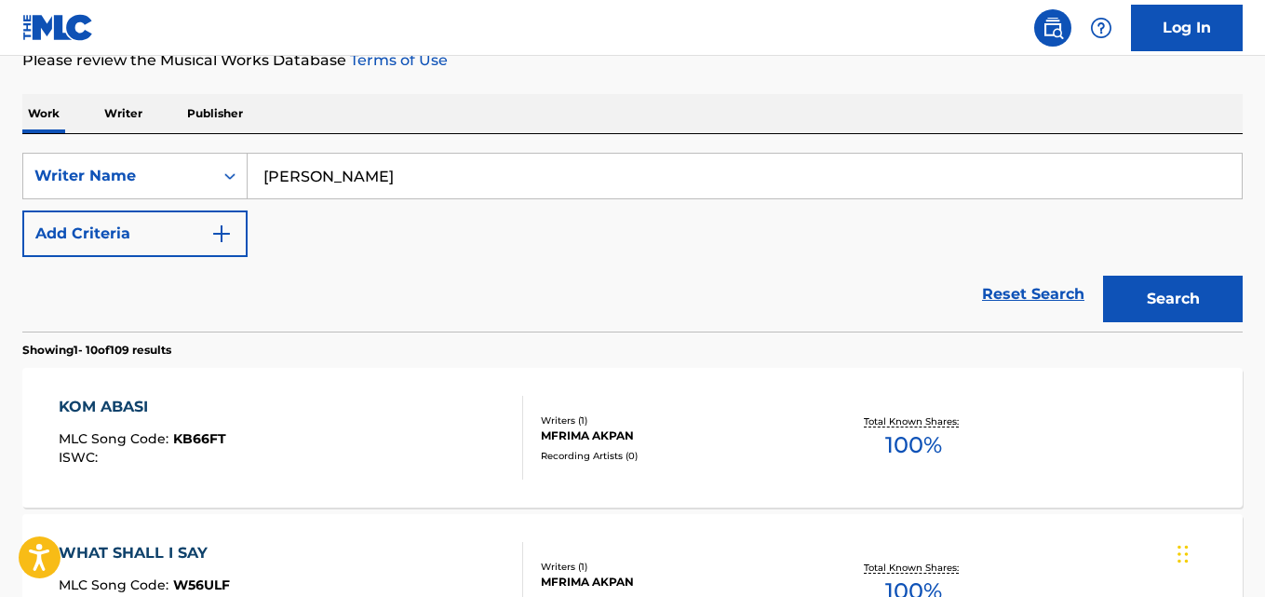
scroll to position [100, 0]
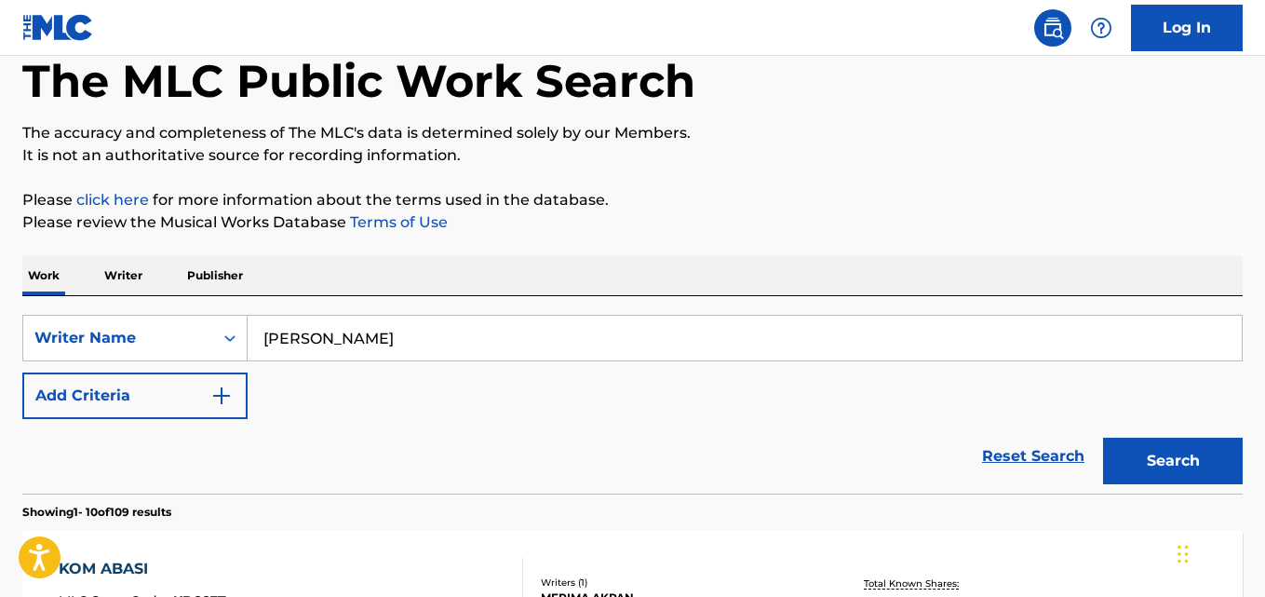
click at [196, 397] on button "Add Criteria" at bounding box center [134, 395] width 225 height 47
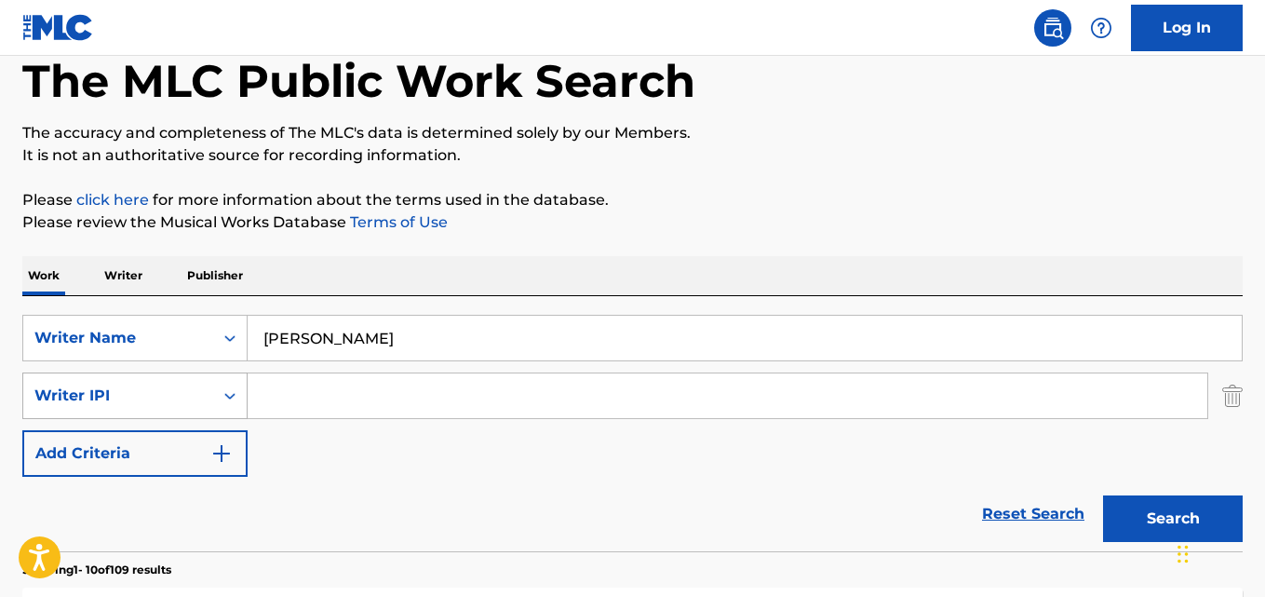
click at [205, 394] on div "Writer IPI" at bounding box center [118, 395] width 190 height 35
click at [396, 276] on div "Work Writer Publisher" at bounding box center [632, 275] width 1220 height 39
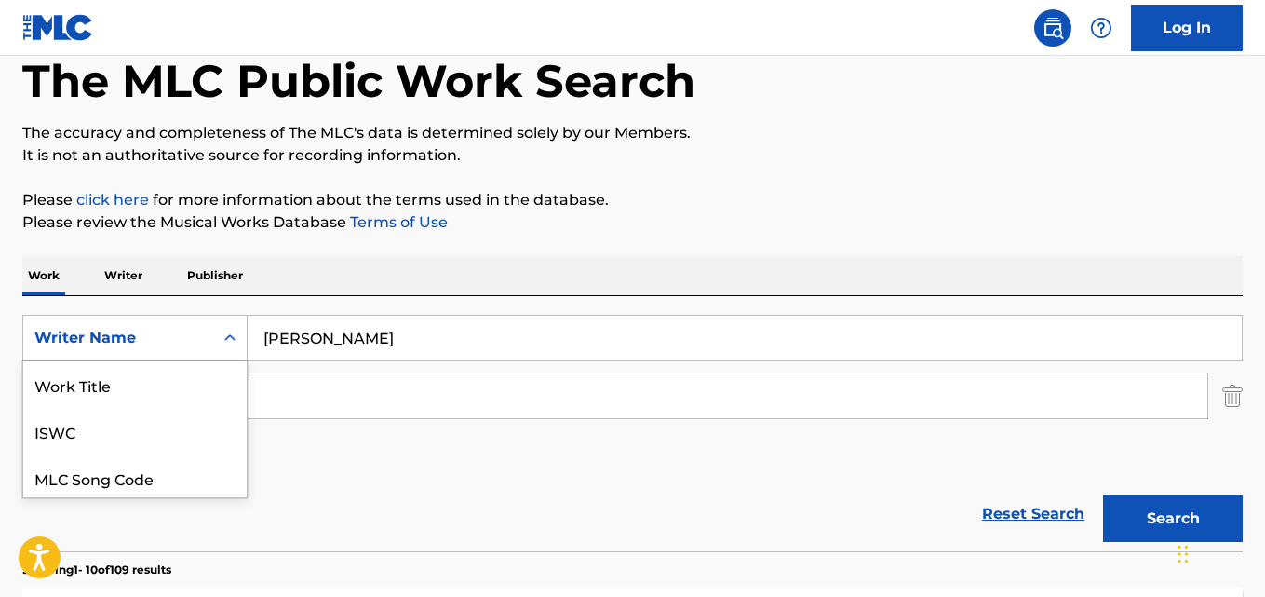
click at [214, 340] on div "7 results available. Use Up and Down to choose options, press Enter to select t…" at bounding box center [134, 338] width 225 height 47
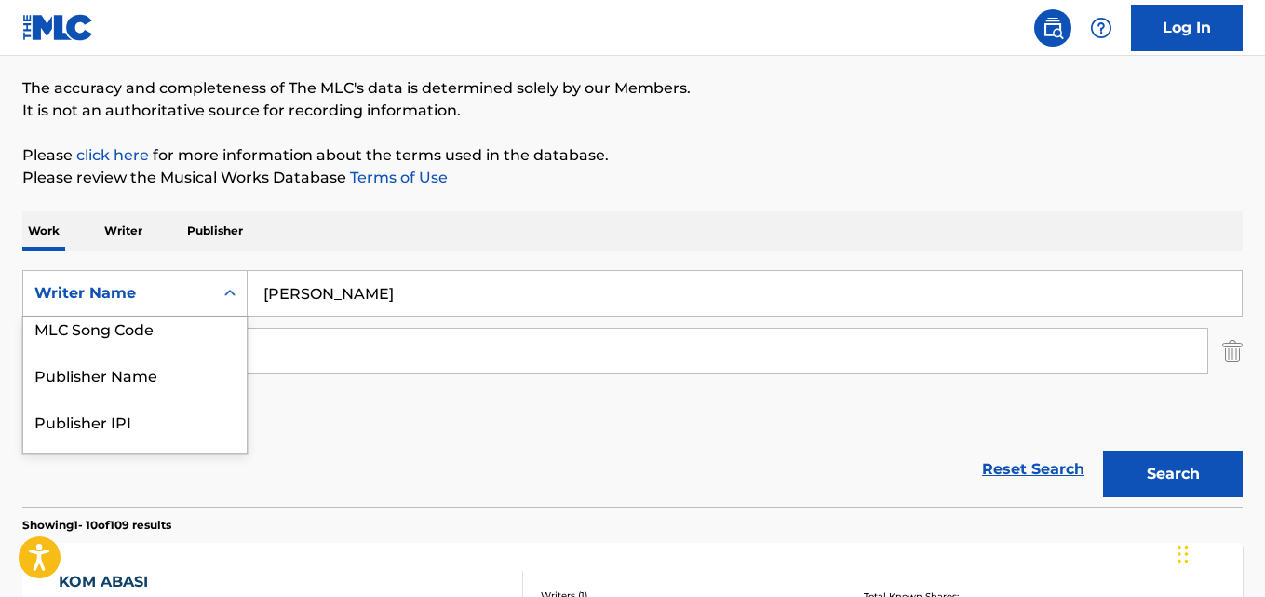
scroll to position [4, 0]
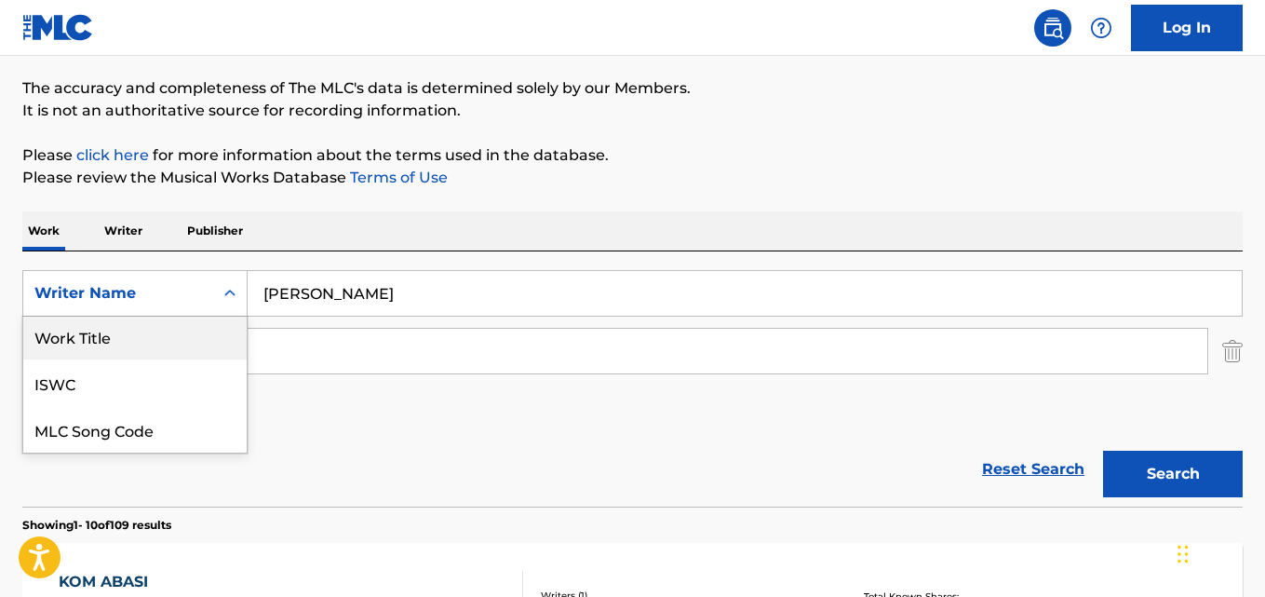
click at [143, 351] on div "Work Title" at bounding box center [134, 336] width 223 height 47
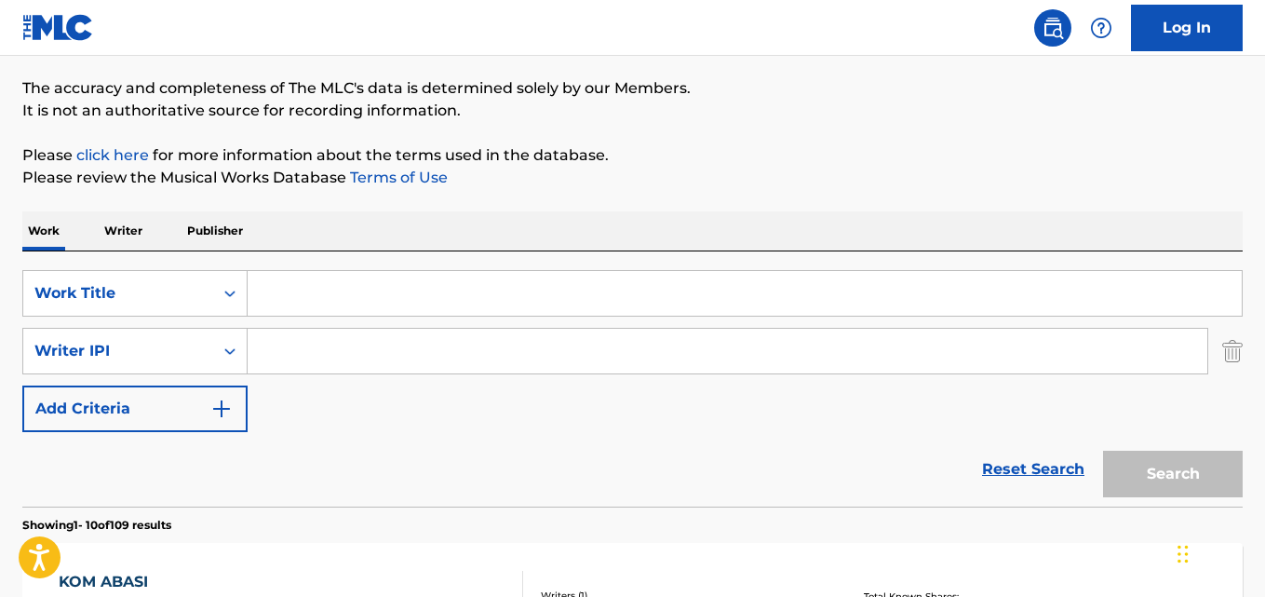
click at [306, 303] on input "Search Form" at bounding box center [745, 293] width 994 height 45
paste input "Olumba Children (Never Lament)"
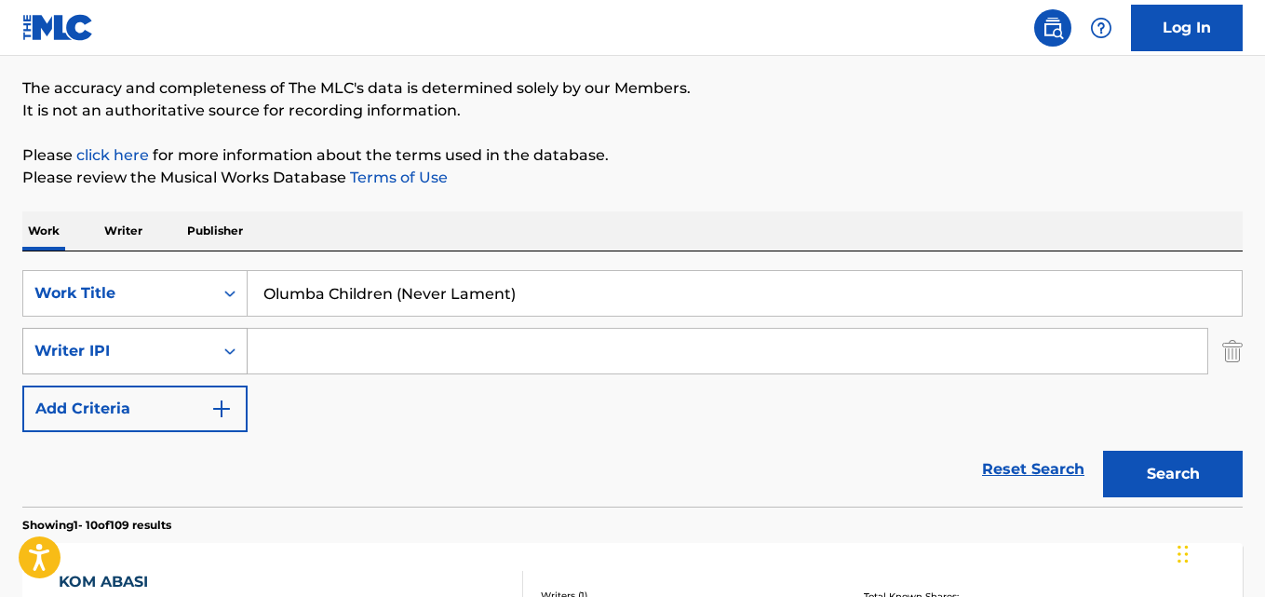
type input "Olumba Children (Never Lament)"
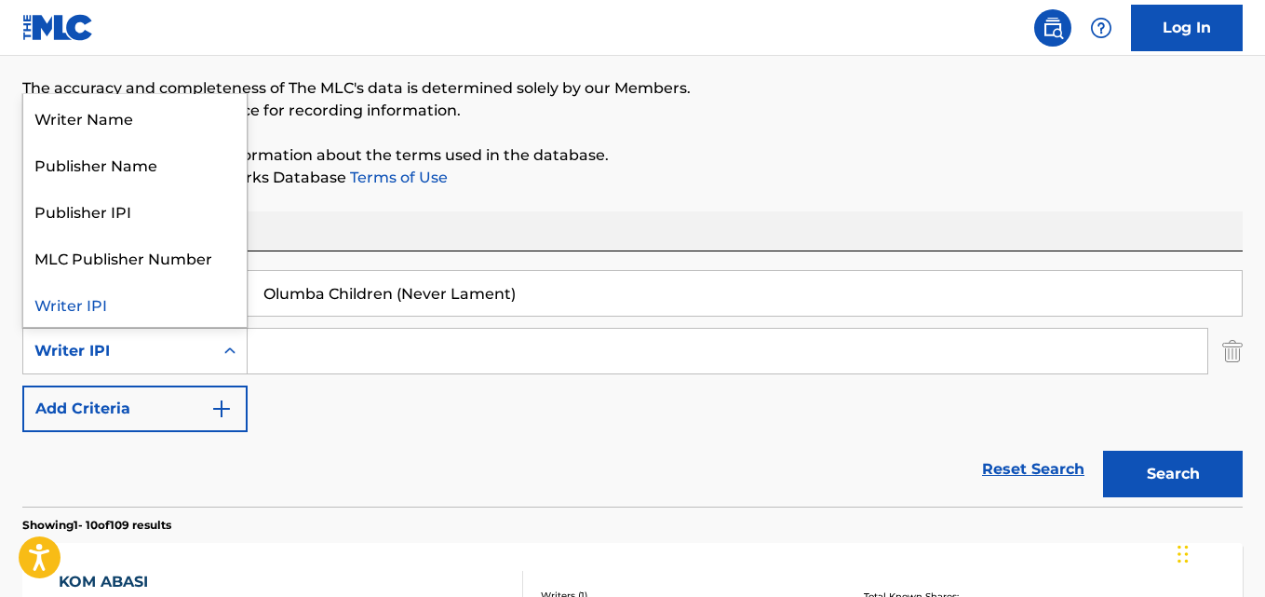
click at [226, 350] on icon "Search Form" at bounding box center [229, 350] width 11 height 7
click at [190, 130] on div "Writer Name" at bounding box center [134, 117] width 223 height 47
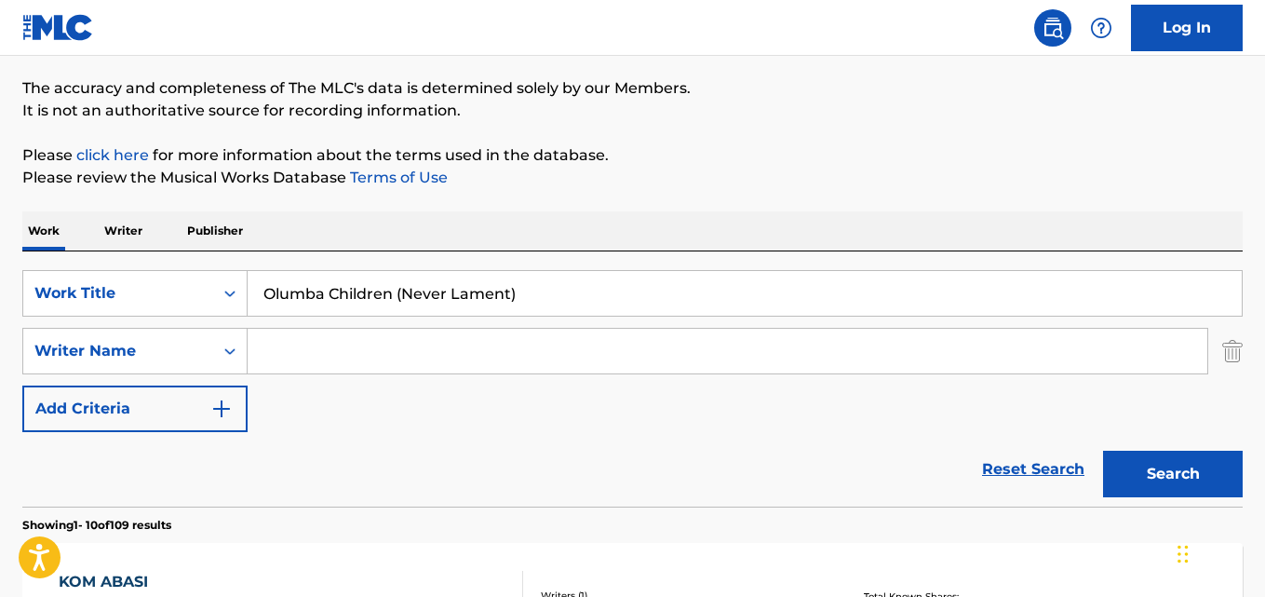
click at [312, 349] on input "Search Form" at bounding box center [728, 351] width 960 height 45
paste input "[PERSON_NAME]"
type input "[PERSON_NAME]"
click at [1147, 464] on button "Search" at bounding box center [1173, 474] width 140 height 47
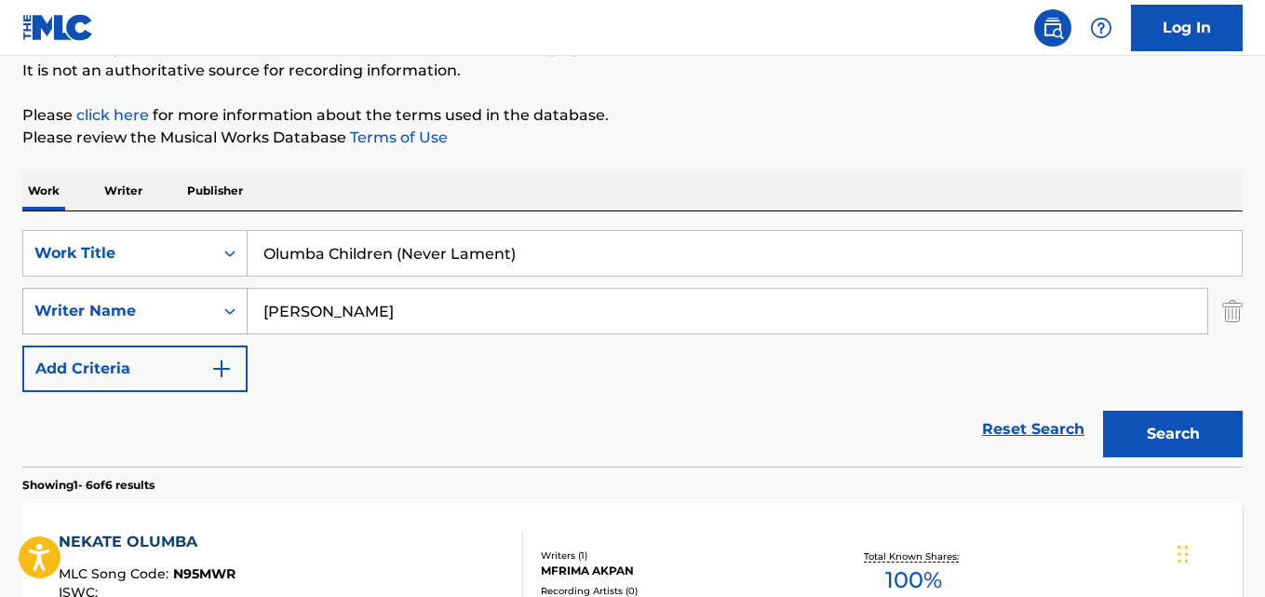
scroll to position [186, 0]
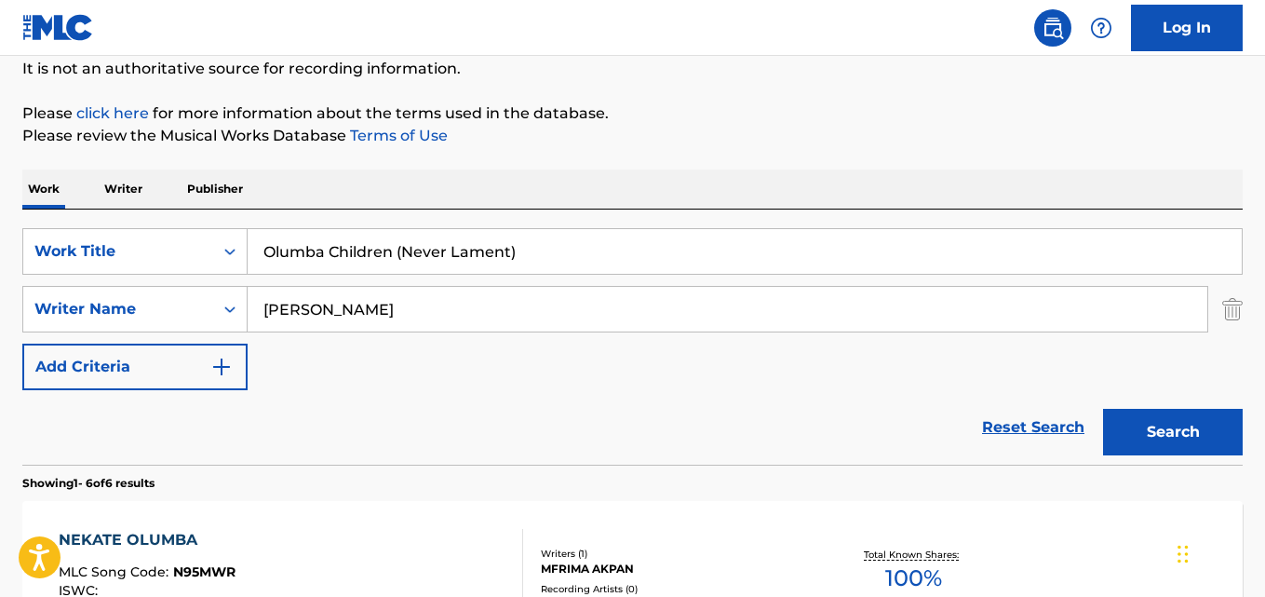
click at [1231, 308] on img "Search Form" at bounding box center [1232, 309] width 20 height 47
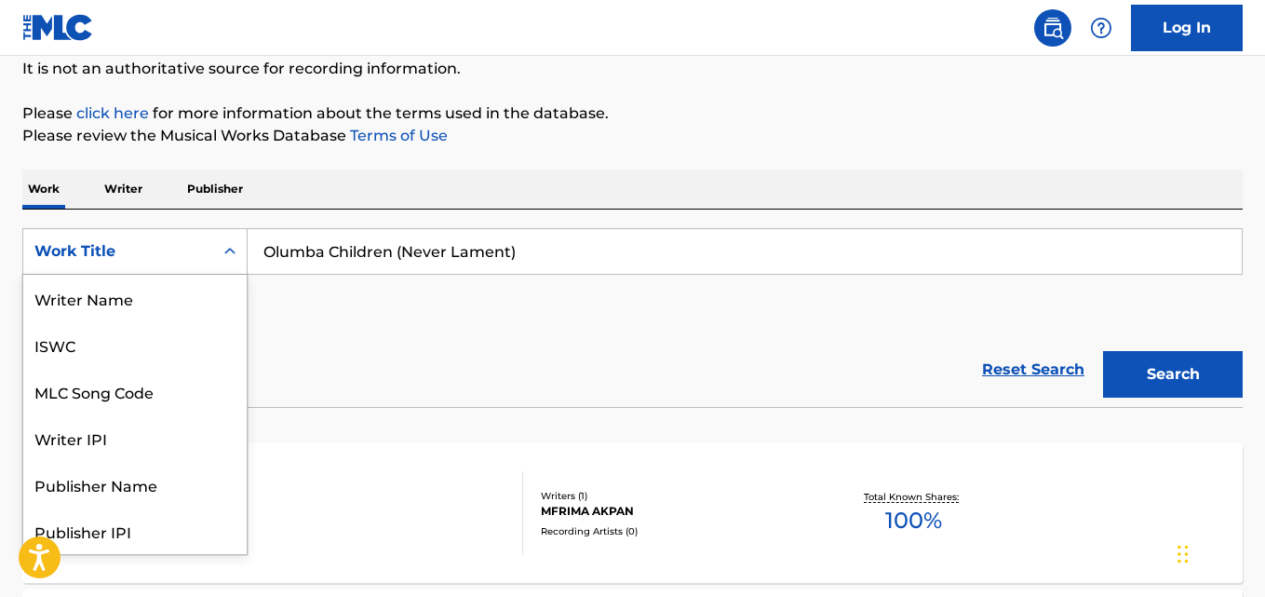
click at [231, 239] on div "Search Form" at bounding box center [230, 252] width 34 height 34
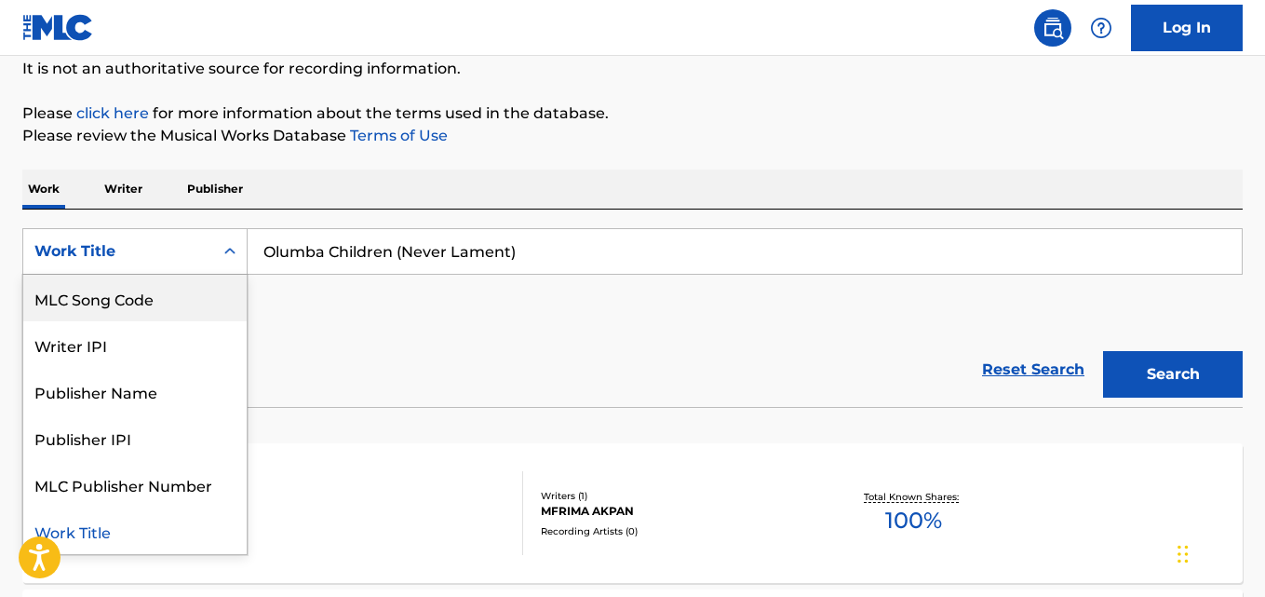
scroll to position [0, 0]
click at [169, 303] on div "Writer Name" at bounding box center [134, 298] width 223 height 47
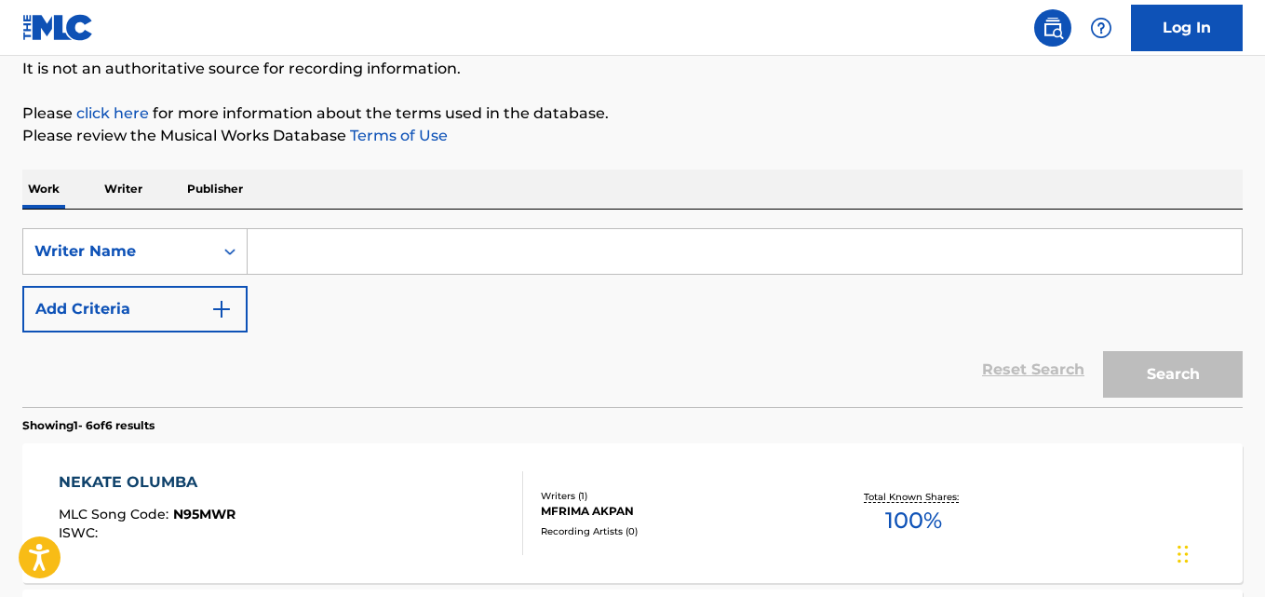
click at [396, 259] on input "Search Form" at bounding box center [745, 251] width 994 height 45
paste input "[PERSON_NAME][DEMOGRAPHIC_DATA]"
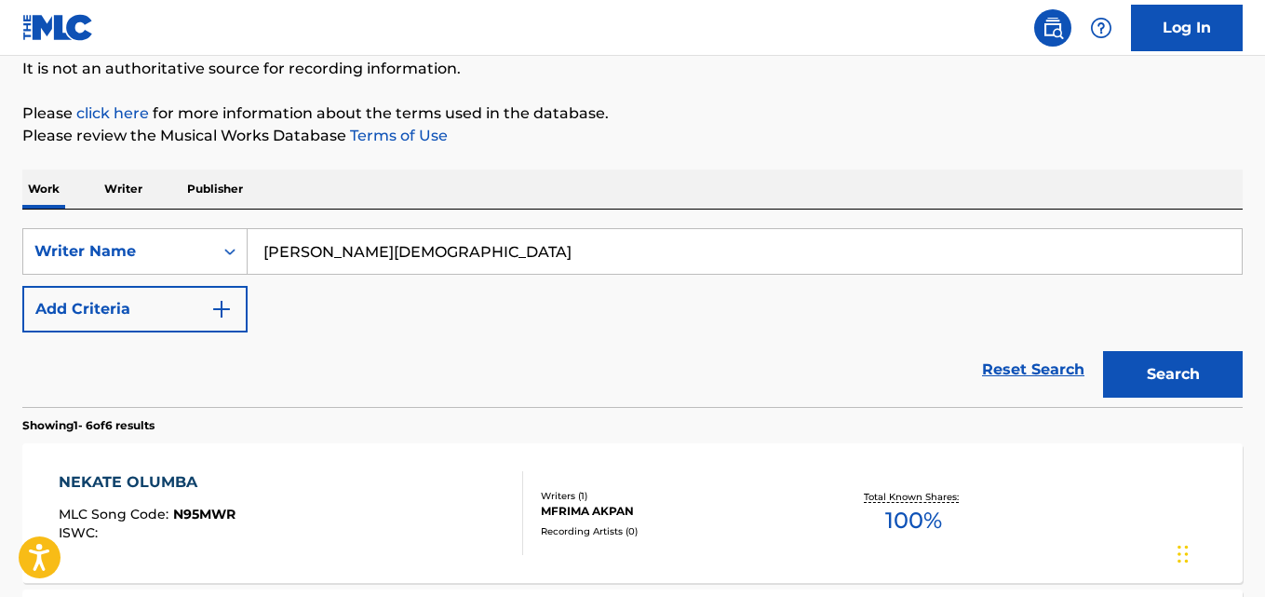
click at [1142, 367] on button "Search" at bounding box center [1173, 374] width 140 height 47
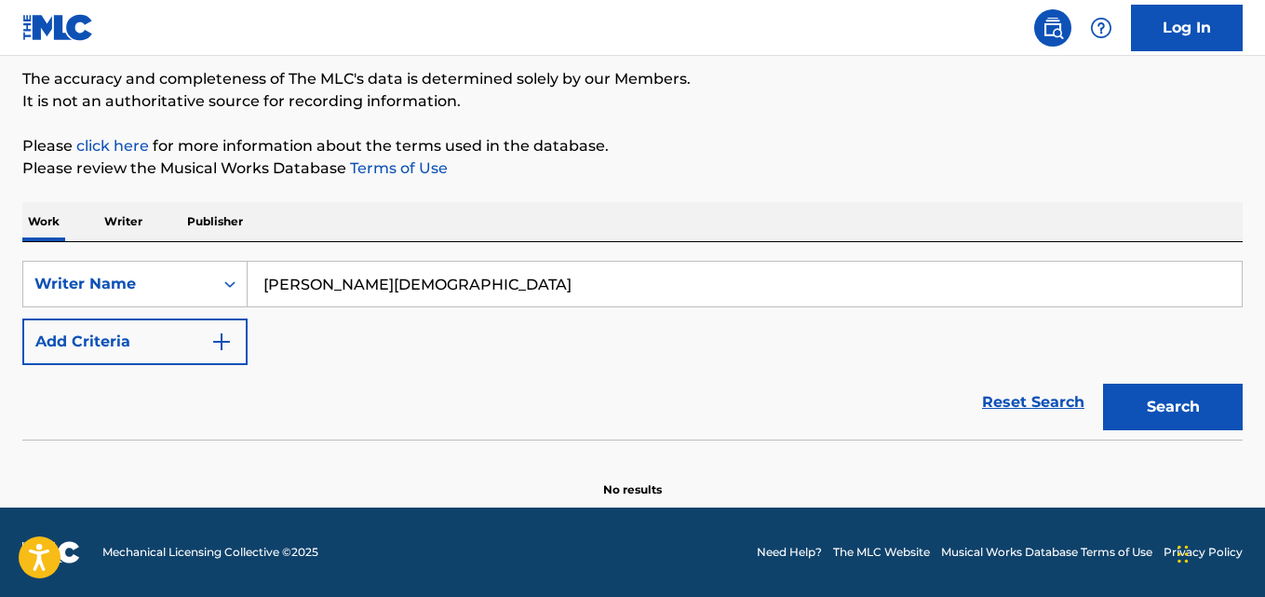
scroll to position [154, 0]
click at [334, 288] on input "[PERSON_NAME][DEMOGRAPHIC_DATA]" at bounding box center [745, 284] width 994 height 45
drag, startPoint x: 334, startPoint y: 288, endPoint x: 580, endPoint y: 374, distance: 260.5
click at [340, 296] on input "[PERSON_NAME][DEMOGRAPHIC_DATA]" at bounding box center [745, 284] width 994 height 45
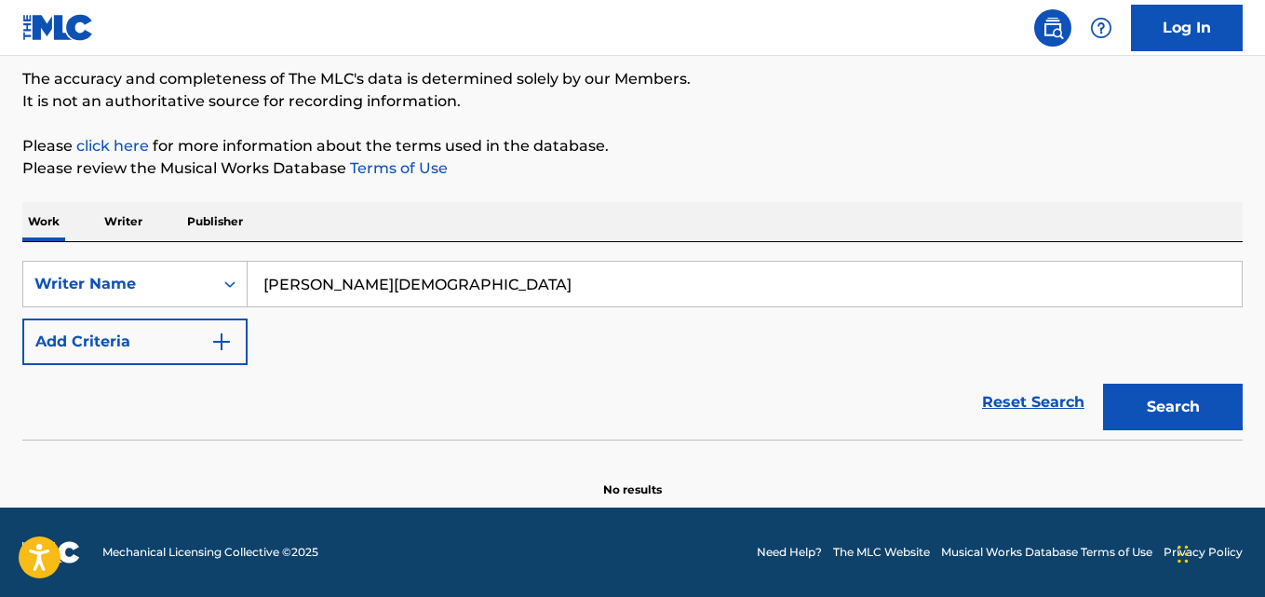
paste input "[PERSON_NAME]"
click at [1169, 409] on button "Search" at bounding box center [1173, 407] width 140 height 47
click at [1144, 399] on button "Search" at bounding box center [1173, 407] width 140 height 47
click at [405, 283] on input "[PERSON_NAME]" at bounding box center [745, 284] width 994 height 45
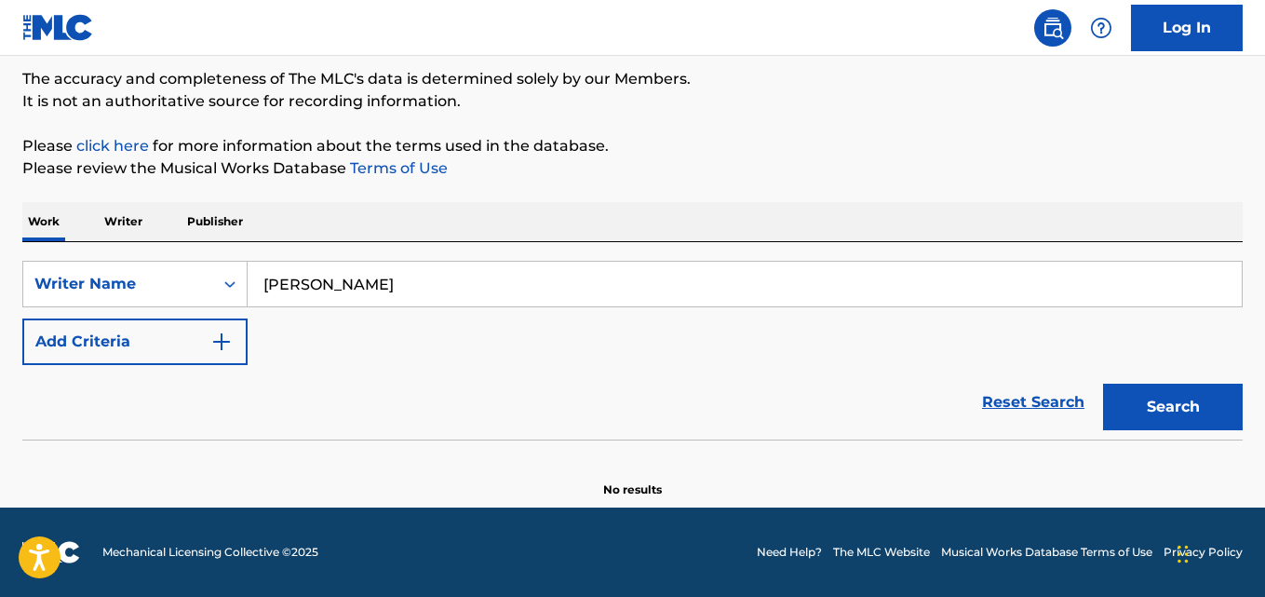
click at [405, 283] on input "[PERSON_NAME]" at bounding box center [745, 284] width 994 height 45
paste input "[PERSON_NAME]"
click at [1171, 418] on button "Search" at bounding box center [1173, 407] width 140 height 47
click at [429, 283] on input "[PERSON_NAME]" at bounding box center [745, 284] width 994 height 45
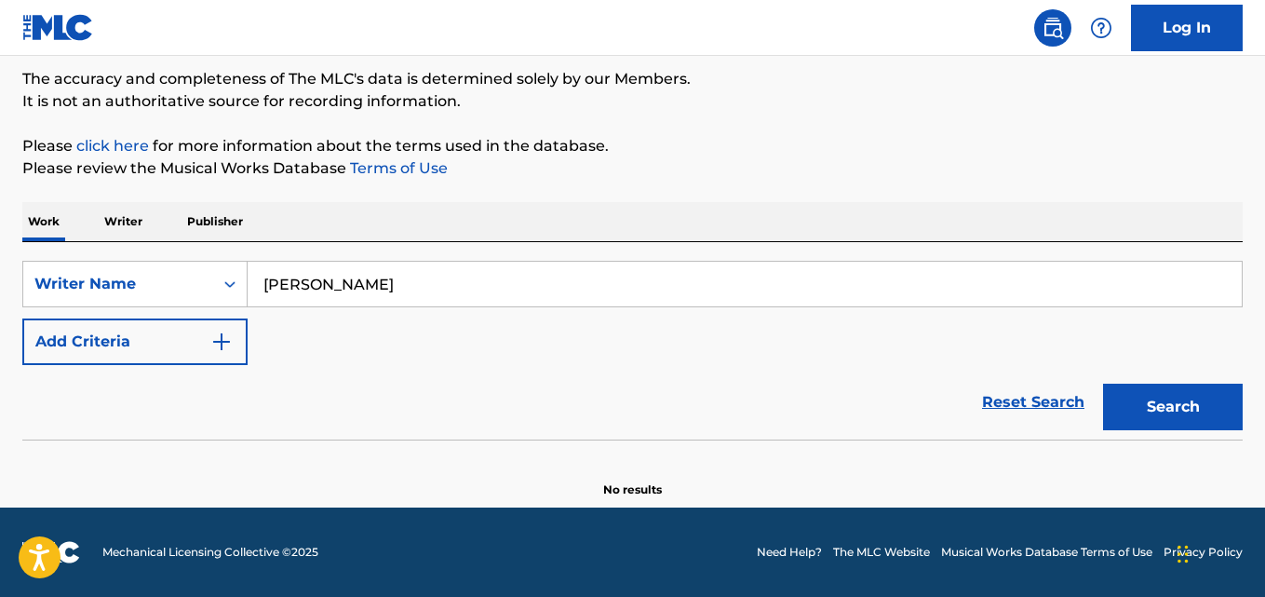
click at [429, 283] on input "[PERSON_NAME]" at bounding box center [745, 284] width 994 height 45
paste input "[PERSON_NAME]"
type input "[PERSON_NAME]"
click at [1192, 393] on button "Search" at bounding box center [1173, 407] width 140 height 47
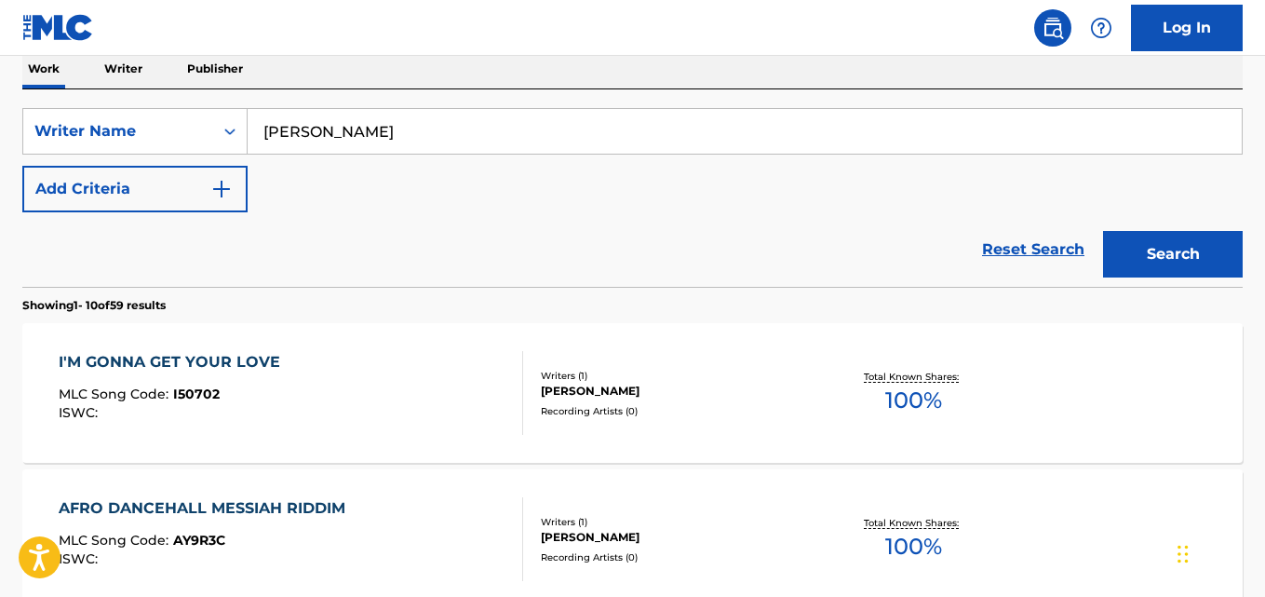
scroll to position [340, 0]
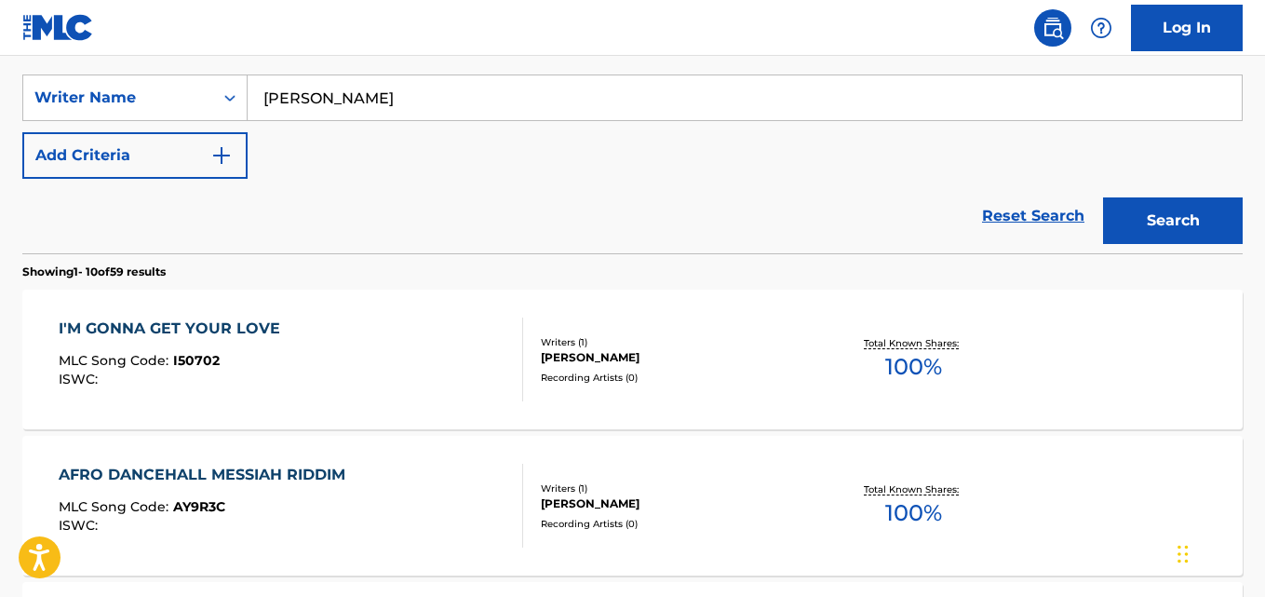
click at [375, 357] on div "I'M GONNA GET YOUR LOVE MLC Song Code : I50702 ISWC :" at bounding box center [291, 359] width 464 height 84
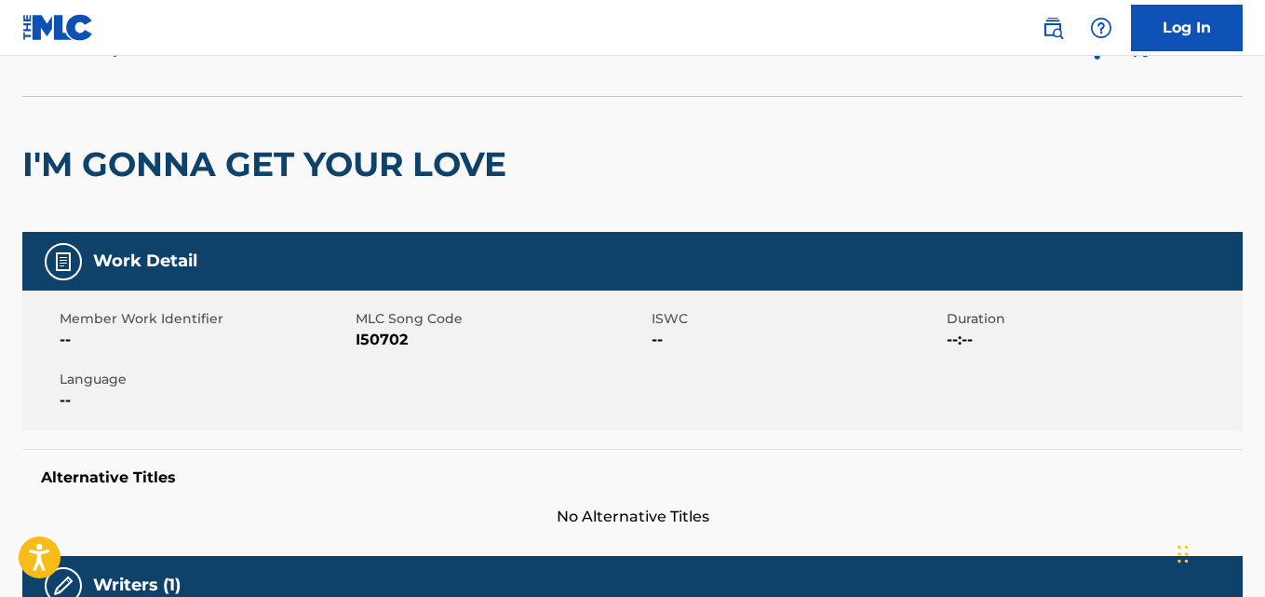
scroll to position [93, 0]
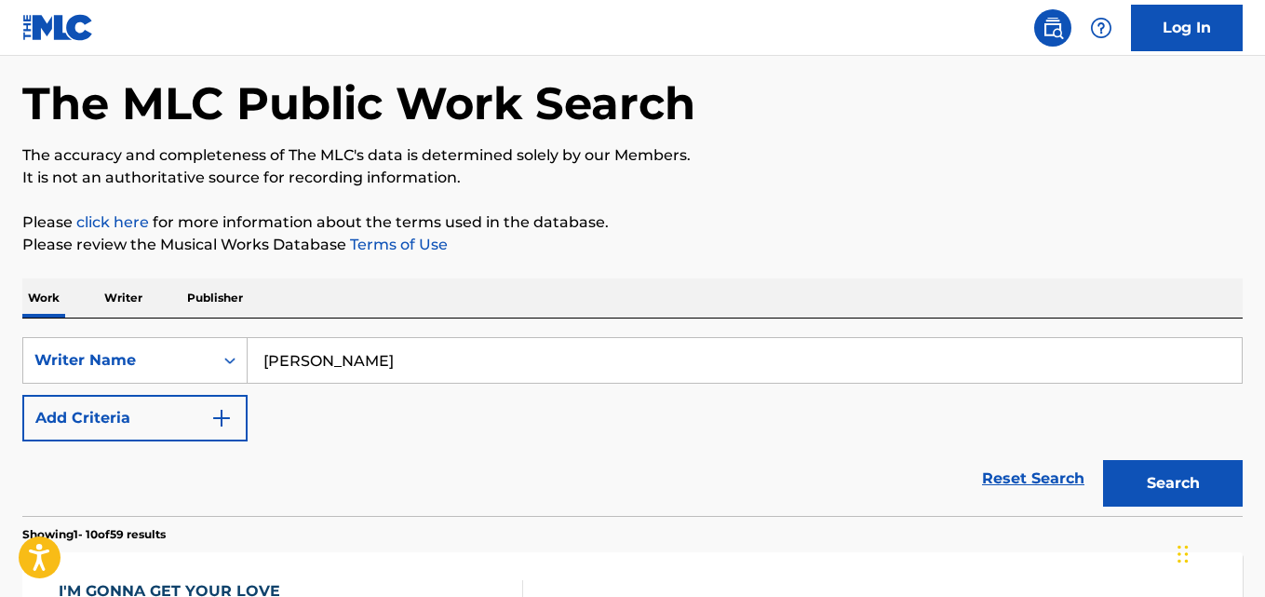
scroll to position [61, 0]
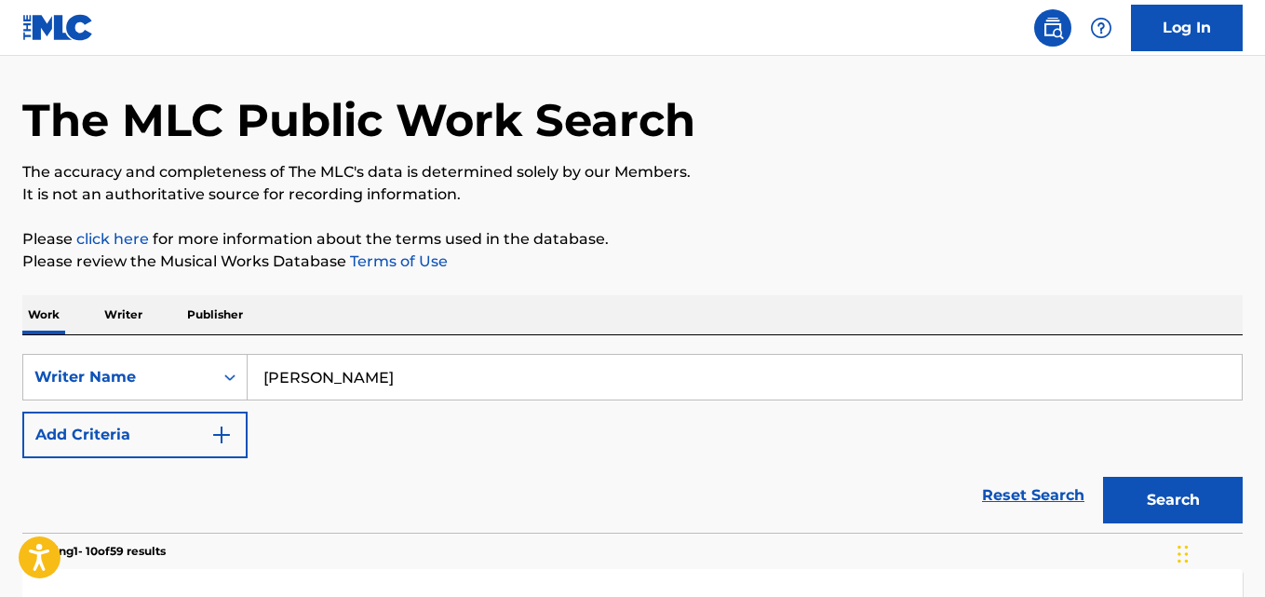
click at [370, 389] on input "[PERSON_NAME]" at bounding box center [745, 377] width 994 height 45
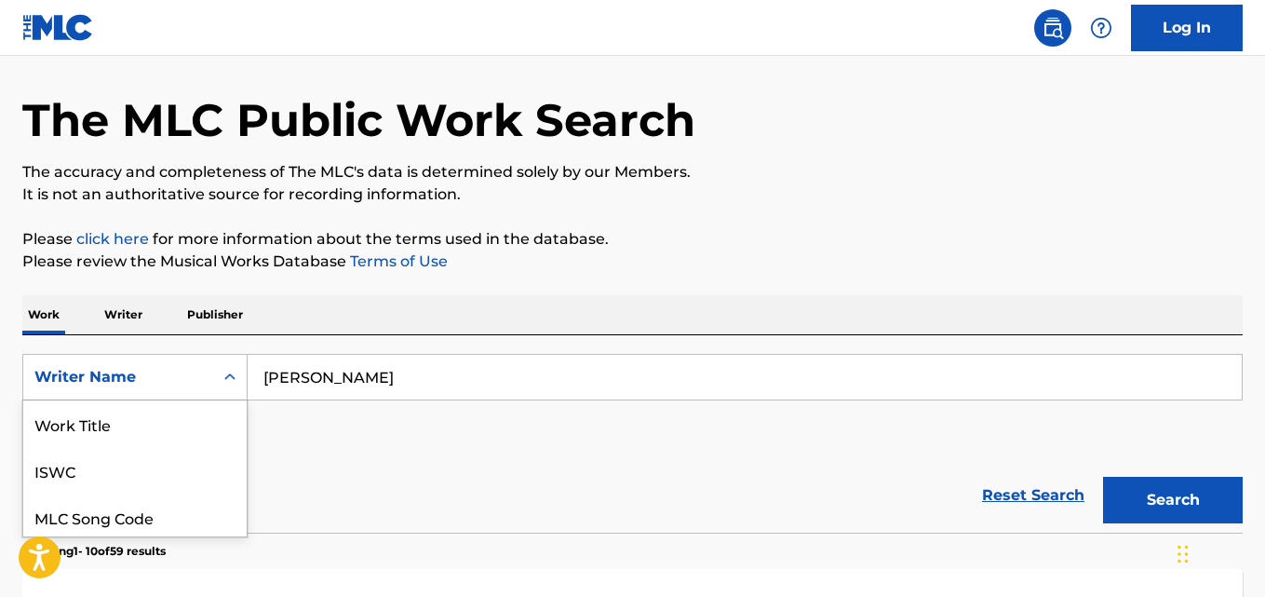
click at [193, 369] on div "8 results available. Use Up and Down to choose options, press Enter to select t…" at bounding box center [134, 377] width 225 height 47
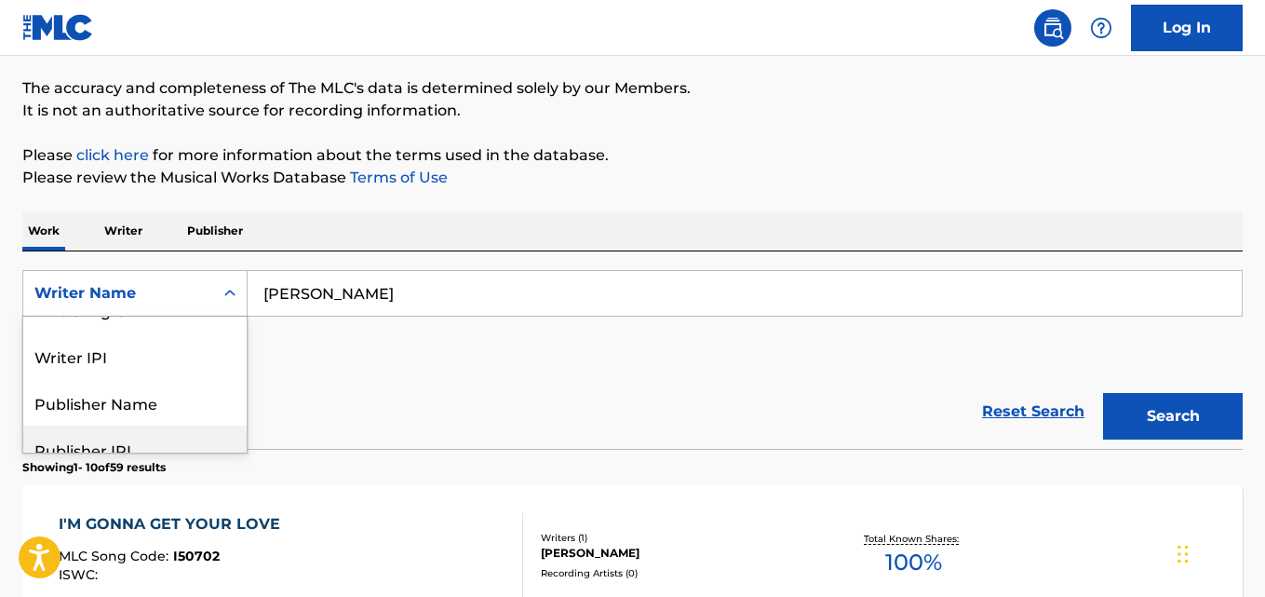
scroll to position [0, 0]
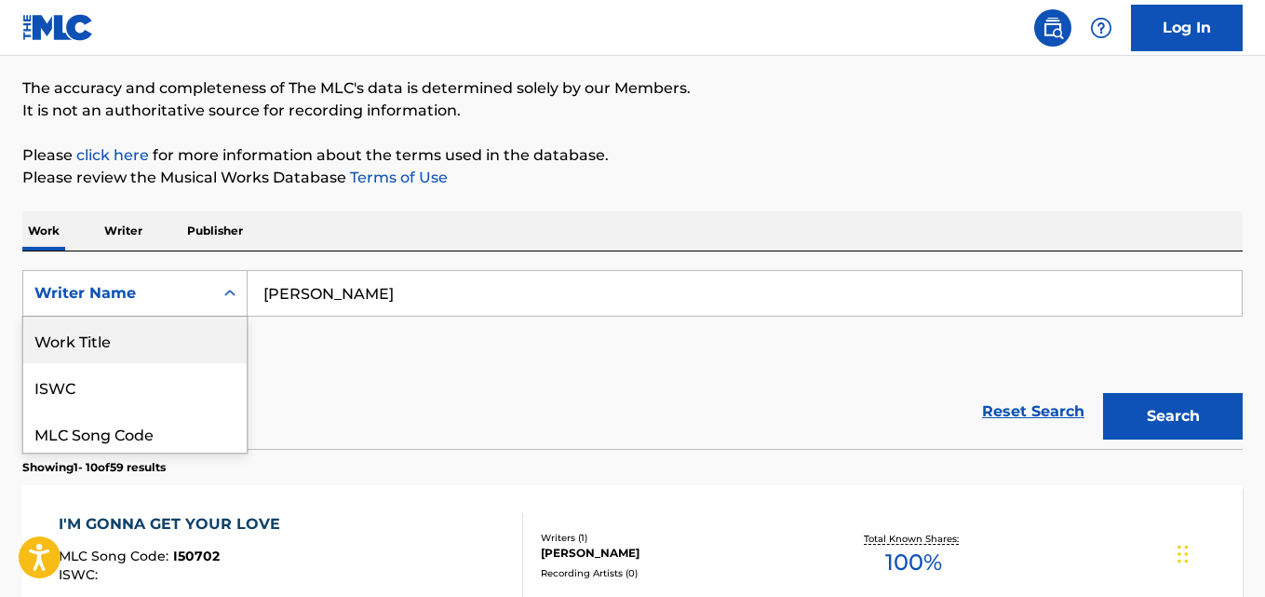
click at [175, 345] on div "Work Title" at bounding box center [134, 339] width 223 height 47
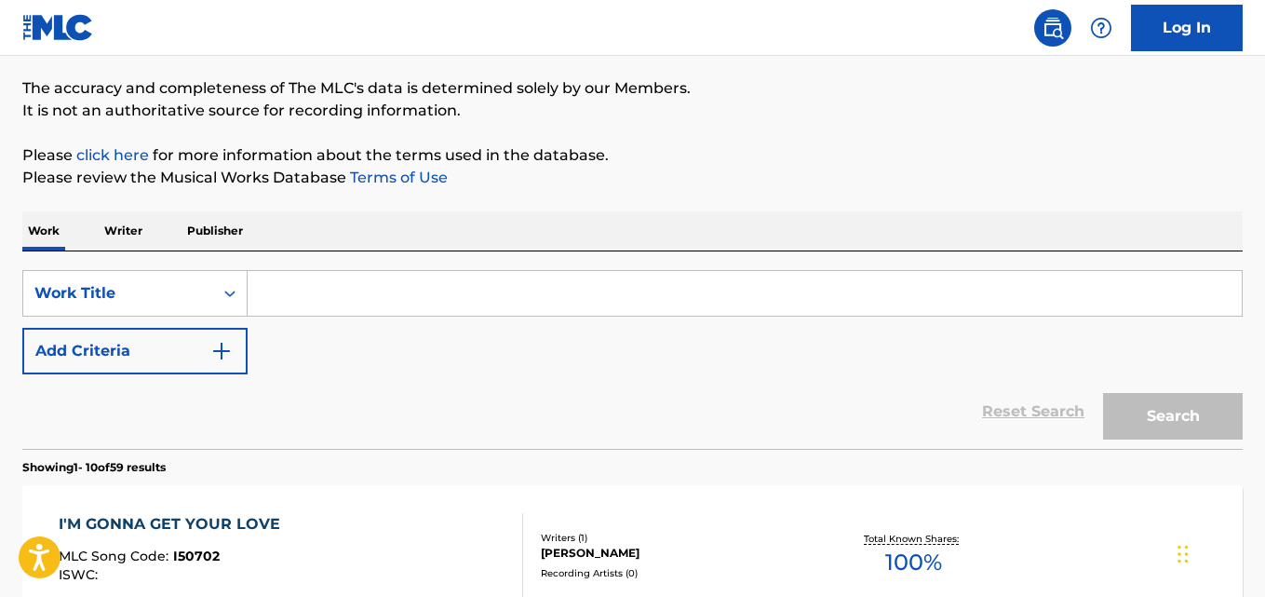
click at [175, 345] on button "Add Criteria" at bounding box center [134, 351] width 225 height 47
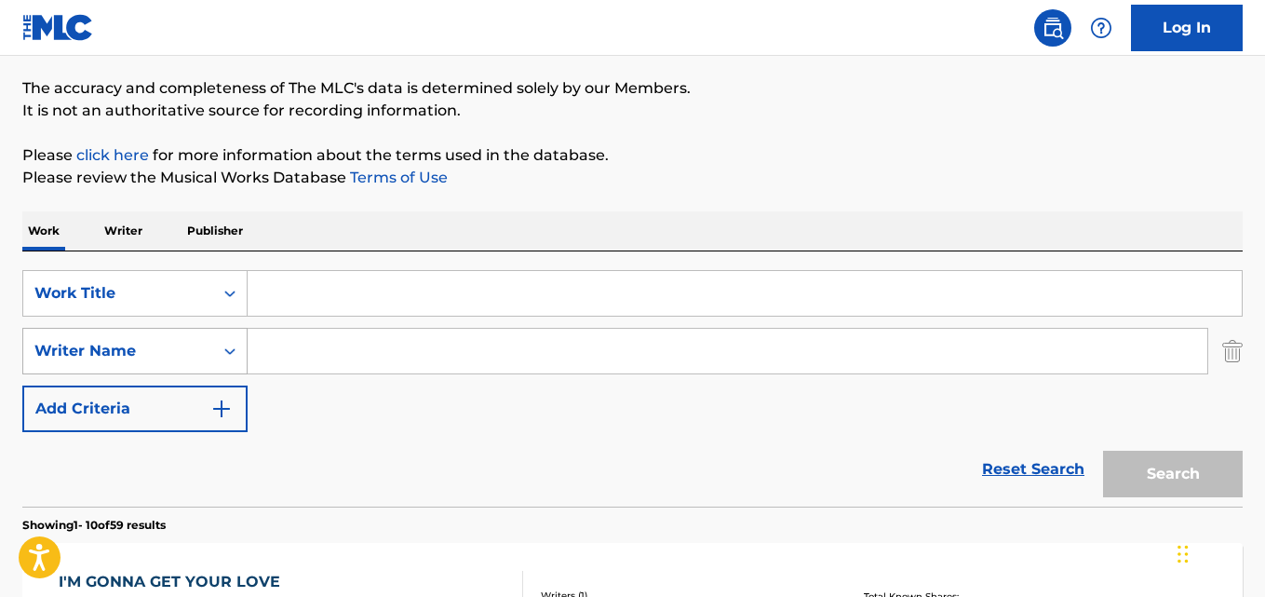
click at [178, 355] on div "Writer Name" at bounding box center [118, 351] width 168 height 22
click at [286, 353] on input "Search Form" at bounding box center [728, 351] width 960 height 45
paste input "[PERSON_NAME]"
type input "[PERSON_NAME]"
click at [316, 305] on input "Search Form" at bounding box center [745, 293] width 994 height 45
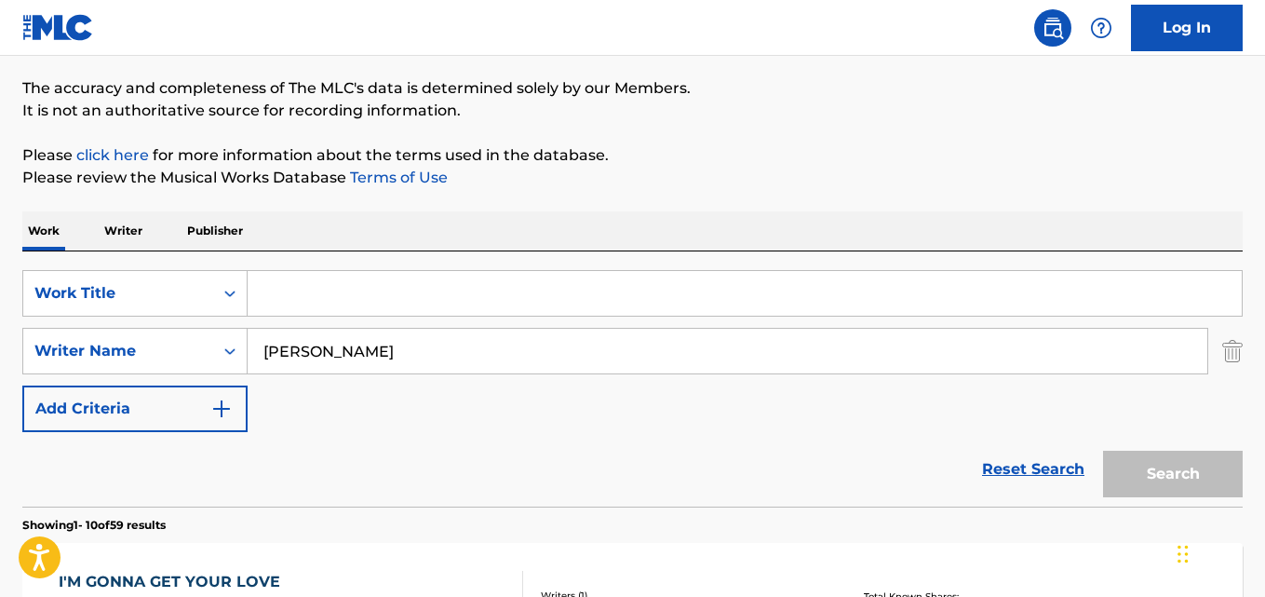
paste input "BREAK THROUGH RIDDIM"
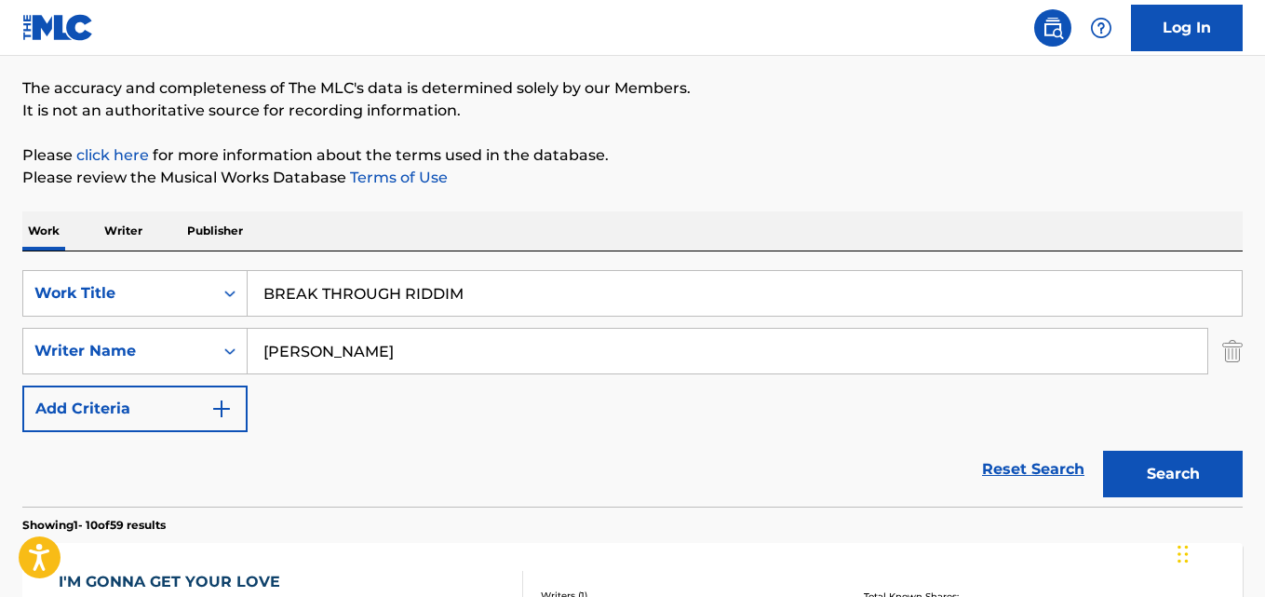
type input "BREAK THROUGH RIDDIM"
click at [1138, 465] on button "Search" at bounding box center [1173, 474] width 140 height 47
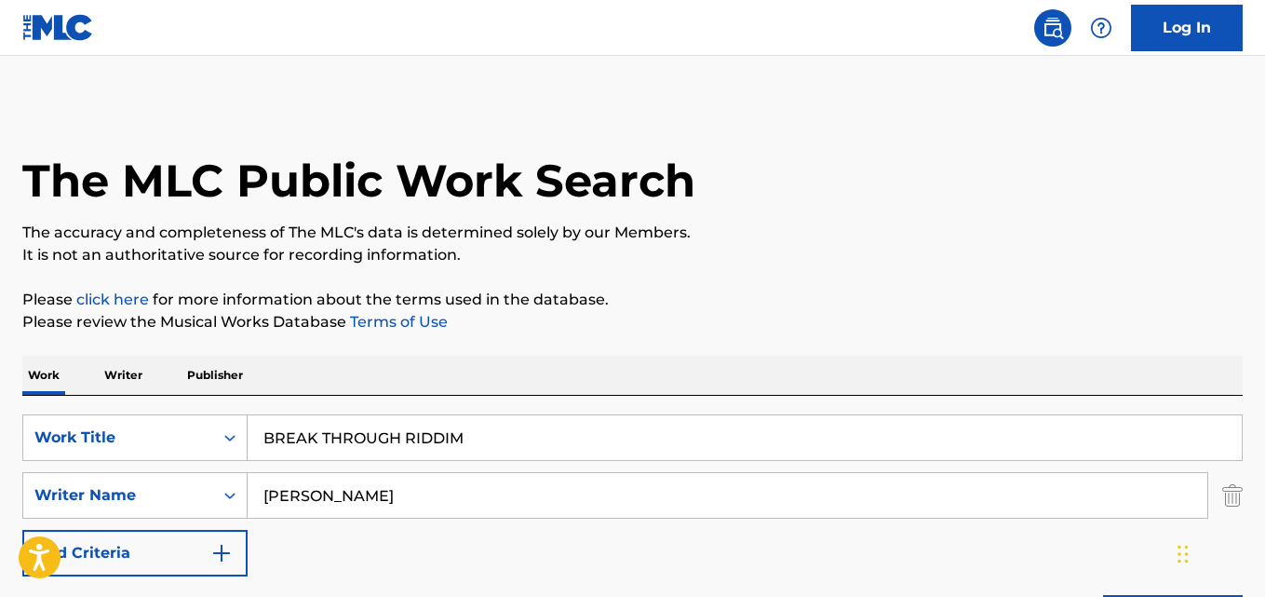
click at [1233, 498] on img "Search Form" at bounding box center [1232, 495] width 20 height 47
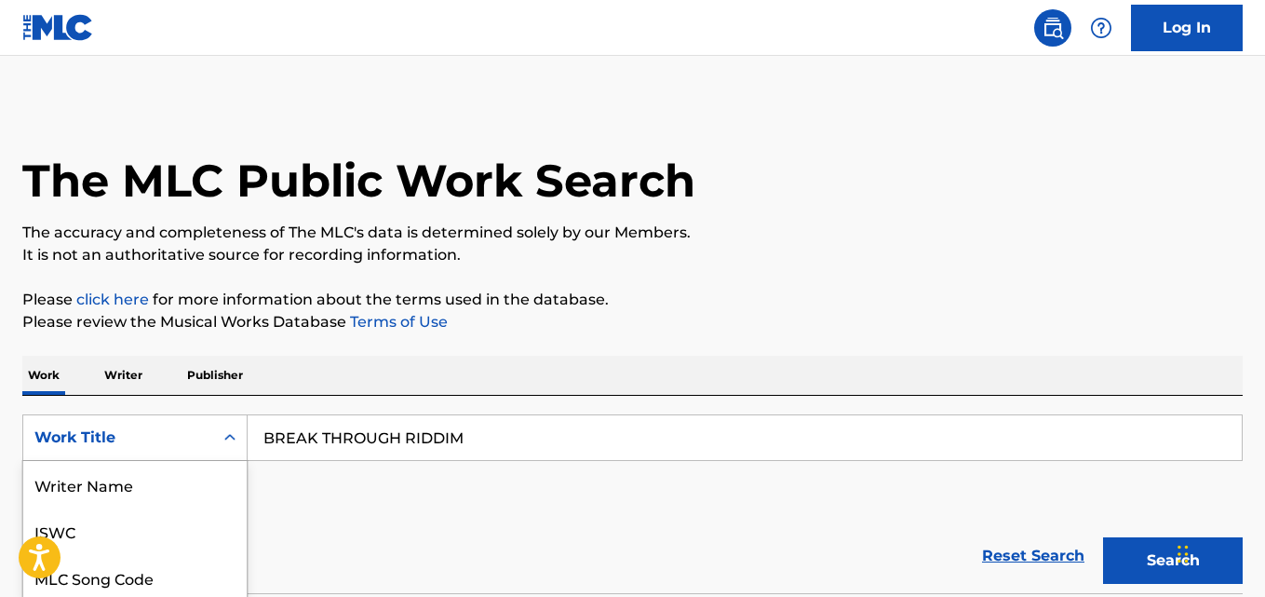
click at [236, 429] on div "8 results available. Use Up and Down to choose options, press Enter to select t…" at bounding box center [134, 437] width 225 height 47
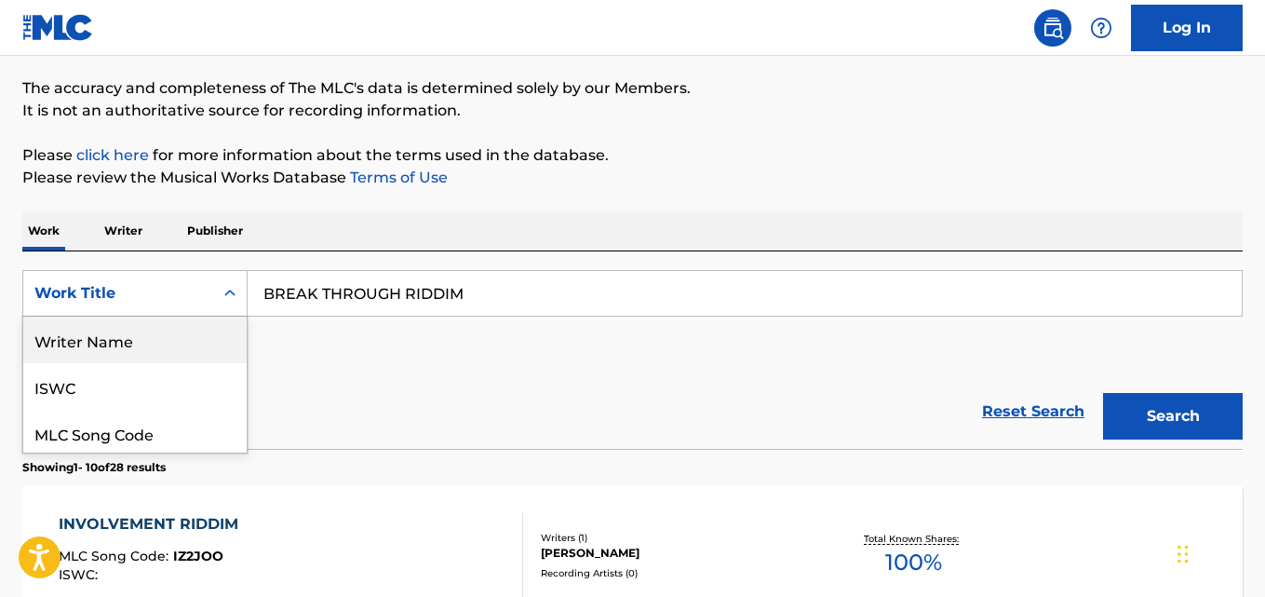
click at [152, 343] on div "Writer Name" at bounding box center [134, 339] width 223 height 47
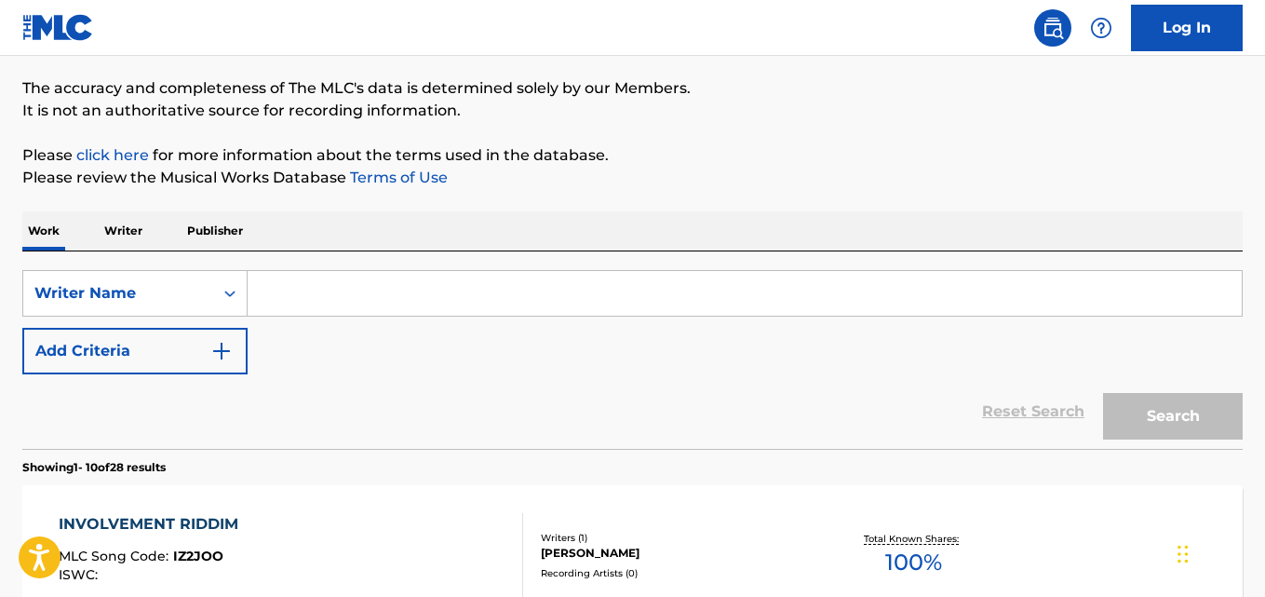
click at [280, 298] on input "Search Form" at bounding box center [745, 293] width 994 height 45
paste input "BRIGHT [PERSON_NAME]"
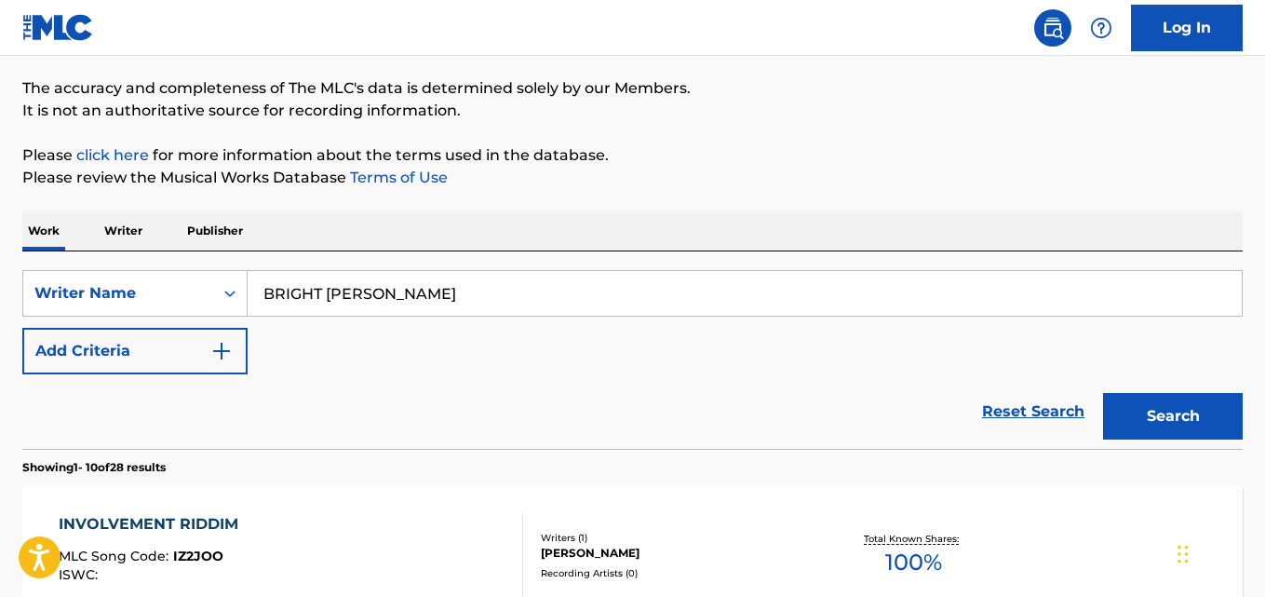
click at [1154, 425] on button "Search" at bounding box center [1173, 416] width 140 height 47
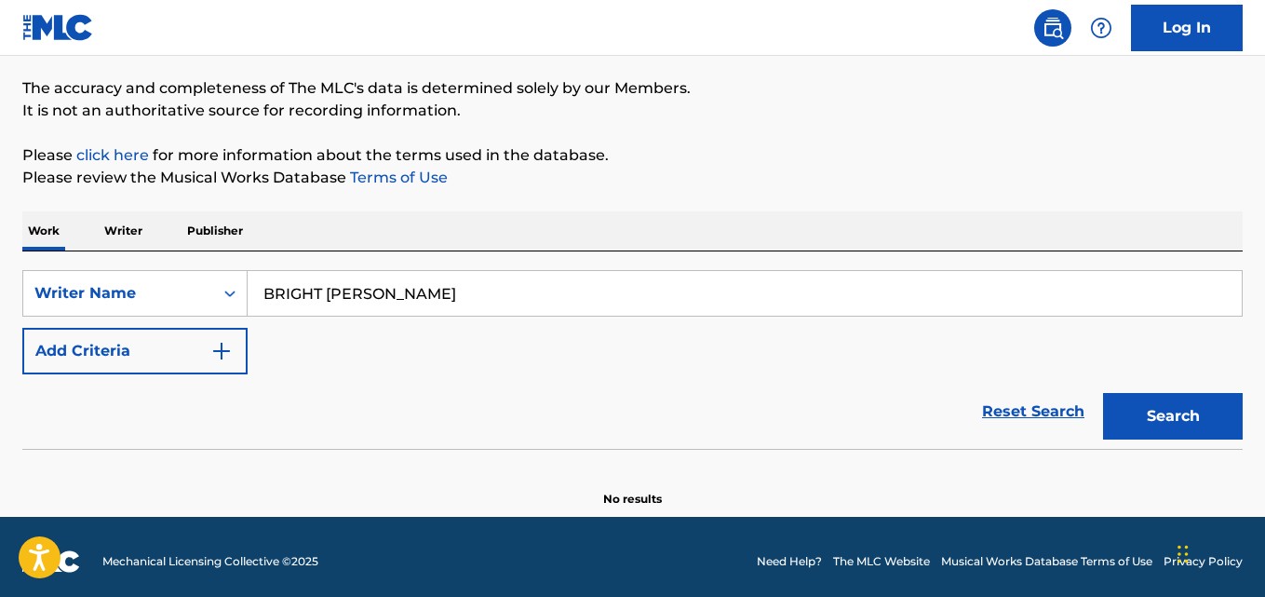
click at [668, 281] on input "BRIGHT [PERSON_NAME]" at bounding box center [745, 293] width 994 height 45
drag, startPoint x: 668, startPoint y: 281, endPoint x: 675, endPoint y: 293, distance: 13.7
click at [670, 287] on input "BRIGHT [PERSON_NAME]" at bounding box center [745, 293] width 994 height 45
paste input "Obeimen Lucky"
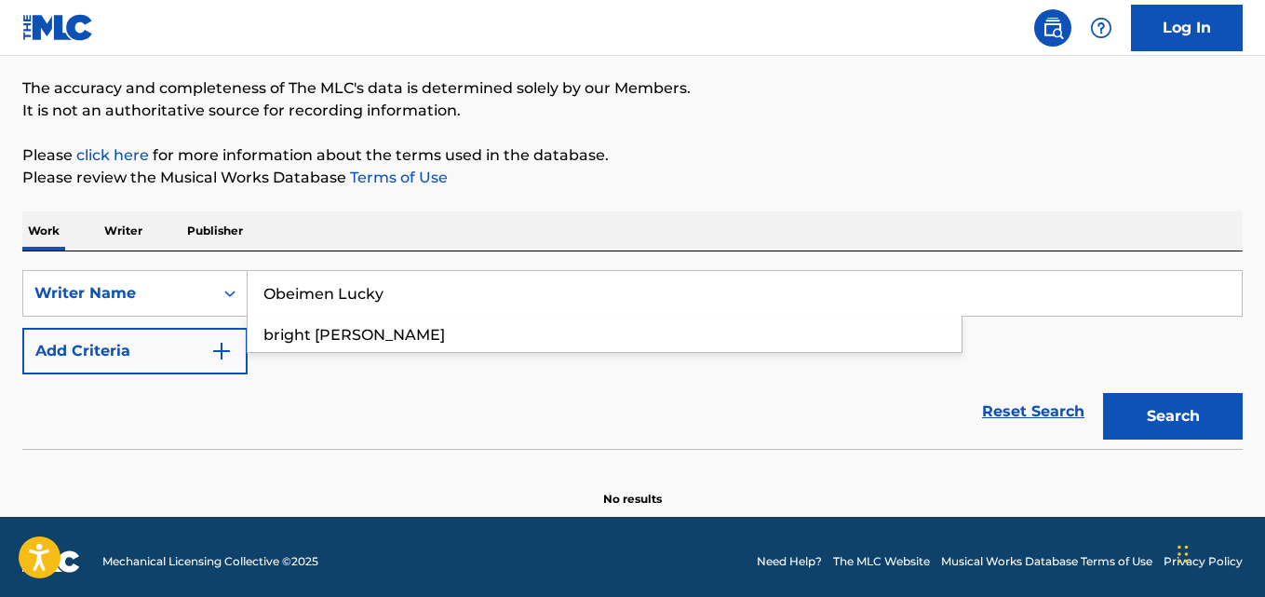
type input "Obeimen Lucky"
click at [1164, 406] on button "Search" at bounding box center [1173, 416] width 140 height 47
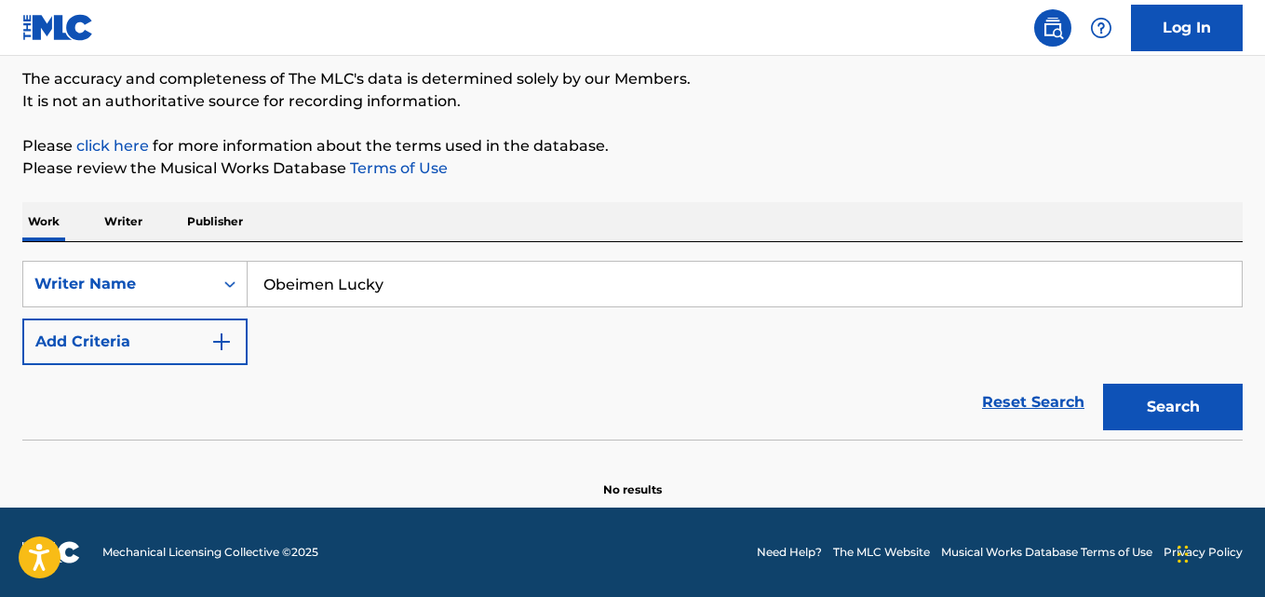
scroll to position [154, 0]
